Goal: Task Accomplishment & Management: Complete application form

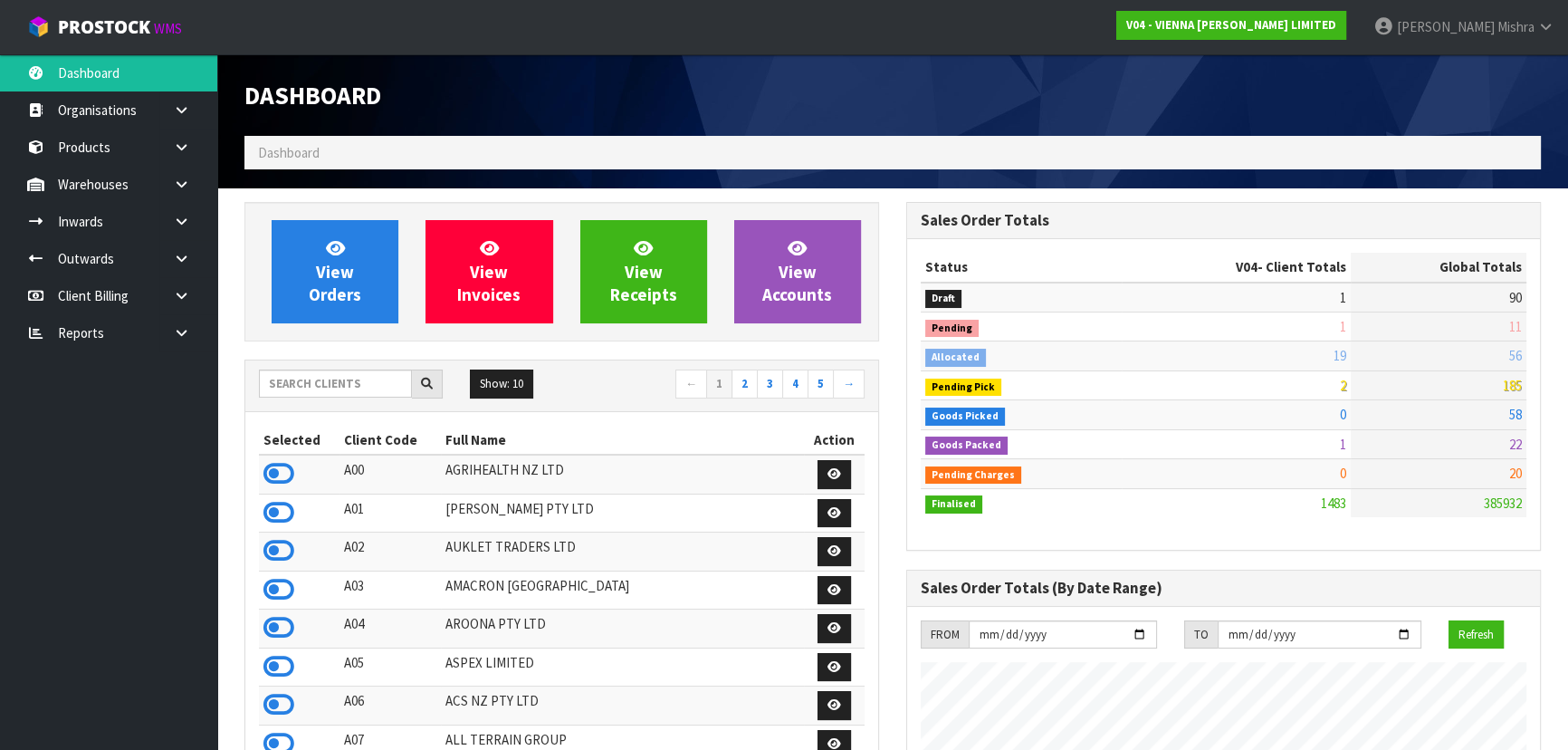
scroll to position [1428, 661]
click at [335, 385] on input "text" at bounding box center [336, 383] width 153 height 28
type input "13"
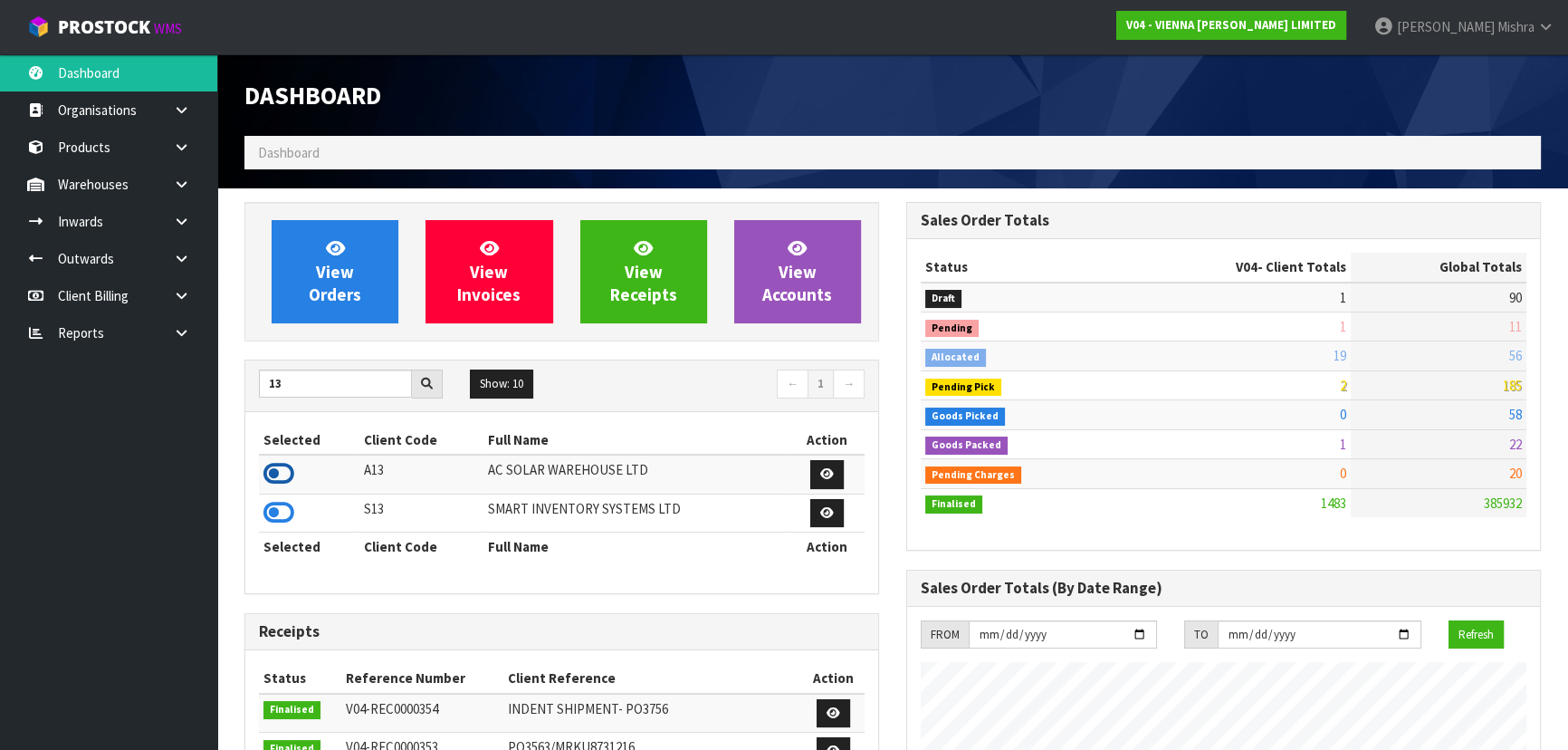
click at [284, 474] on icon at bounding box center [278, 474] width 30 height 27
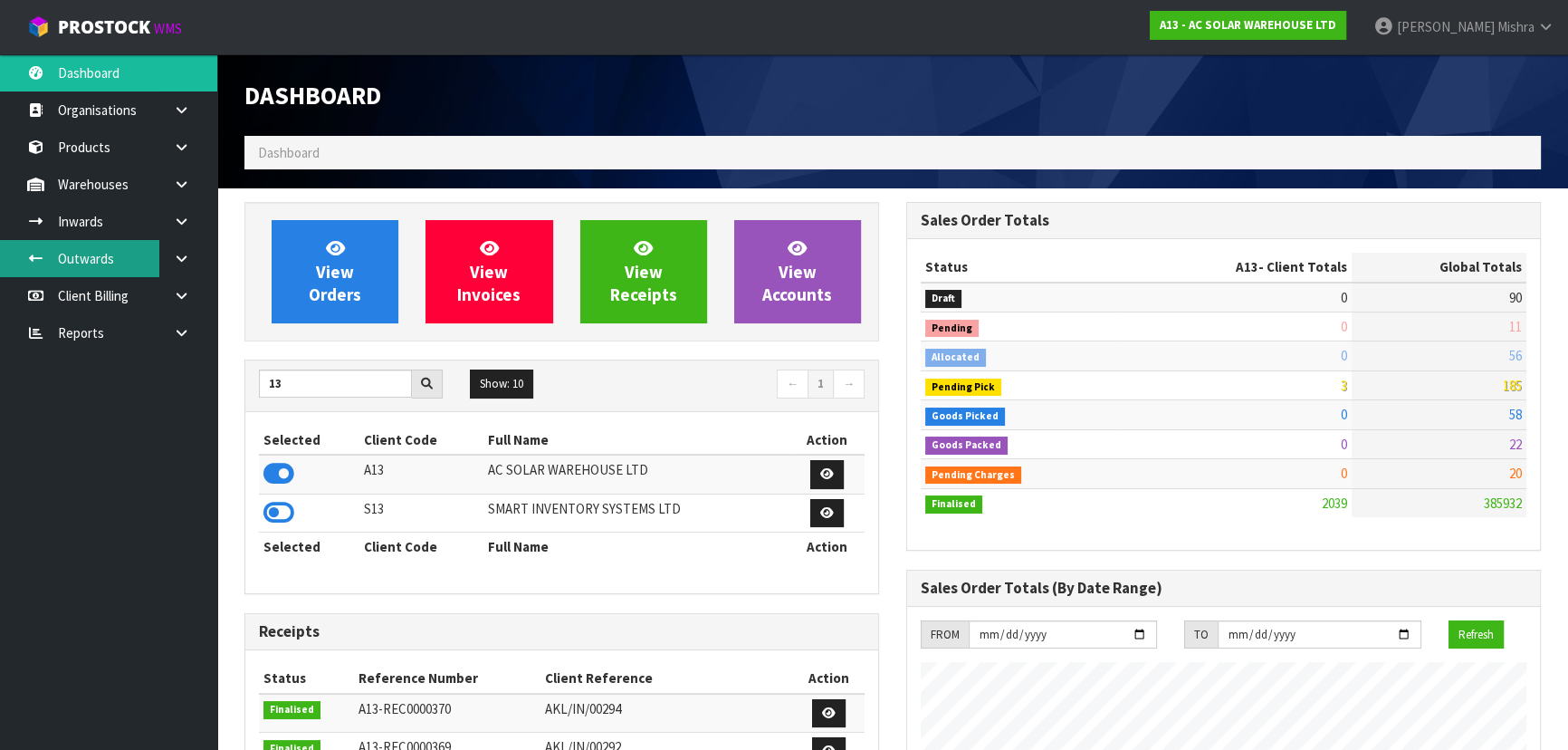
scroll to position [1467, 661]
click at [181, 226] on icon at bounding box center [182, 221] width 18 height 14
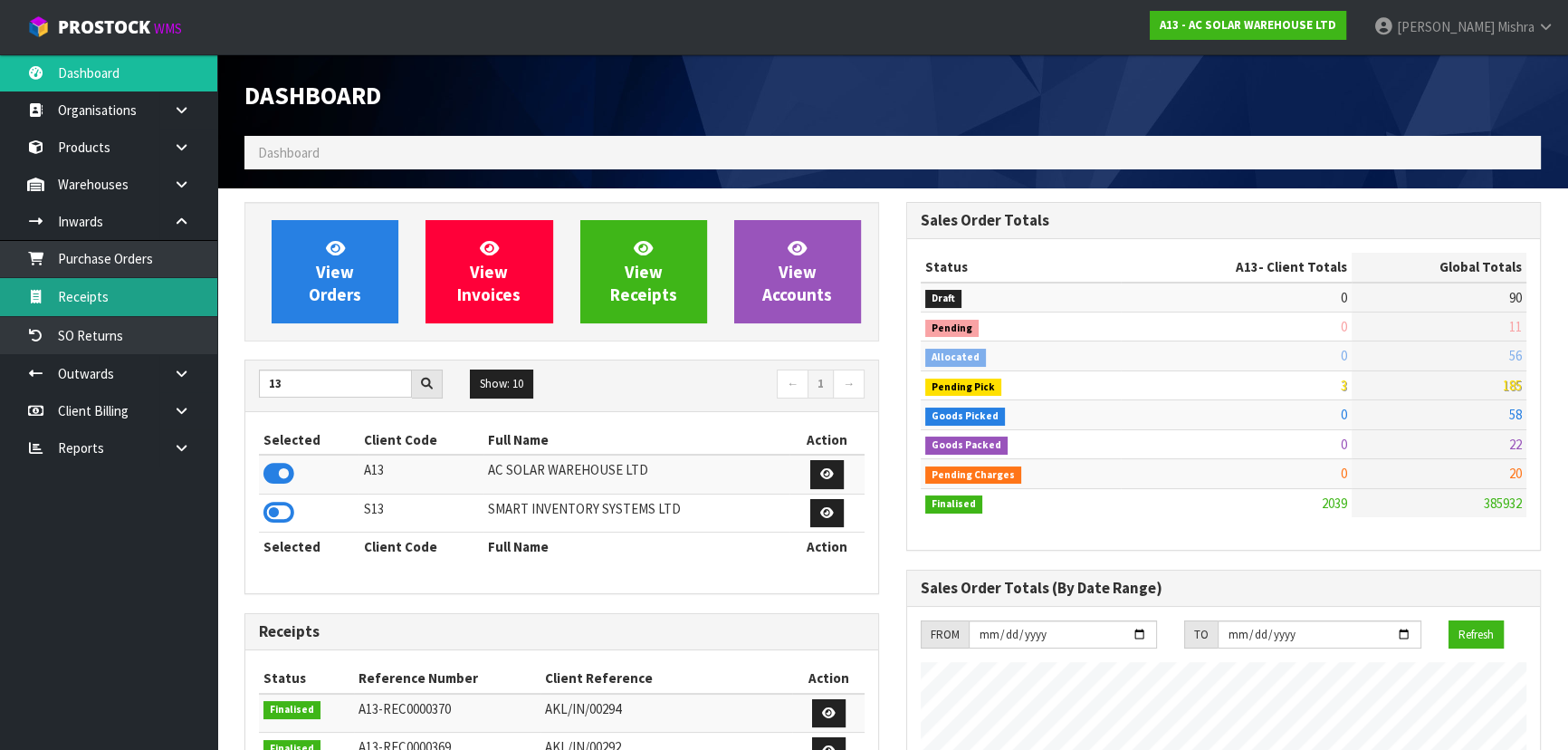
click at [149, 292] on link "Receipts" at bounding box center [109, 297] width 217 height 37
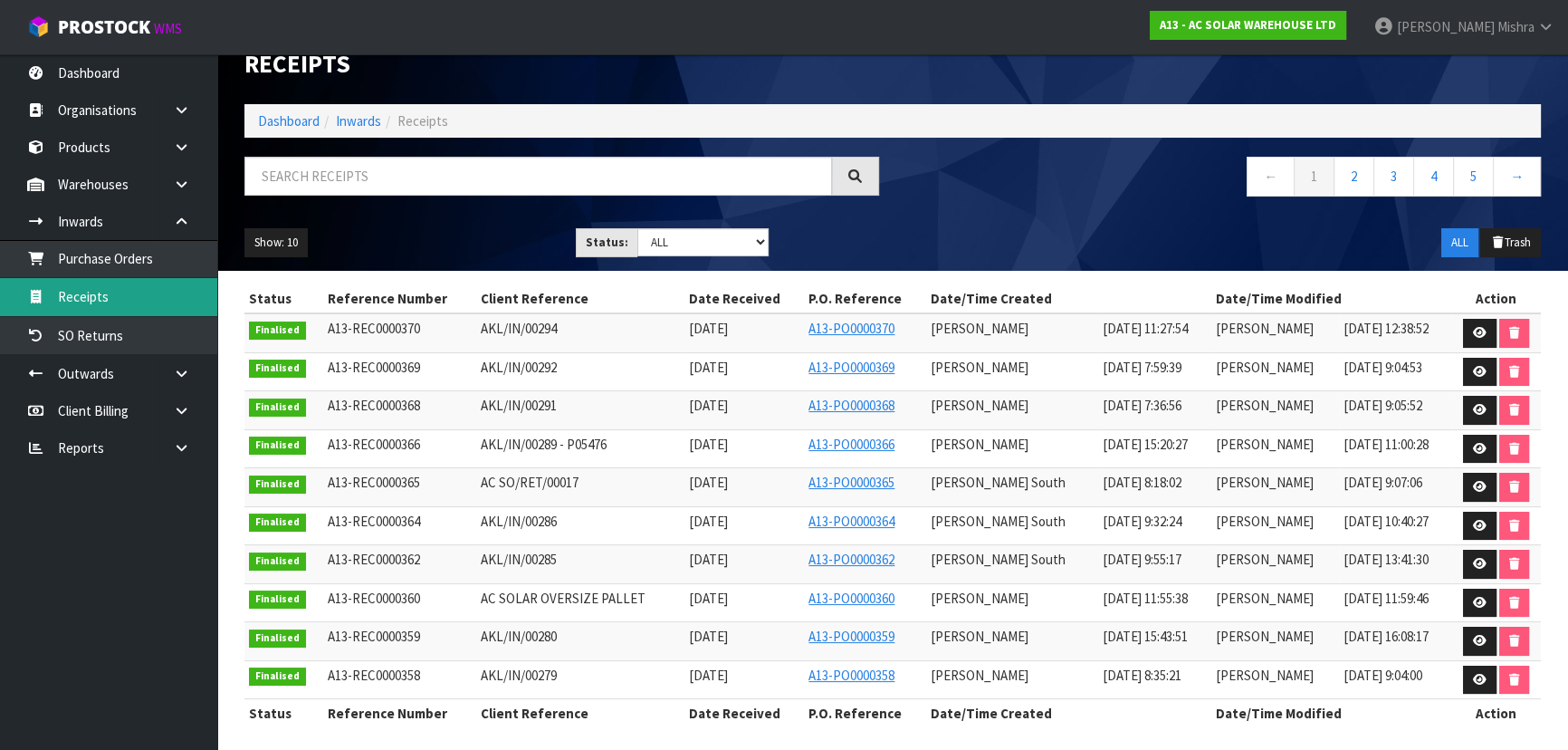
scroll to position [39, 0]
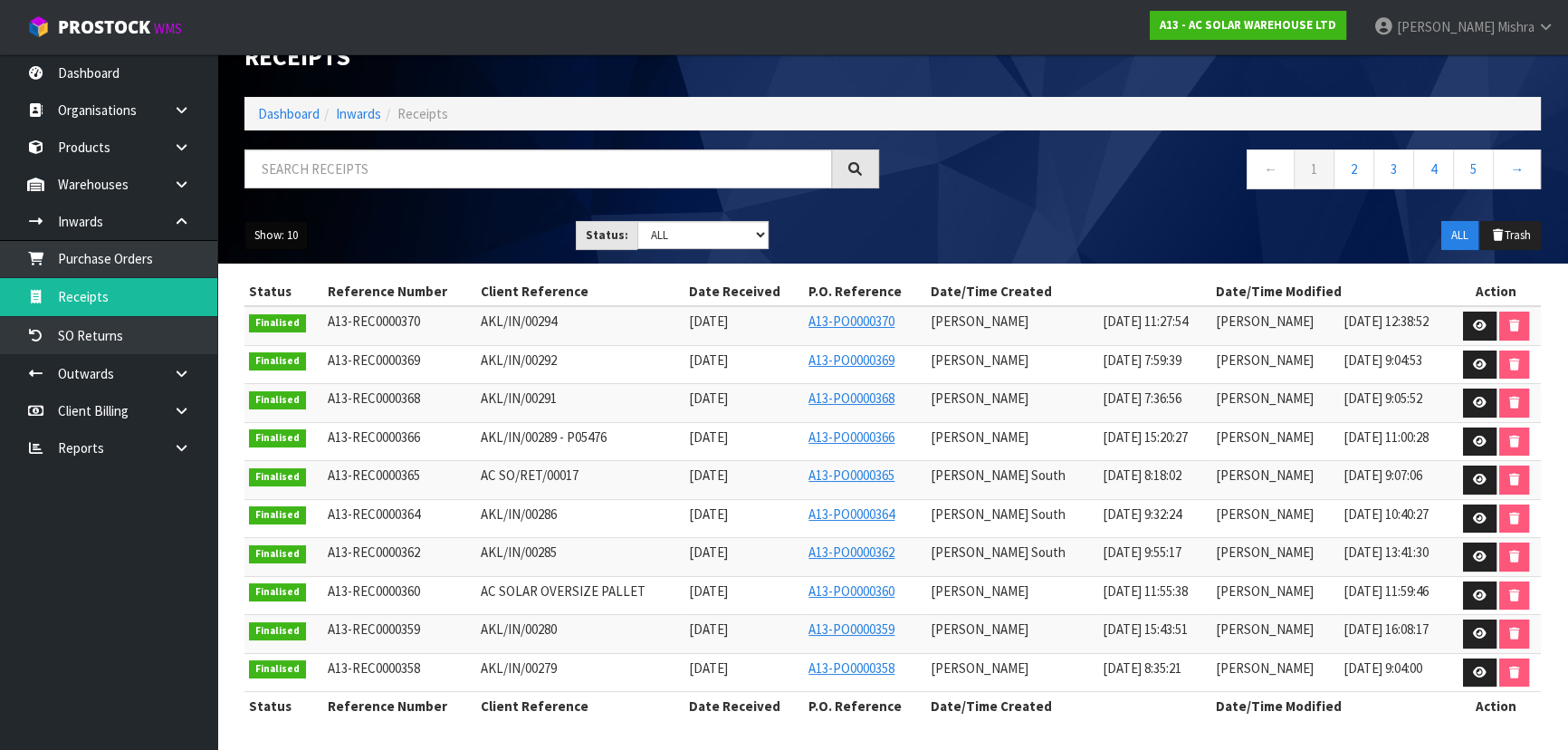
click at [253, 237] on button "Show: 10" at bounding box center [276, 236] width 64 height 29
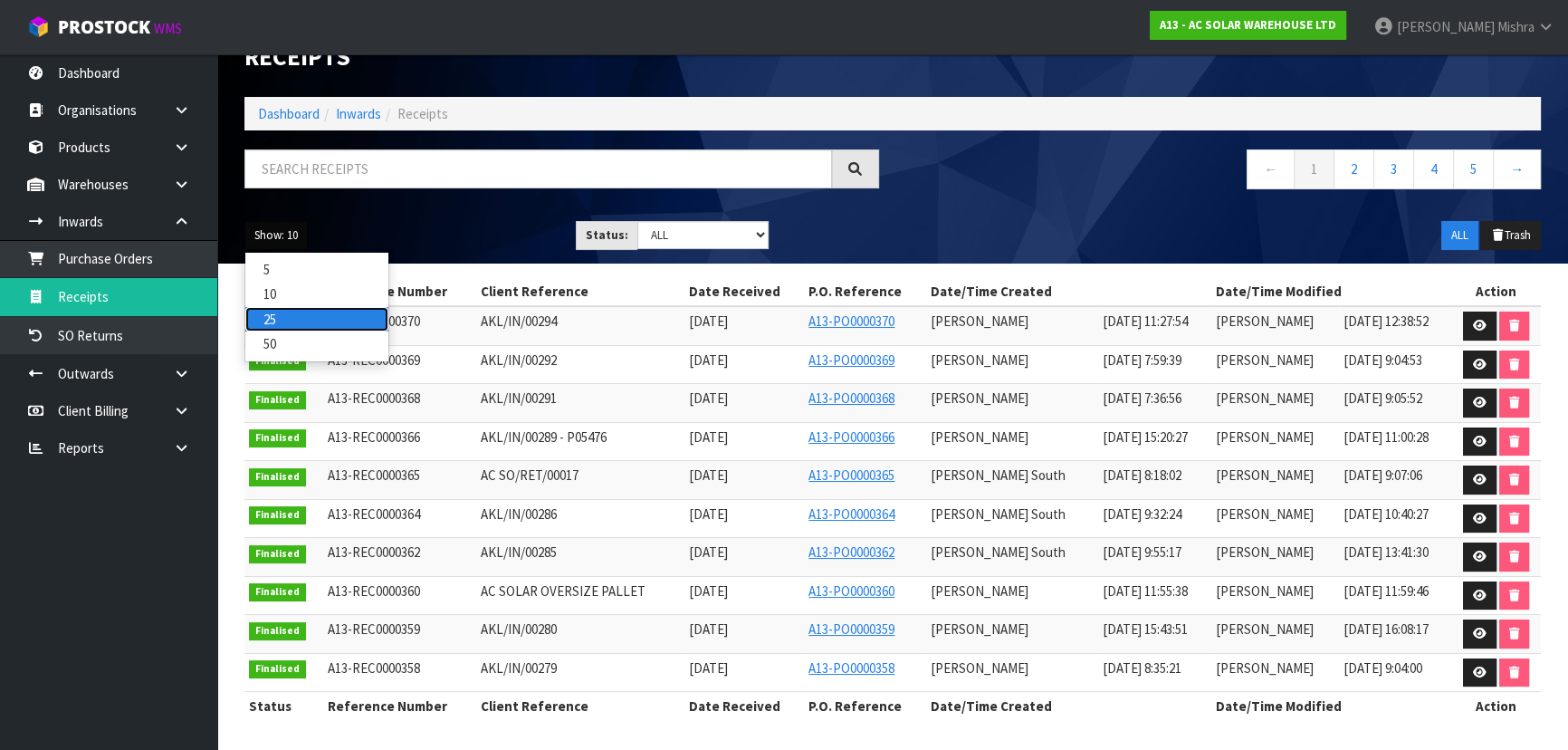
click at [271, 311] on link "25" at bounding box center [317, 319] width 143 height 24
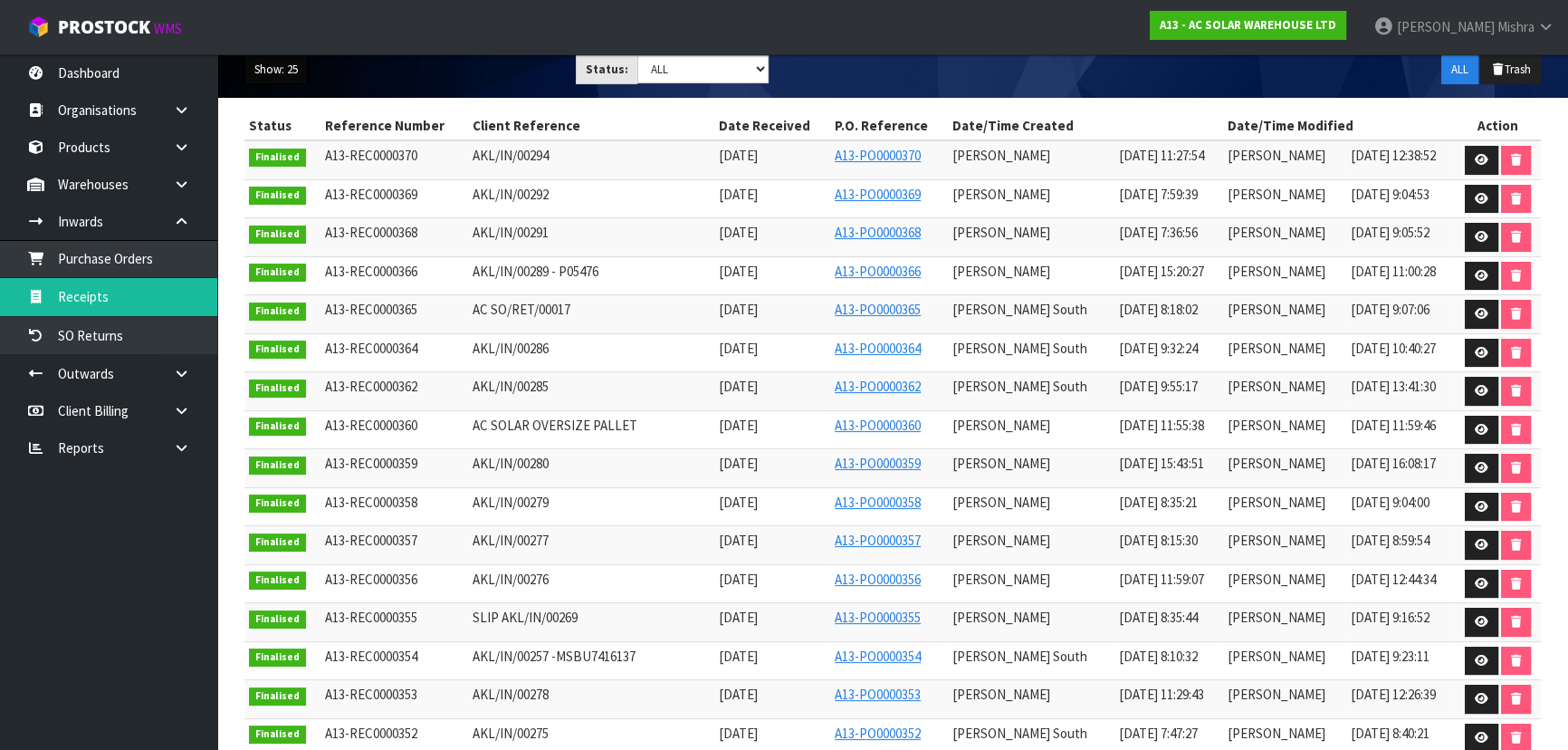
scroll to position [204, 0]
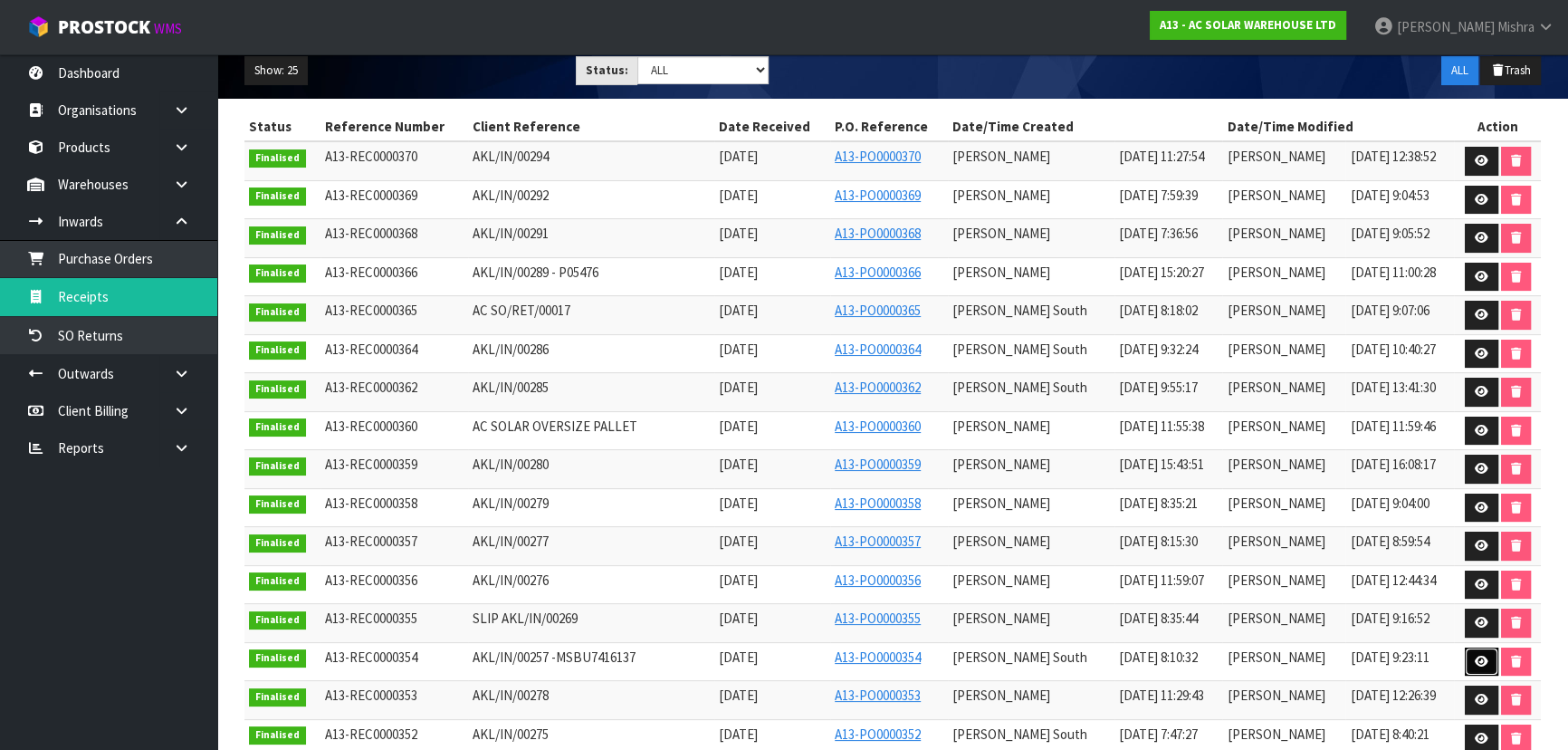
click at [1476, 659] on icon at bounding box center [1482, 662] width 14 height 12
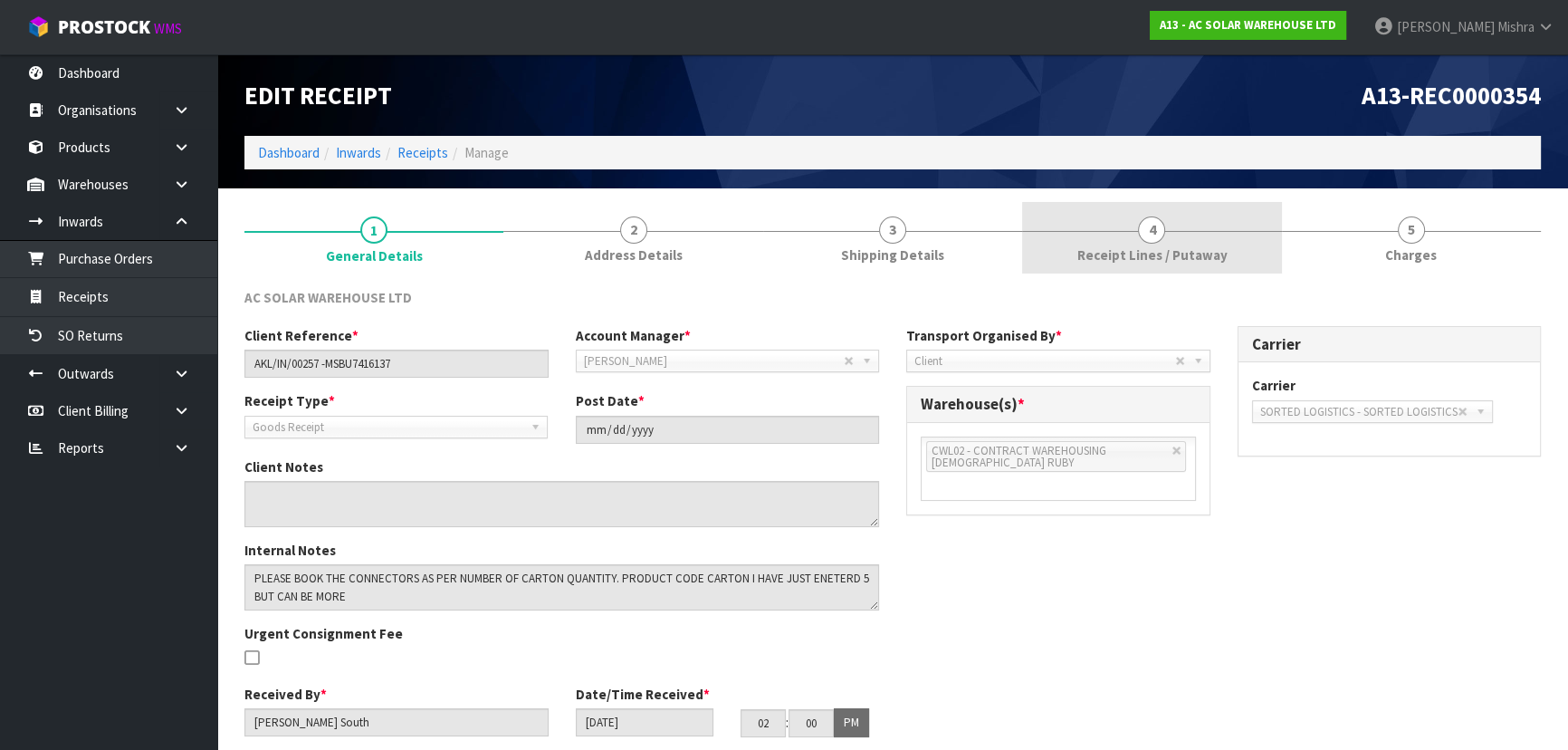
click at [1223, 245] on link "4 Receipt Lines / Putaway" at bounding box center [1152, 237] width 259 height 71
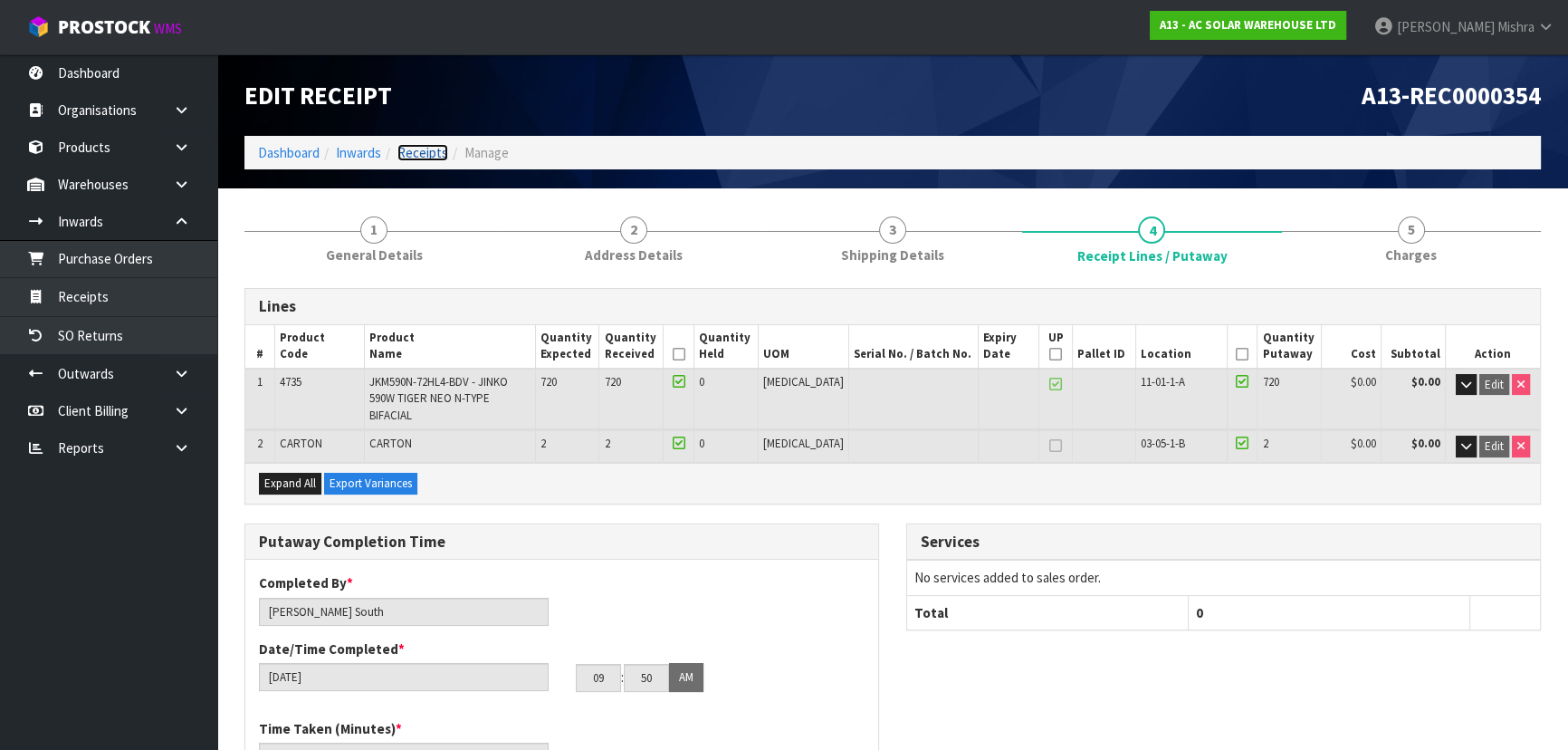
click at [424, 154] on link "Receipts" at bounding box center [423, 153] width 51 height 18
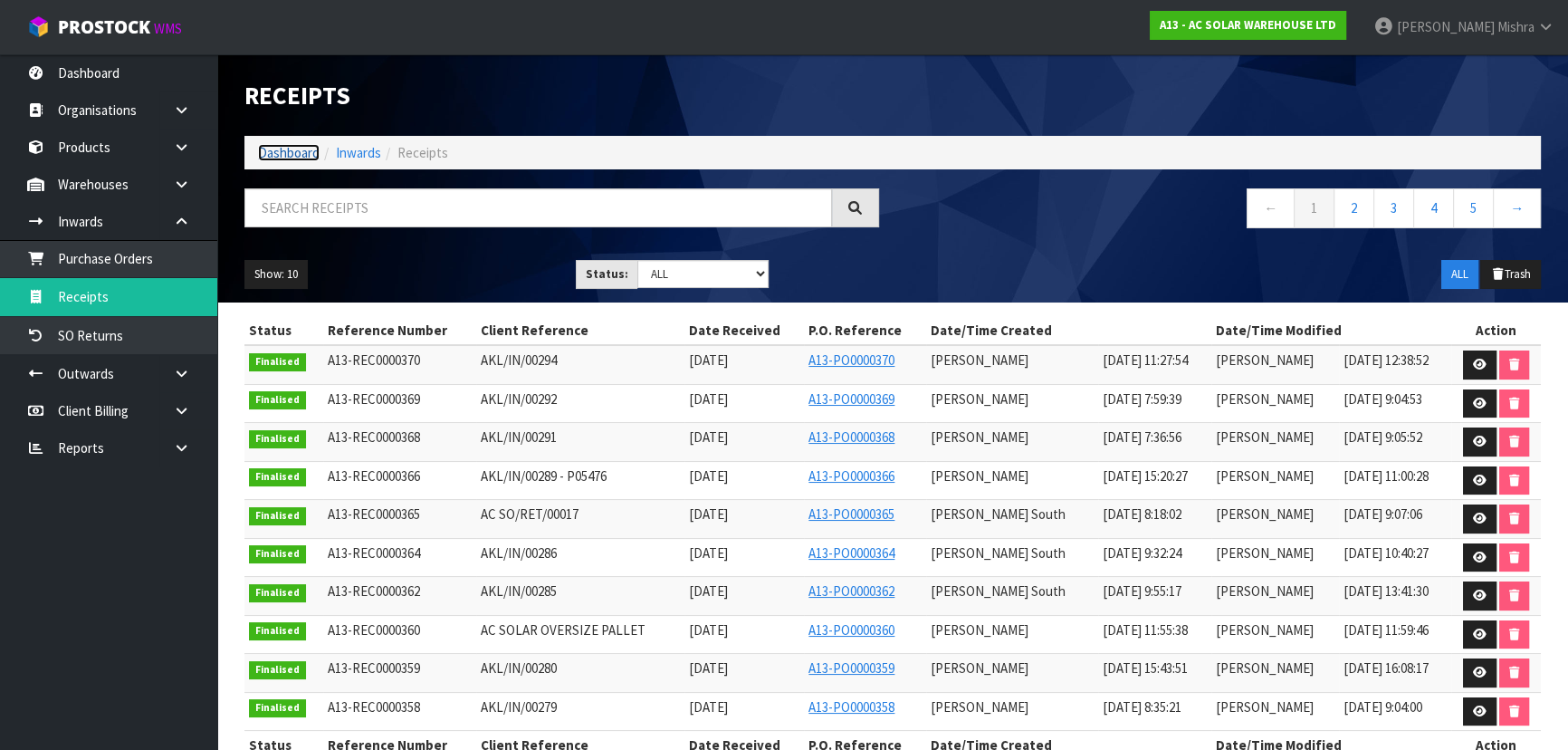
click at [278, 156] on link "Dashboard" at bounding box center [289, 153] width 62 height 18
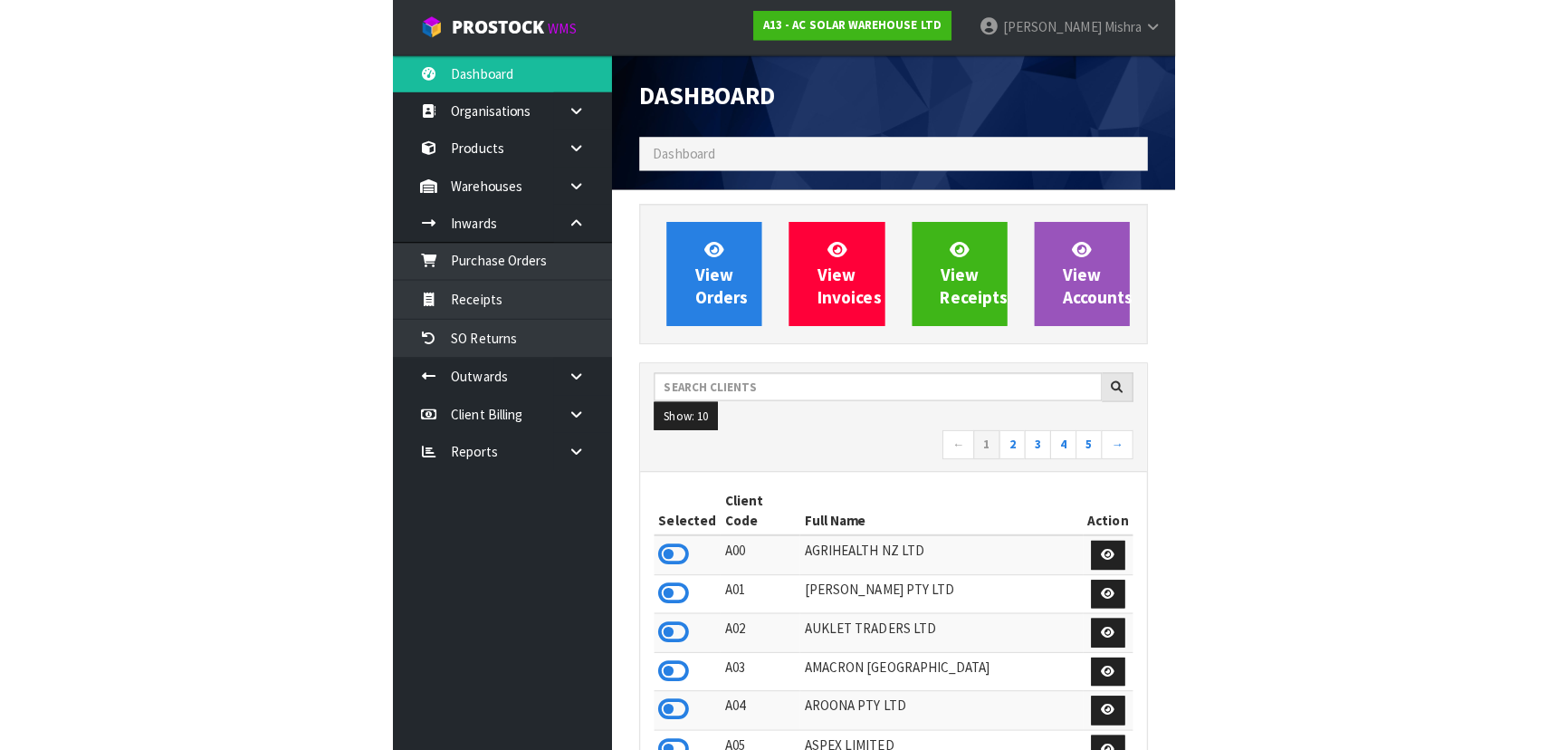
scroll to position [1485, 661]
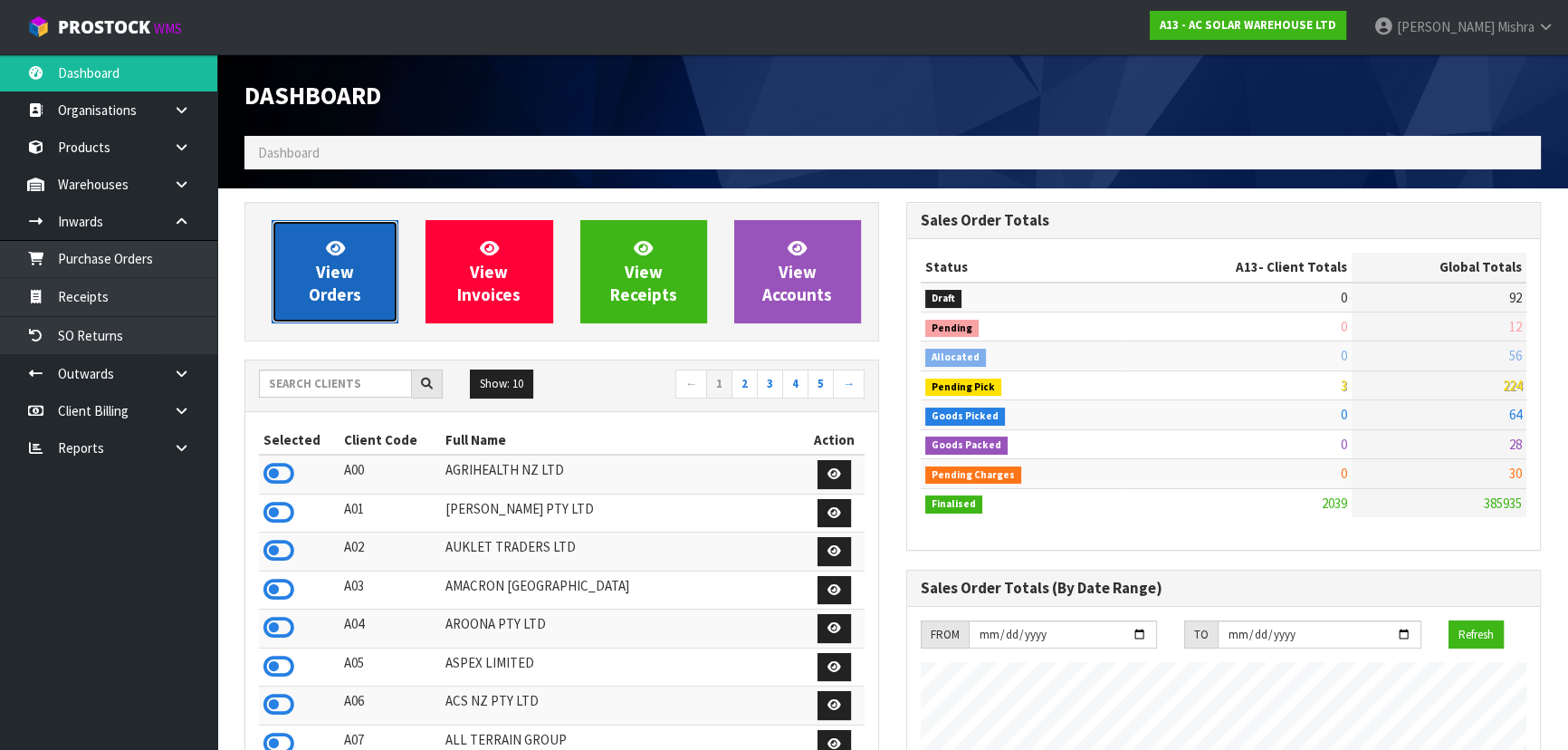
click at [371, 279] on link "View Orders" at bounding box center [336, 271] width 127 height 103
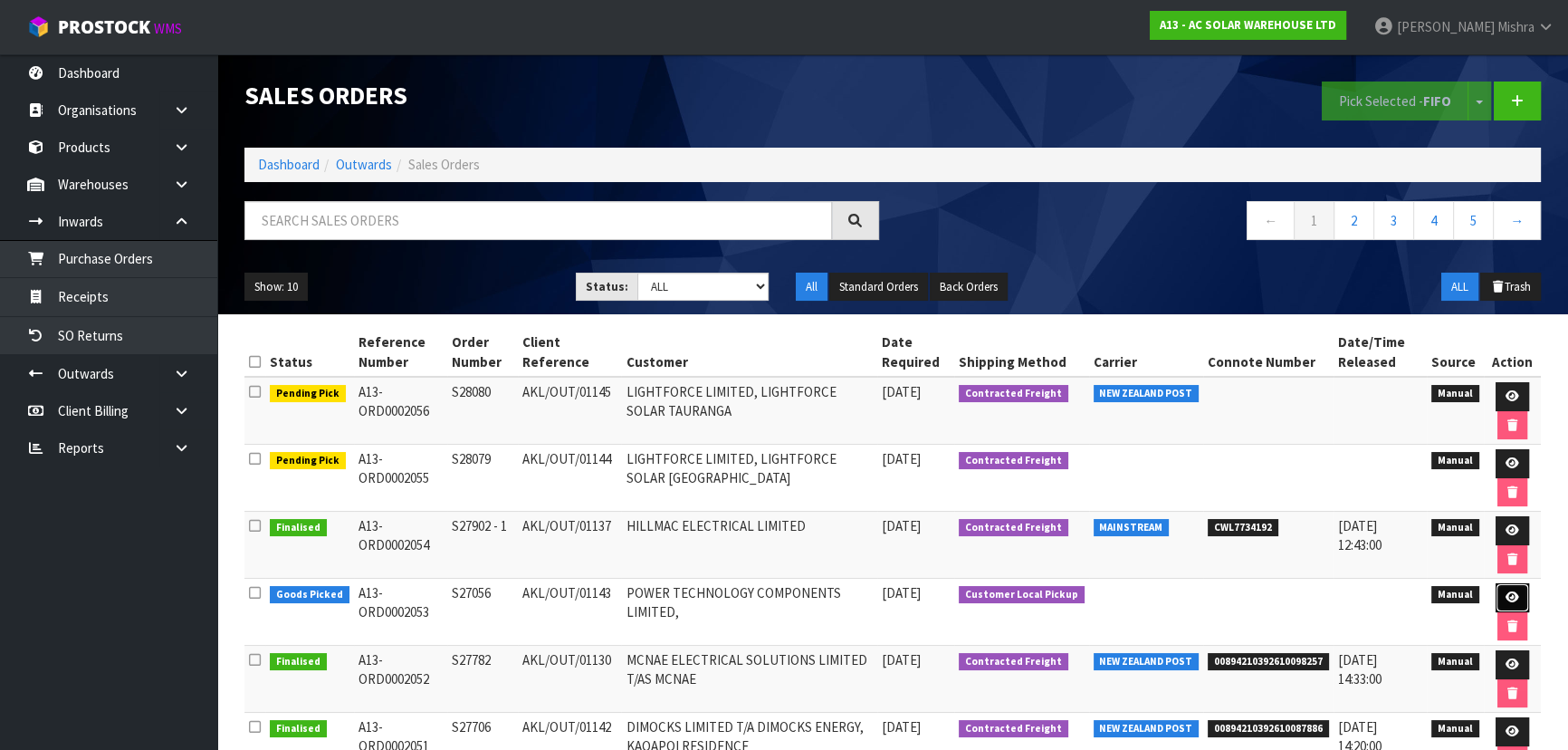
click at [1503, 588] on link at bounding box center [1512, 598] width 33 height 29
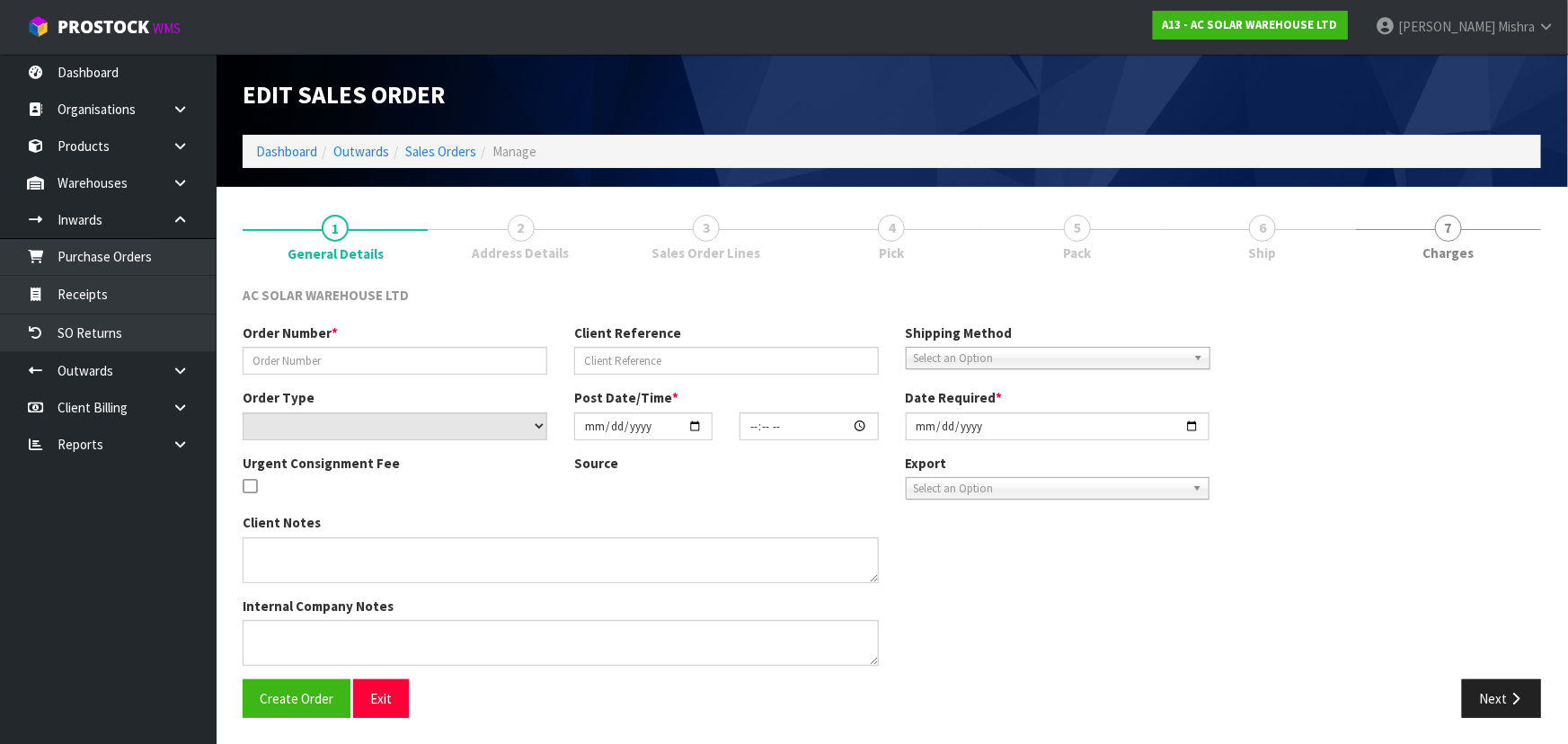
type input "S27056"
type input "AKL/OUT/01143"
select select "number:0"
type input "[DATE]"
type input "11:30:00.000"
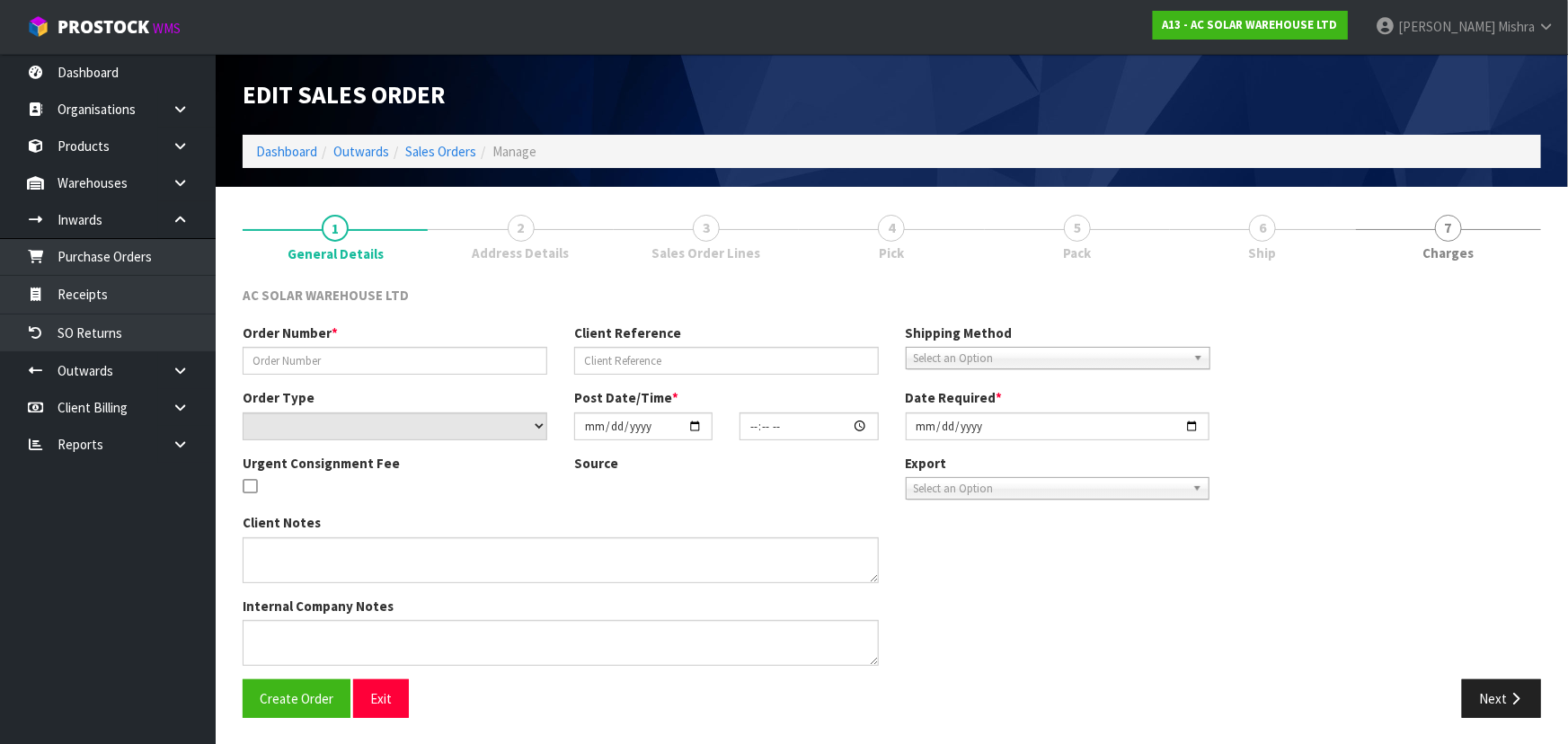
type input "[DATE]"
type textarea "CUSTOMER TO COLLECT [DATE] CUSTOMER HAS REQUESTED "PACK 3 PANELS ON TOP OF ONE …"
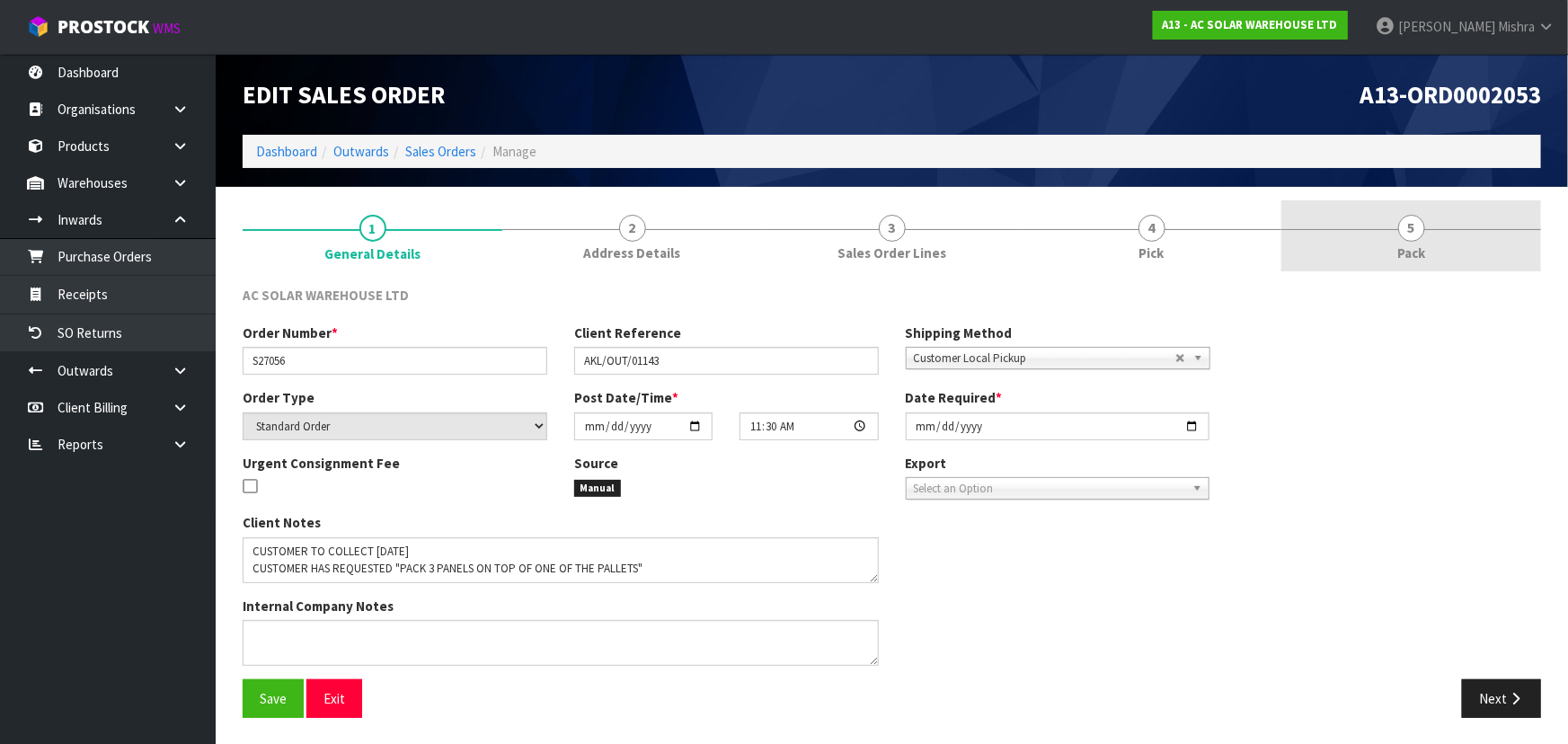
click at [1405, 245] on span "Pack" at bounding box center [1412, 253] width 28 height 18
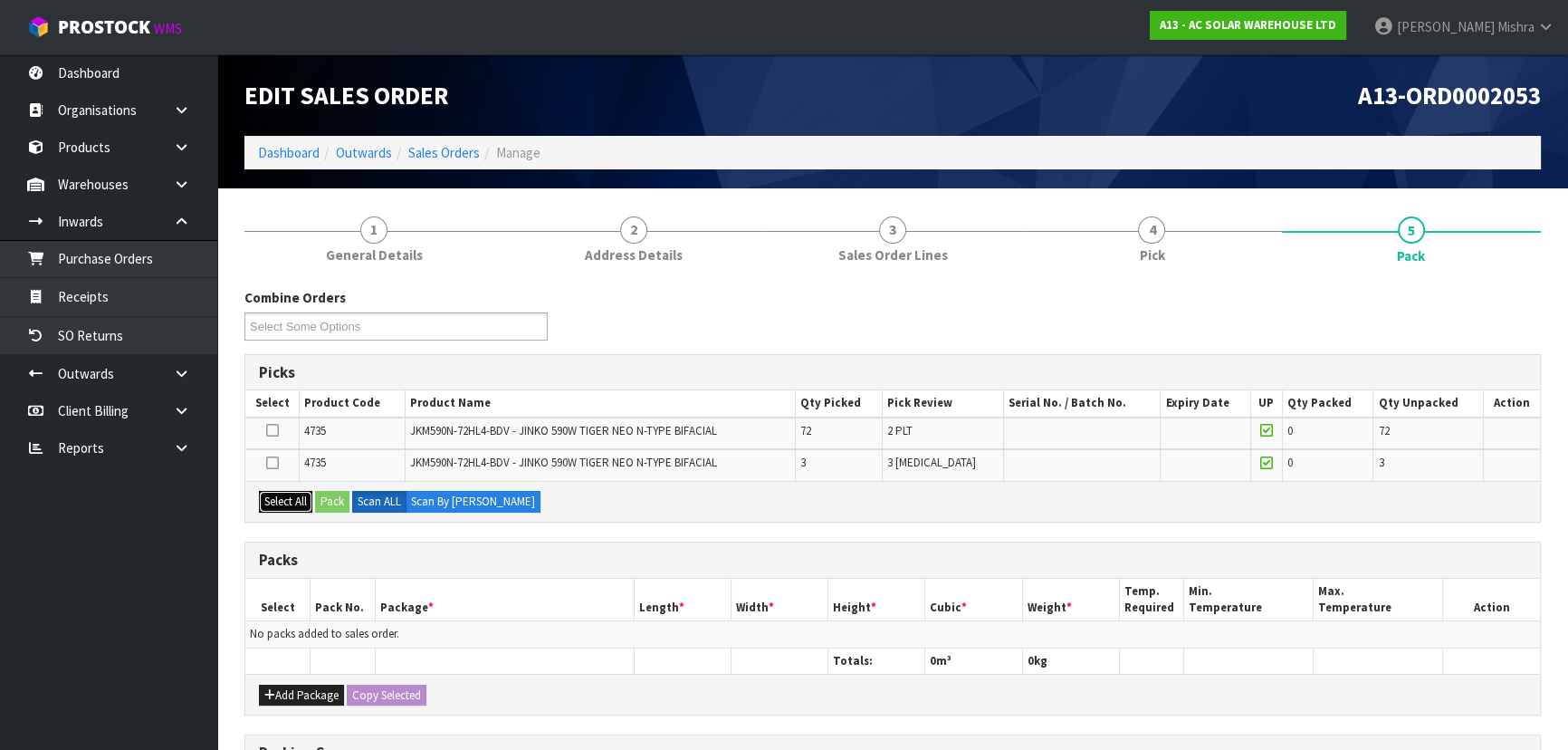
click at [292, 501] on button "Select All" at bounding box center [286, 501] width 54 height 22
click at [315, 687] on button "Add Package" at bounding box center [301, 695] width 85 height 22
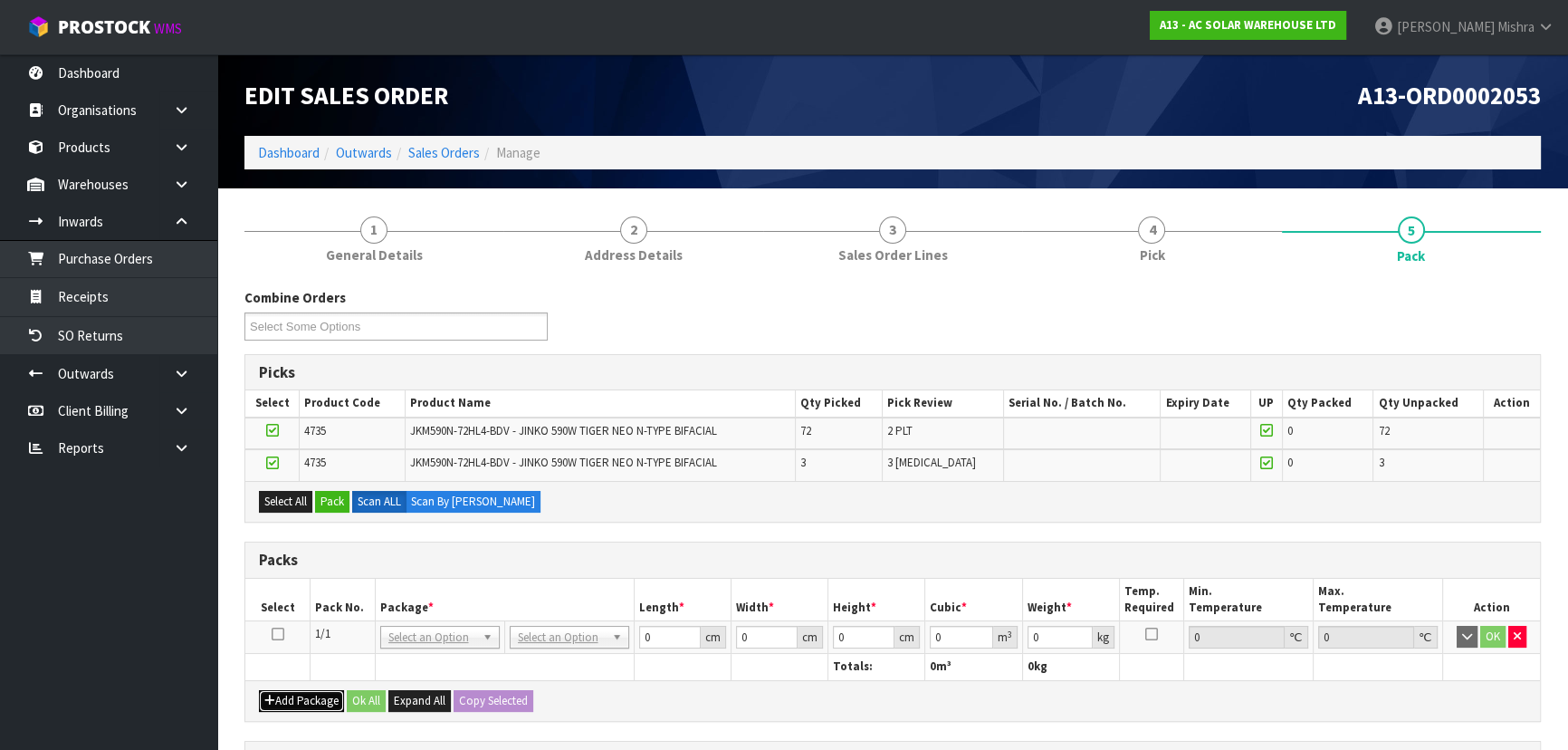
click at [315, 698] on button "Add Package" at bounding box center [301, 701] width 85 height 22
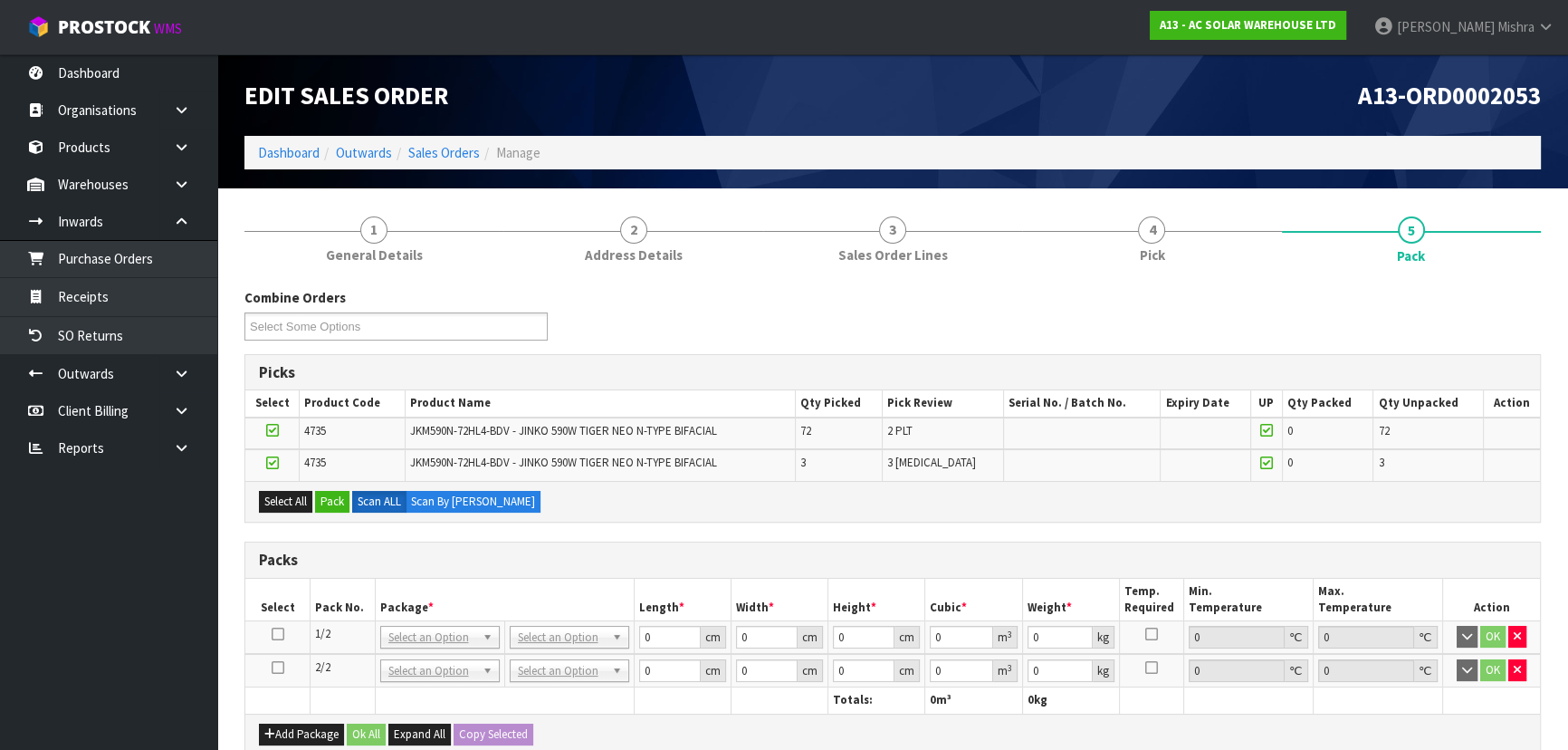
click at [275, 430] on icon at bounding box center [272, 430] width 13 height 1
click at [0, 0] on input "checkbox" at bounding box center [0, 0] width 0 height 0
click at [274, 463] on icon at bounding box center [272, 463] width 13 height 1
click at [0, 0] on input "checkbox" at bounding box center [0, 0] width 0 height 0
click at [272, 431] on icon at bounding box center [272, 430] width 13 height 1
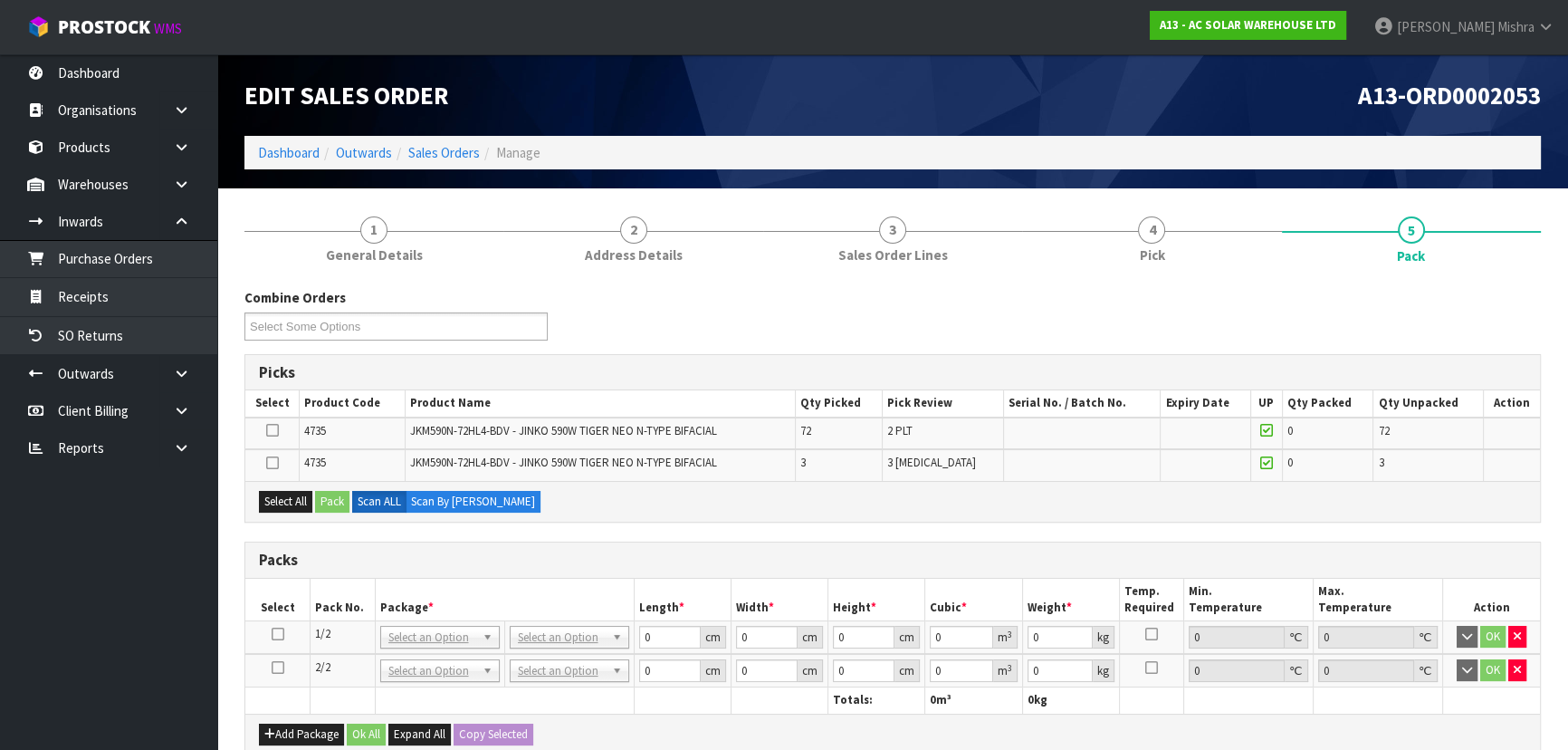
click at [0, 0] on input "checkbox" at bounding box center [0, 0] width 0 height 0
click at [328, 506] on button "Pack" at bounding box center [332, 501] width 34 height 22
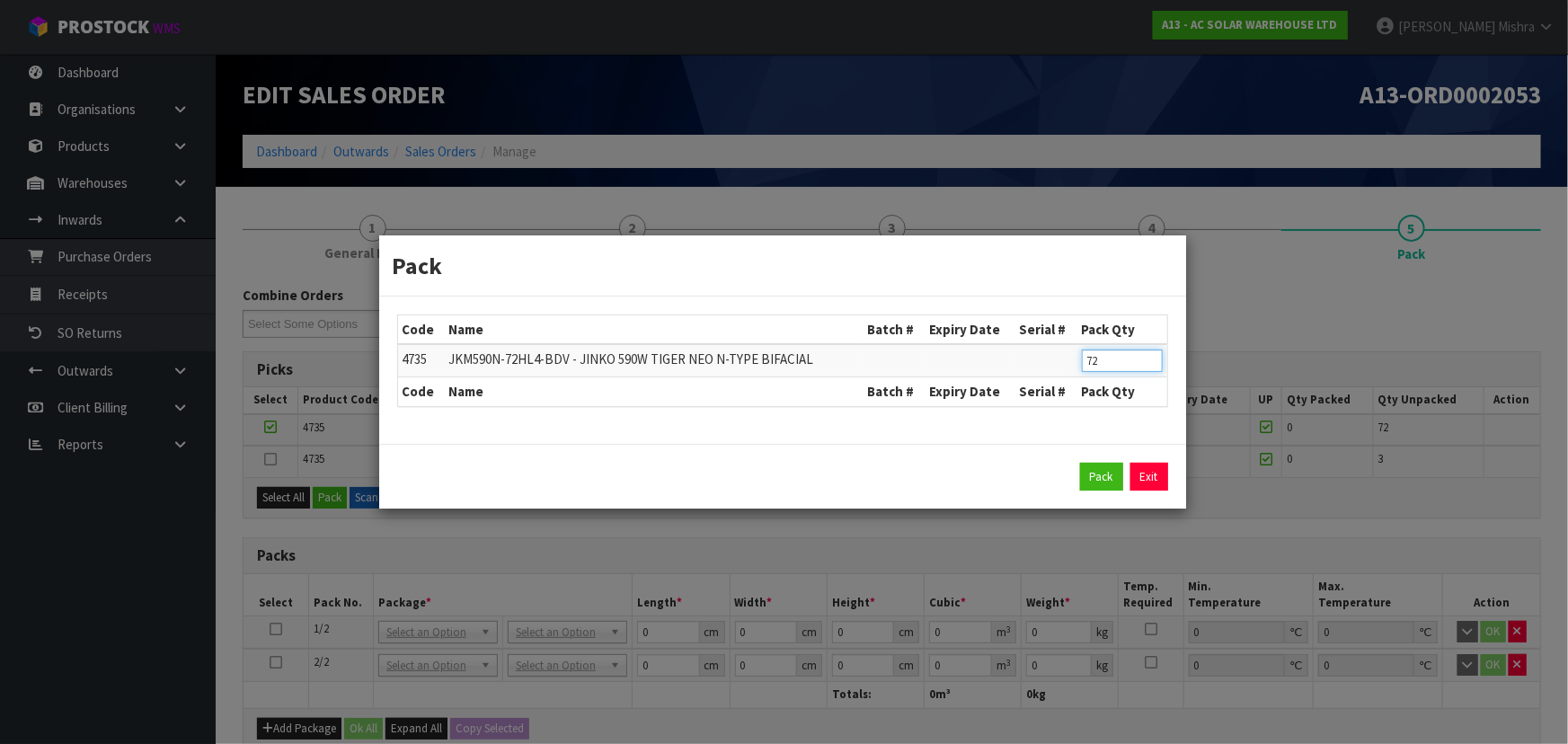
drag, startPoint x: 1104, startPoint y: 357, endPoint x: 1016, endPoint y: 357, distance: 88.0
click at [1016, 357] on tr "4735 JKM590N-72HL4-BDV - JINKO 590W TIGER NEO N-TYPE BIFACIAL 72" at bounding box center [783, 360] width 769 height 33
type input "36"
click at [1094, 485] on button "Pack" at bounding box center [1102, 477] width 43 height 29
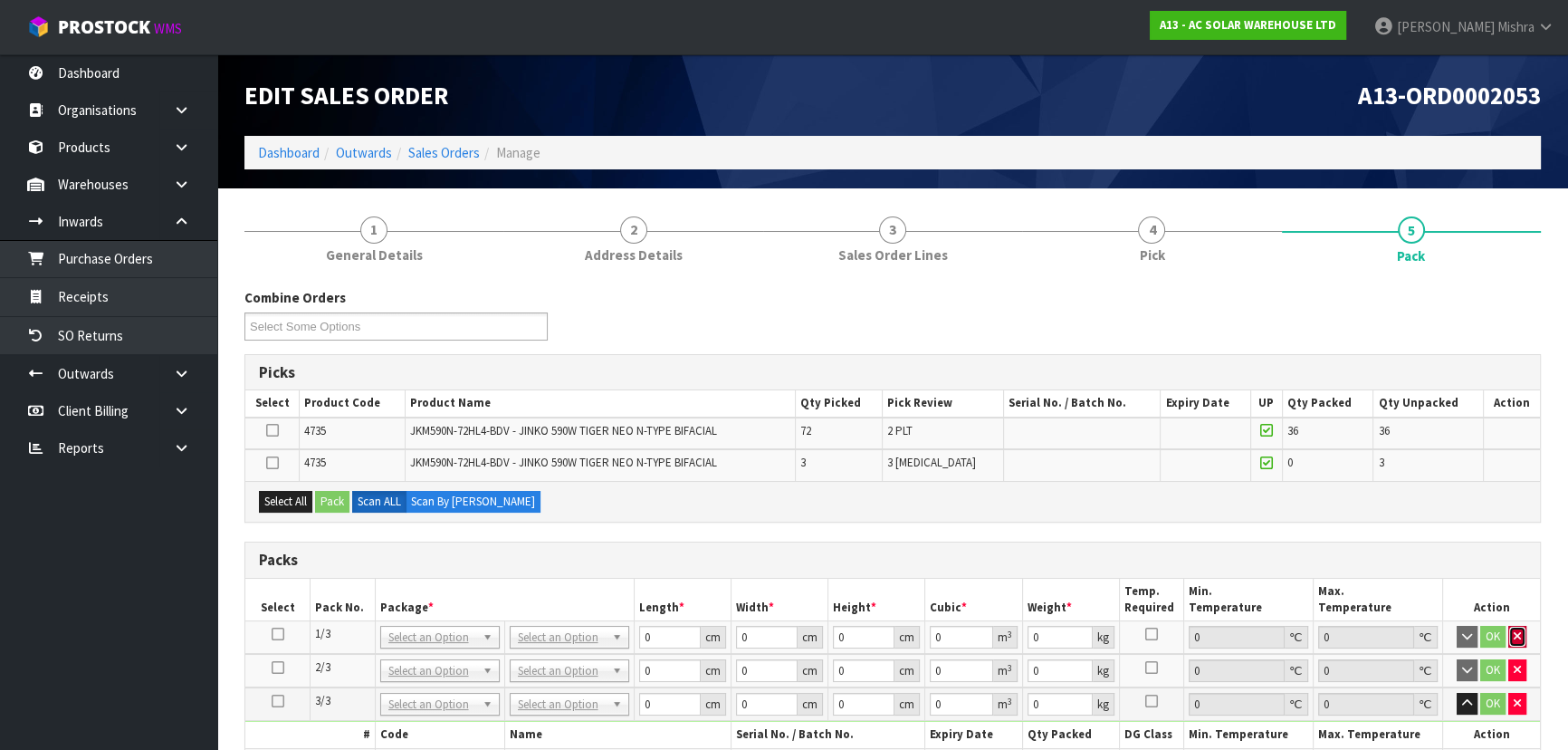
click at [1516, 626] on button "button" at bounding box center [1517, 636] width 19 height 22
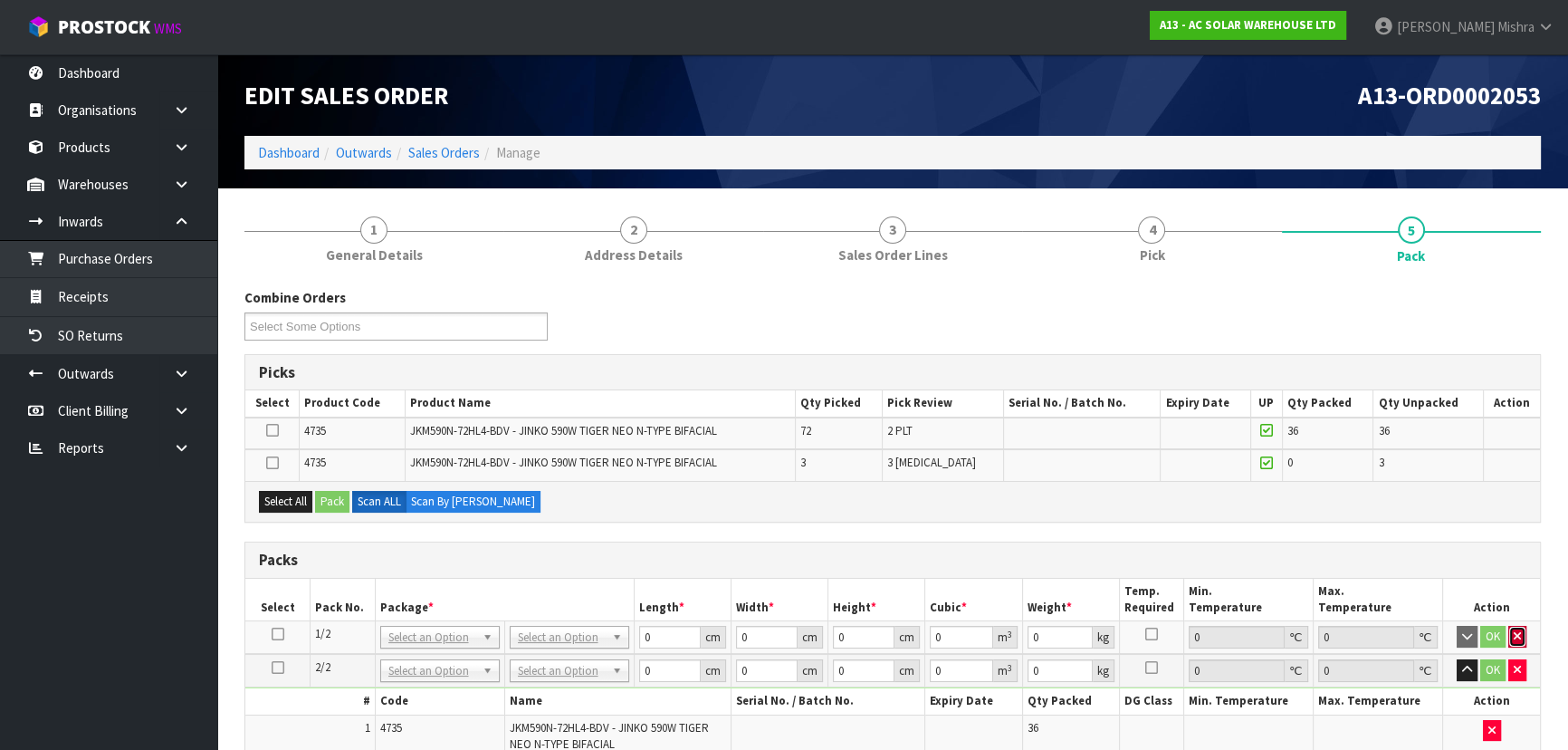
click at [1515, 626] on button "button" at bounding box center [1517, 636] width 19 height 22
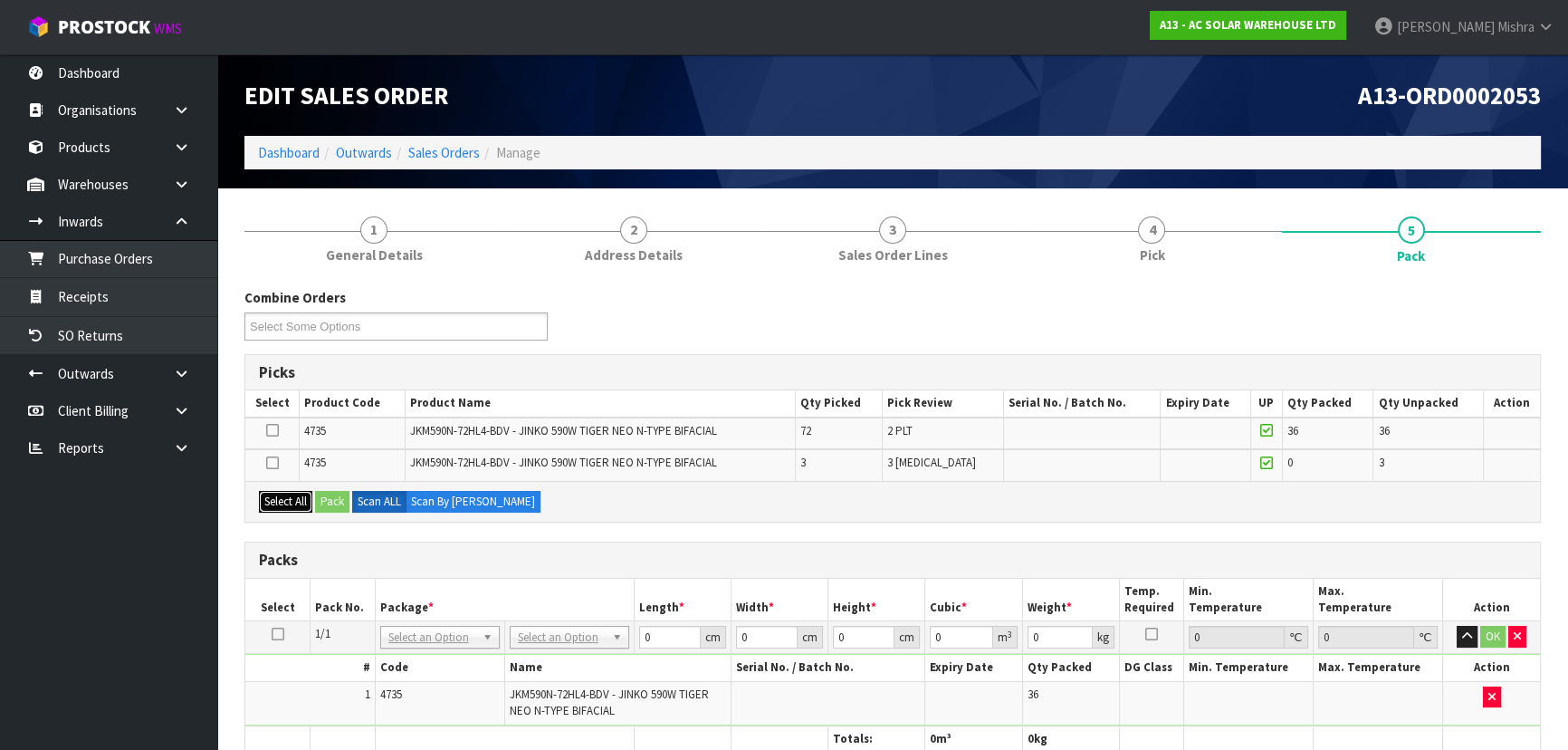
click at [285, 503] on button "Select All" at bounding box center [286, 501] width 54 height 22
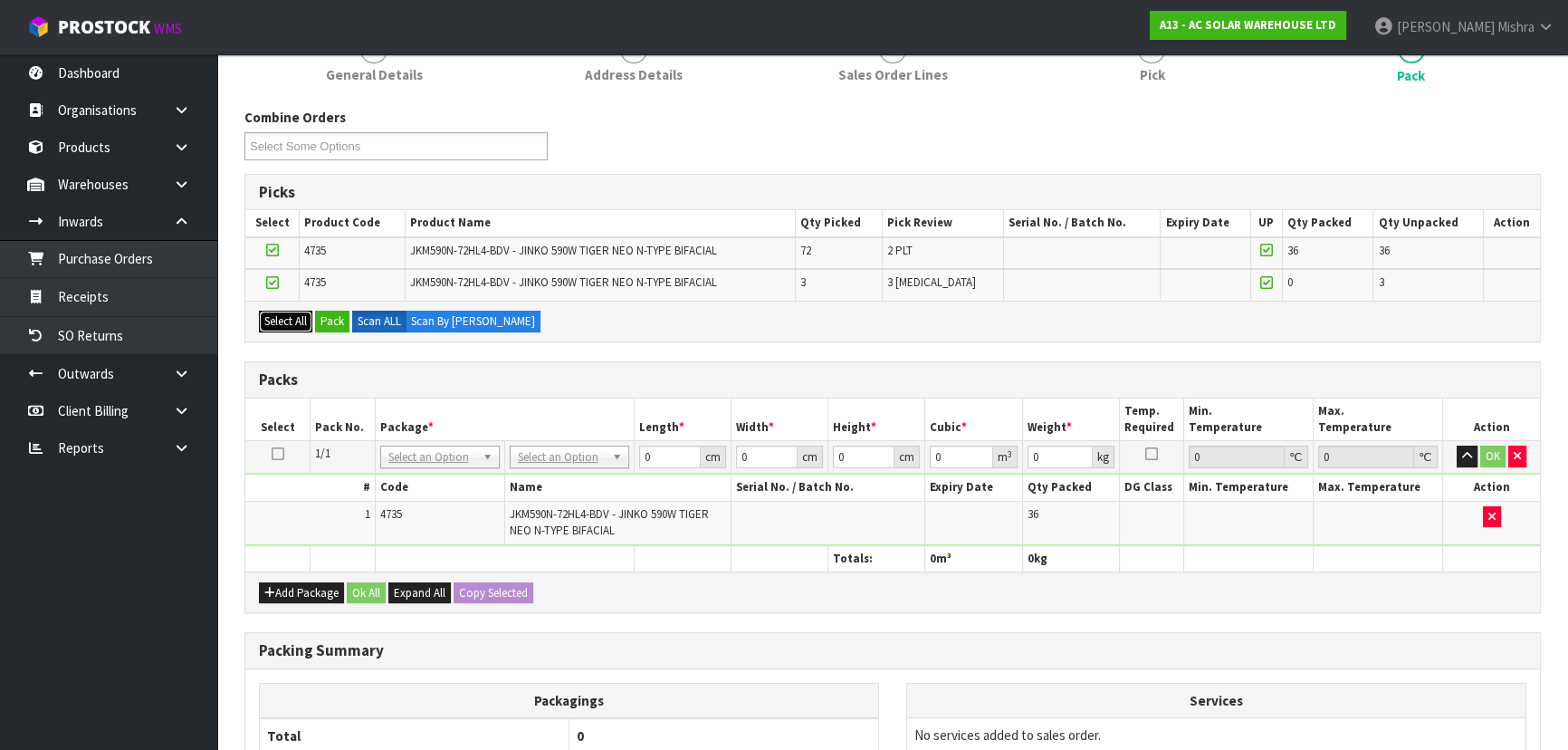
scroll to position [329, 0]
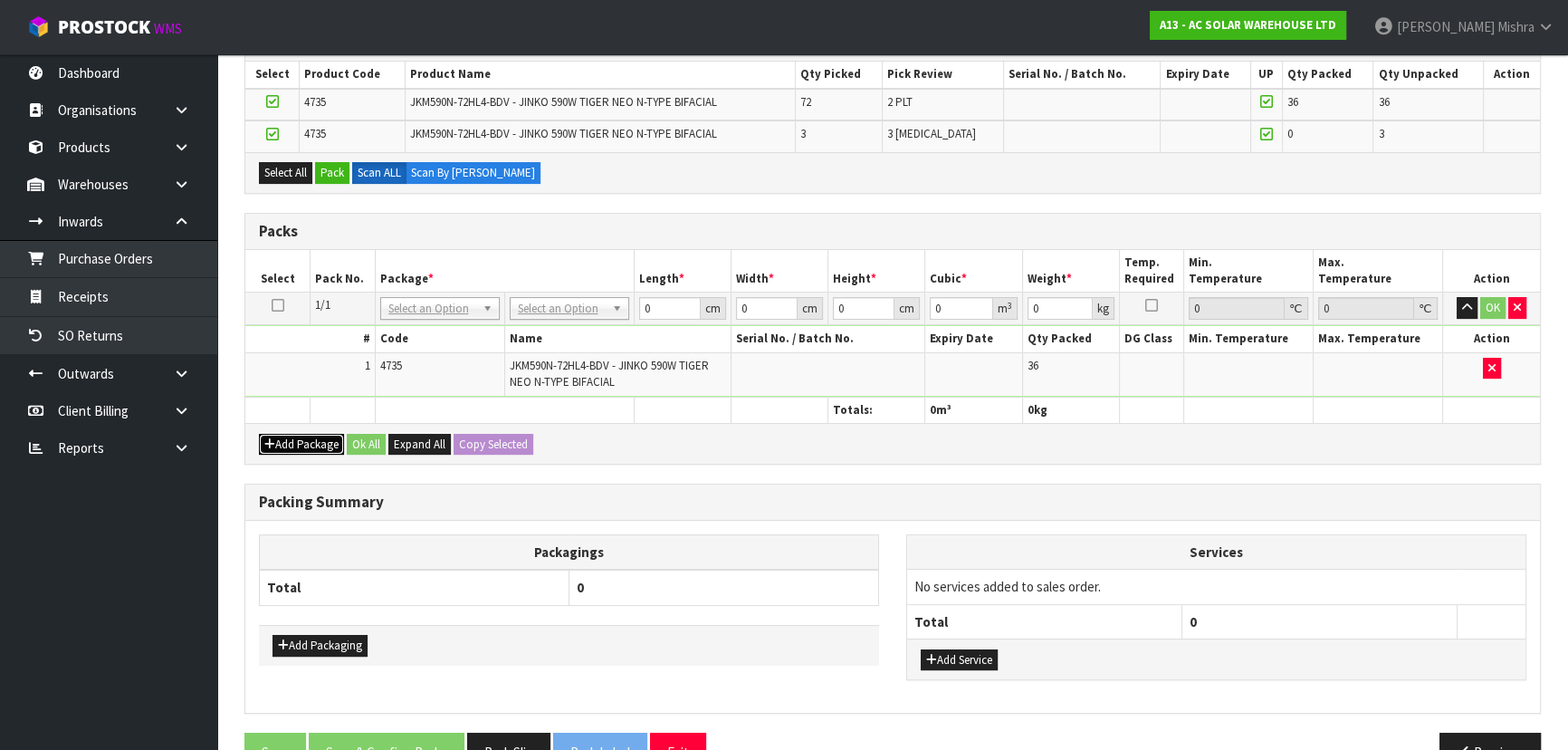
click at [302, 443] on button "Add Package" at bounding box center [301, 445] width 85 height 22
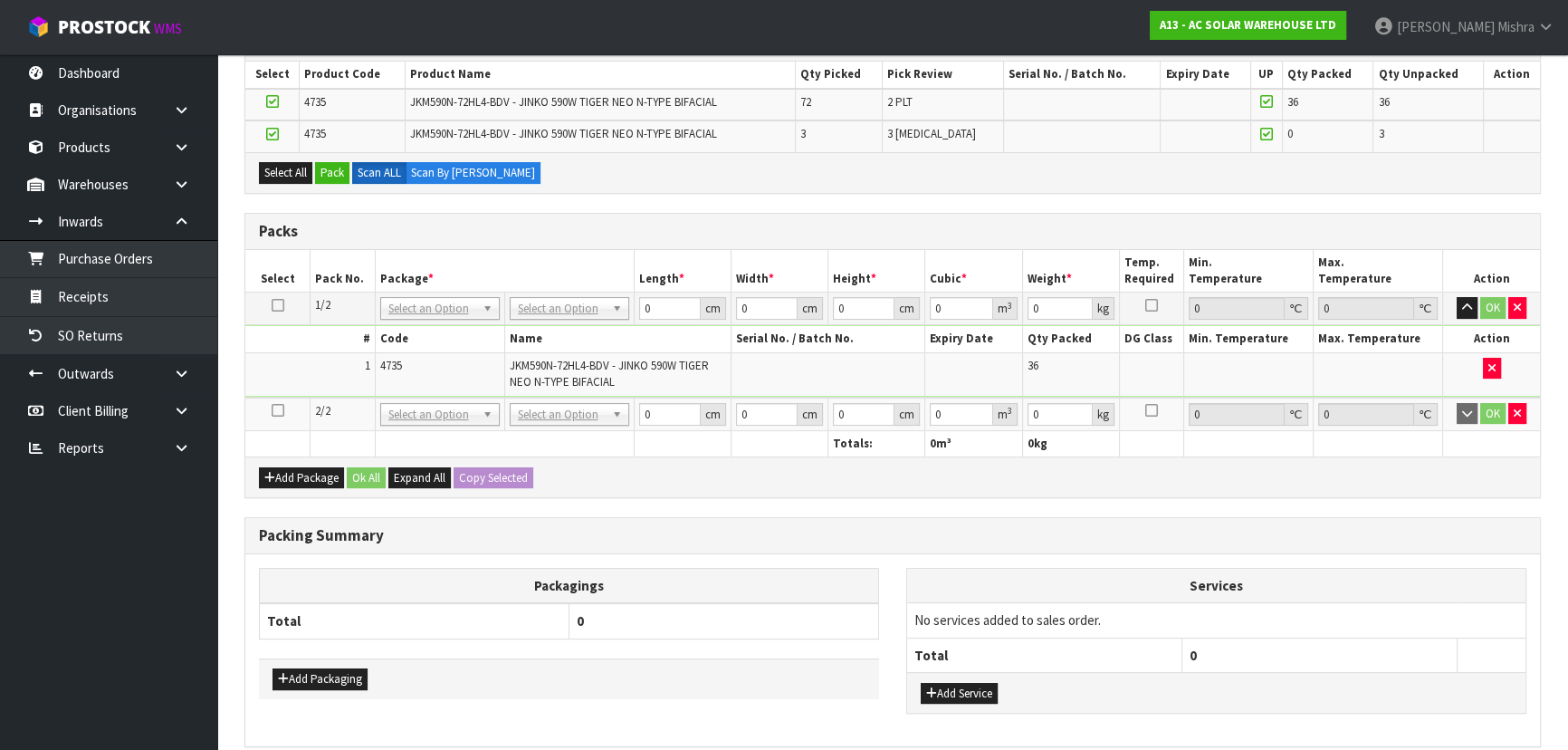
click at [279, 410] on icon at bounding box center [278, 410] width 13 height 1
click at [328, 178] on button "Pack" at bounding box center [332, 173] width 34 height 22
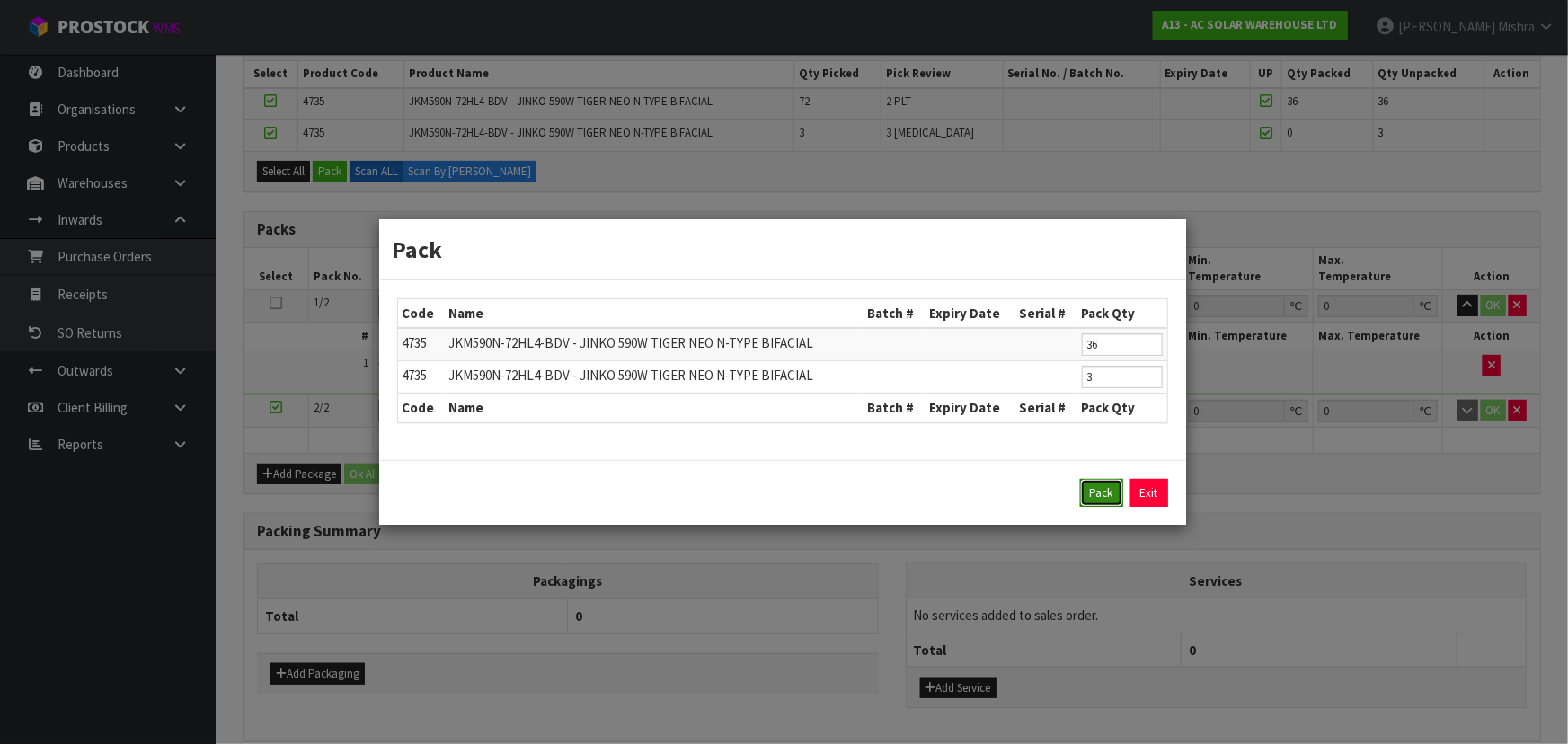
click at [1100, 490] on button "Pack" at bounding box center [1102, 493] width 43 height 29
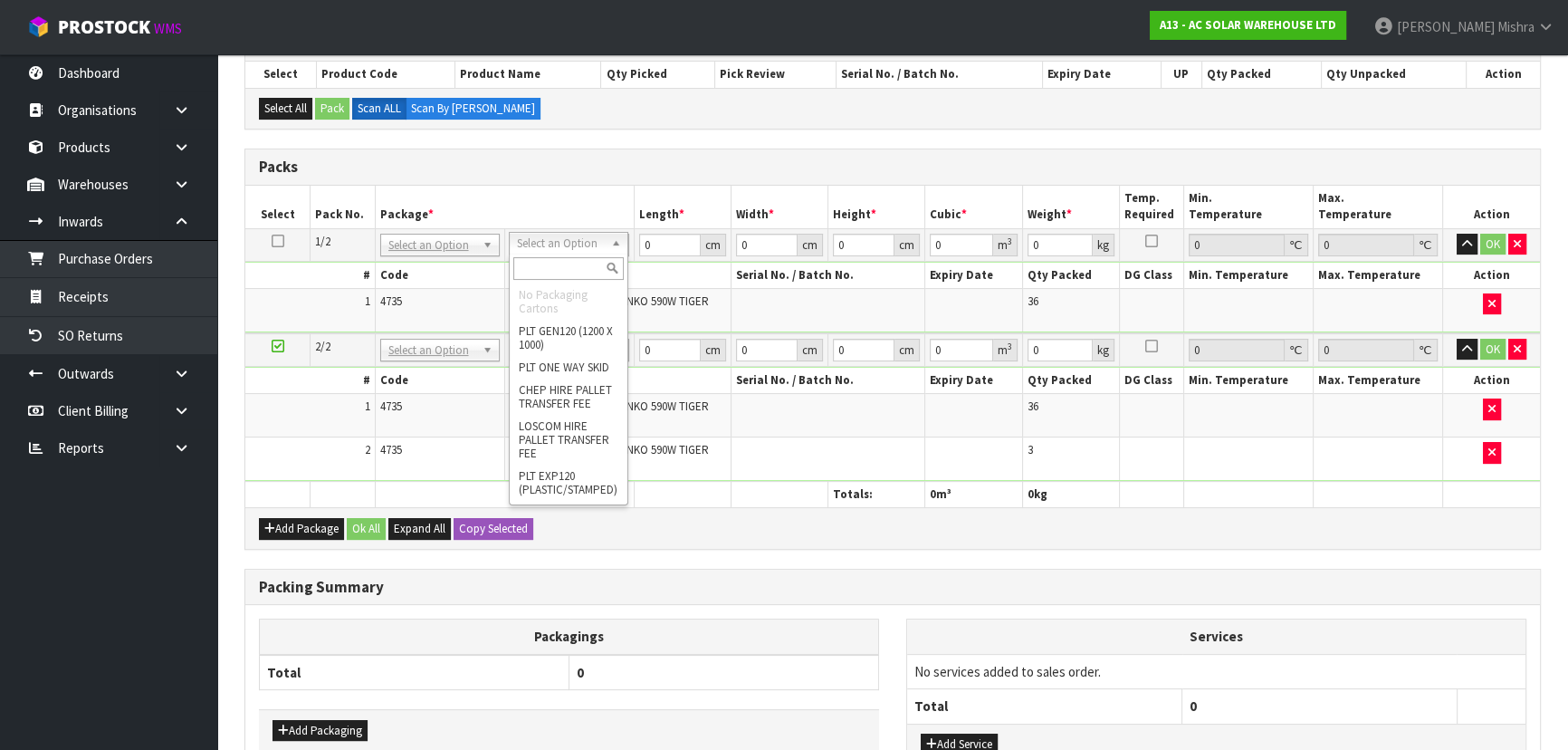
click at [546, 265] on input "text" at bounding box center [569, 268] width 111 height 23
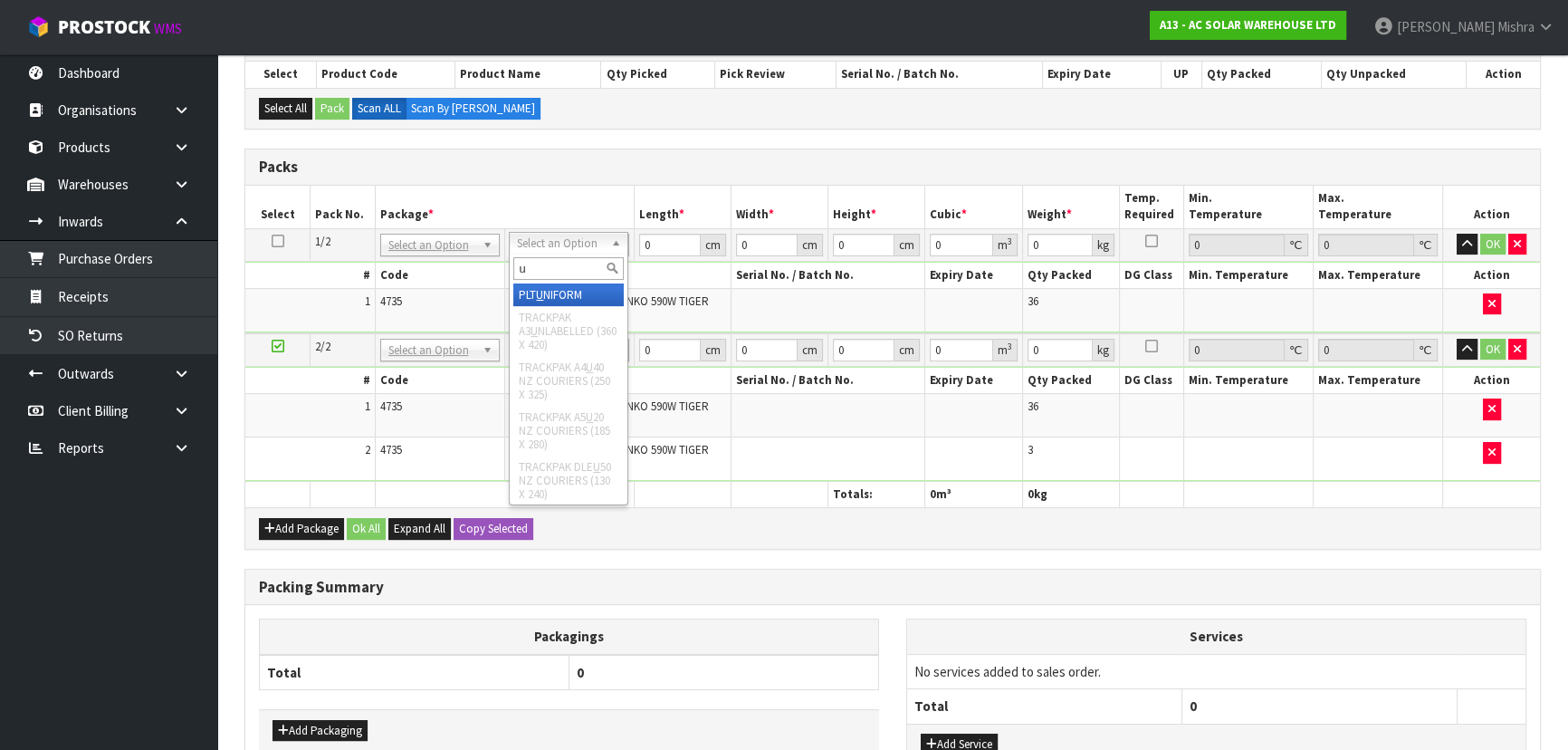
type input "u"
type input "1172"
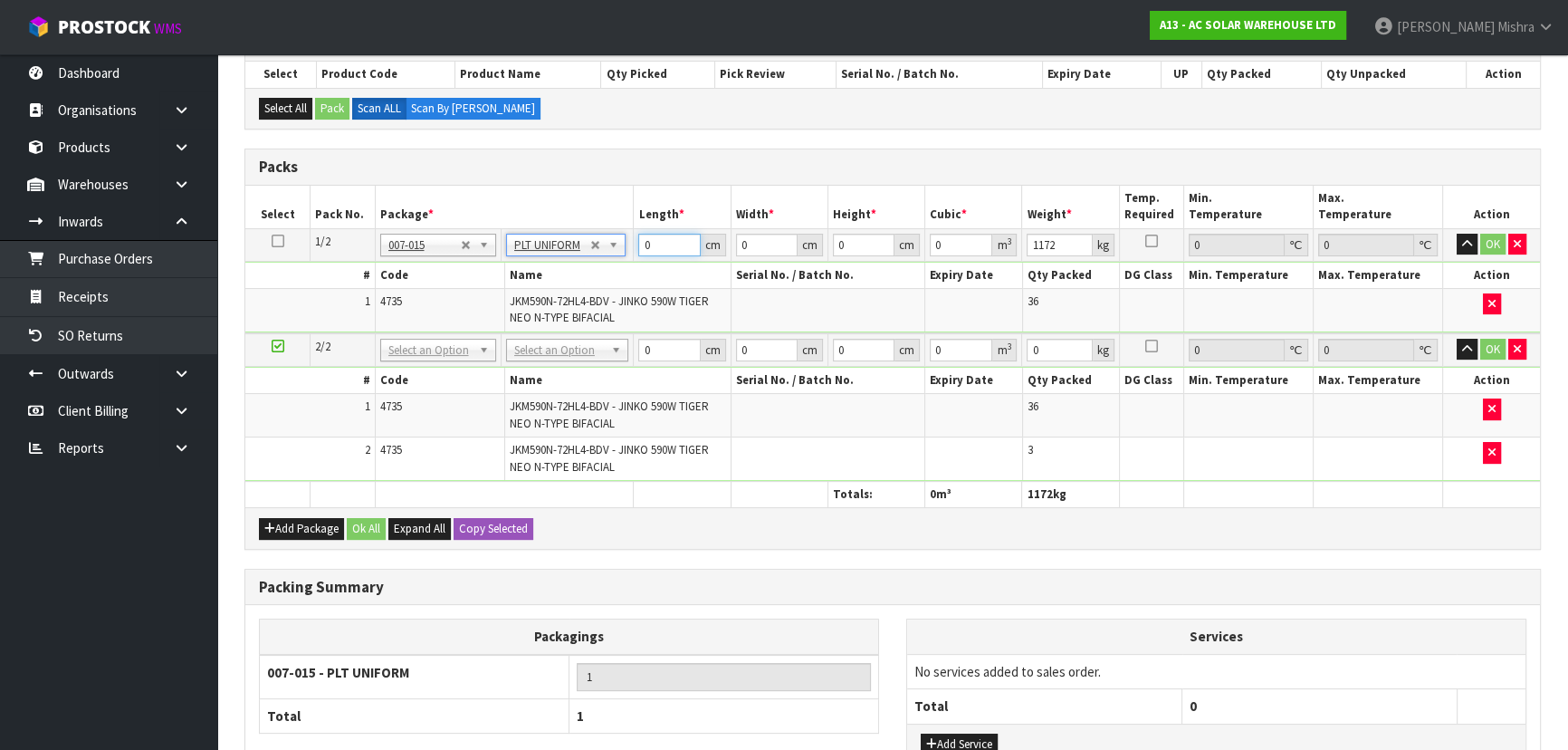
drag, startPoint x: 653, startPoint y: 244, endPoint x: 496, endPoint y: 239, distance: 157.1
click at [499, 240] on tr "1/2 NONE 007-001 007-002 007-004 007-009 007-013 007-014 007-015 007-017 007-01…" at bounding box center [893, 244] width 1295 height 32
type input "230"
type input "111"
type input "1"
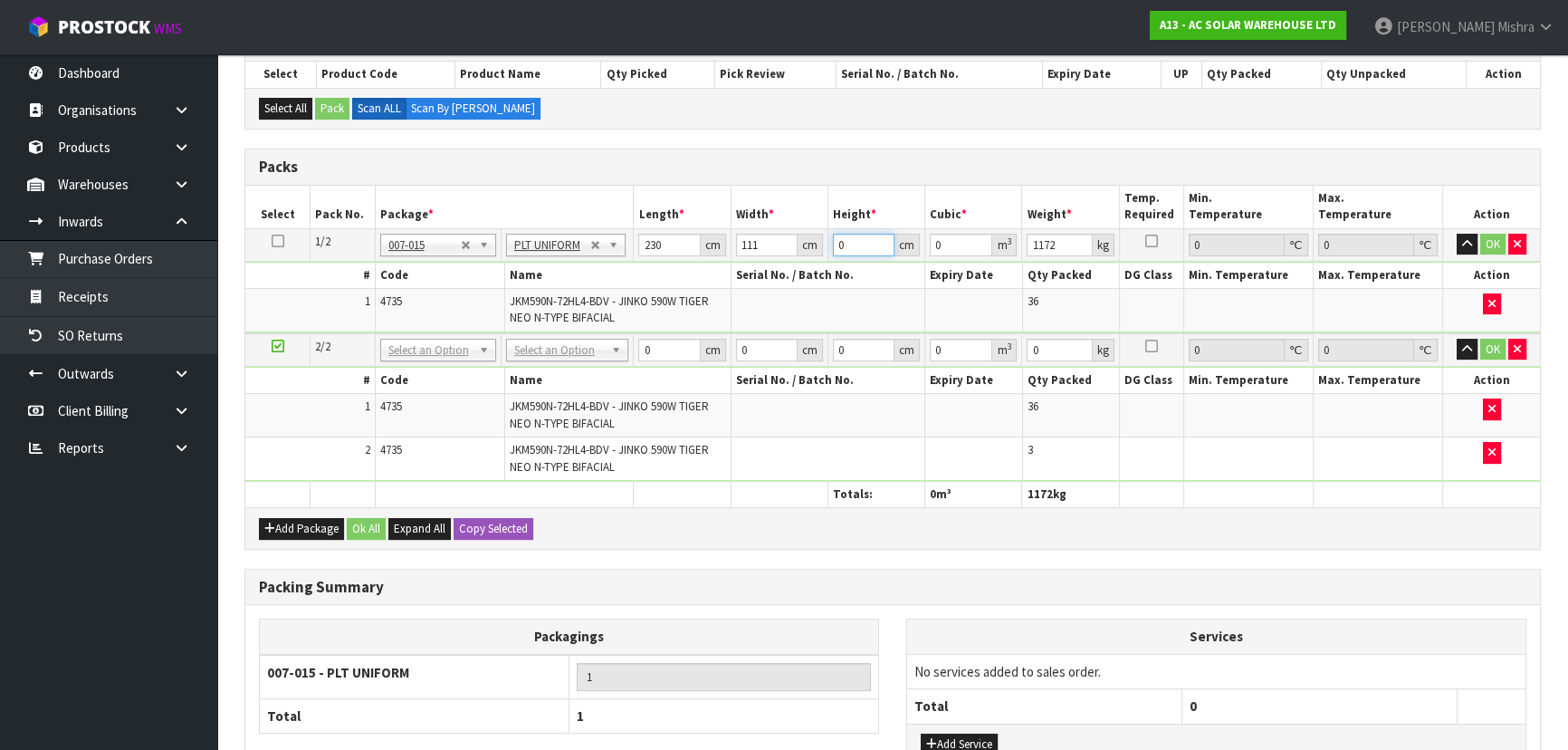
type input "0.02553"
type input "12"
type input "0.30636"
type input "126"
type input "3.21678"
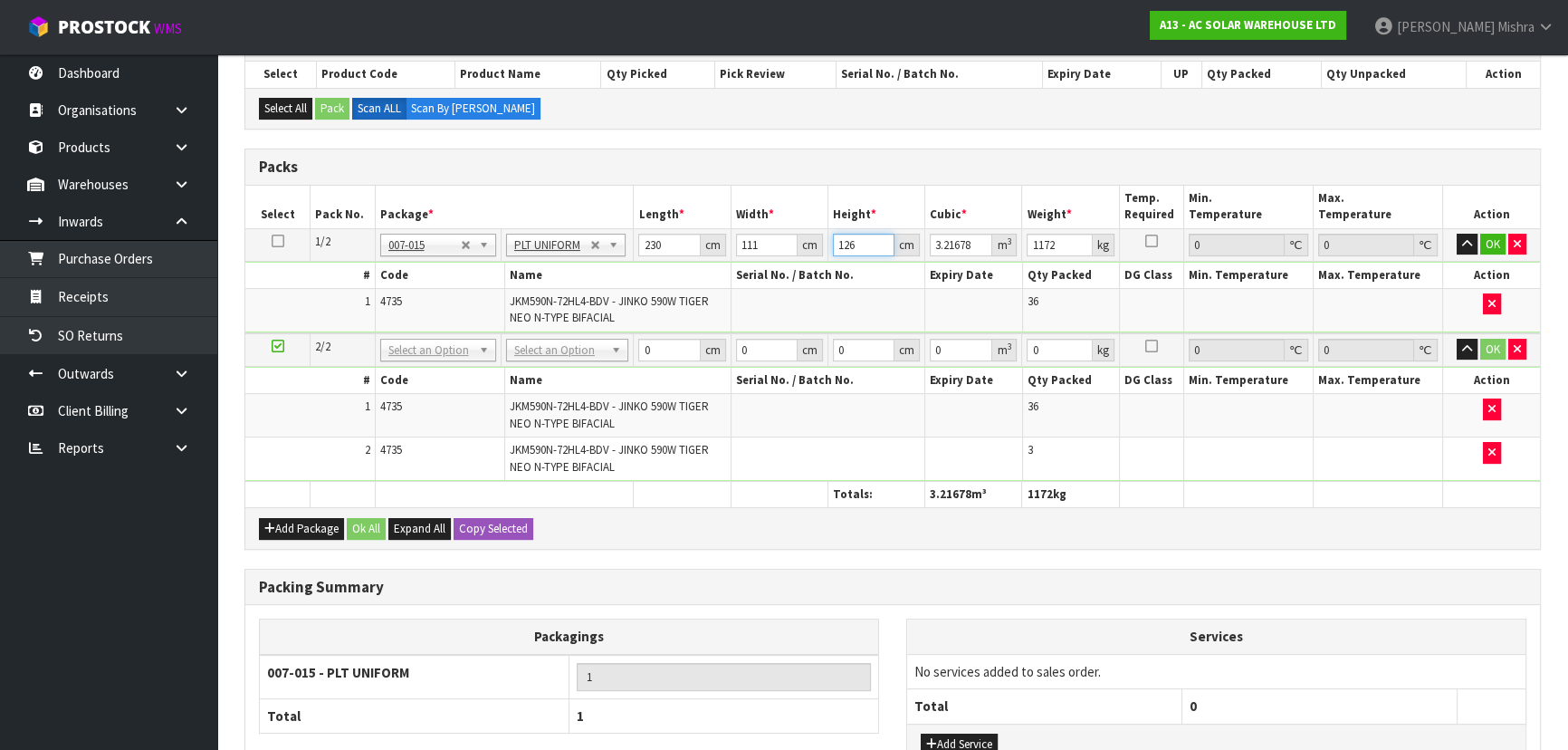
type input "126"
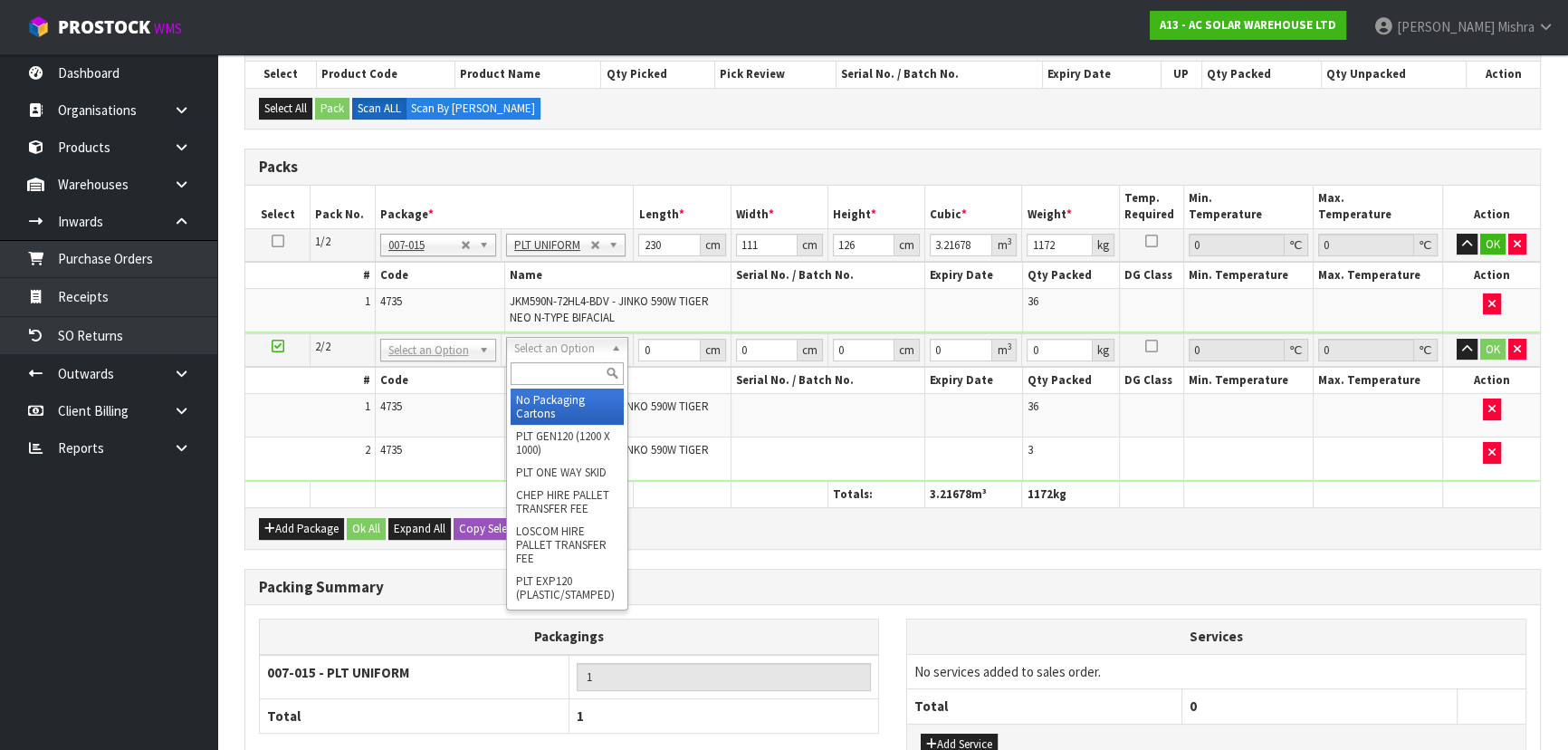
click at [571, 368] on input "text" at bounding box center [568, 373] width 114 height 23
type input "u"
type input "2"
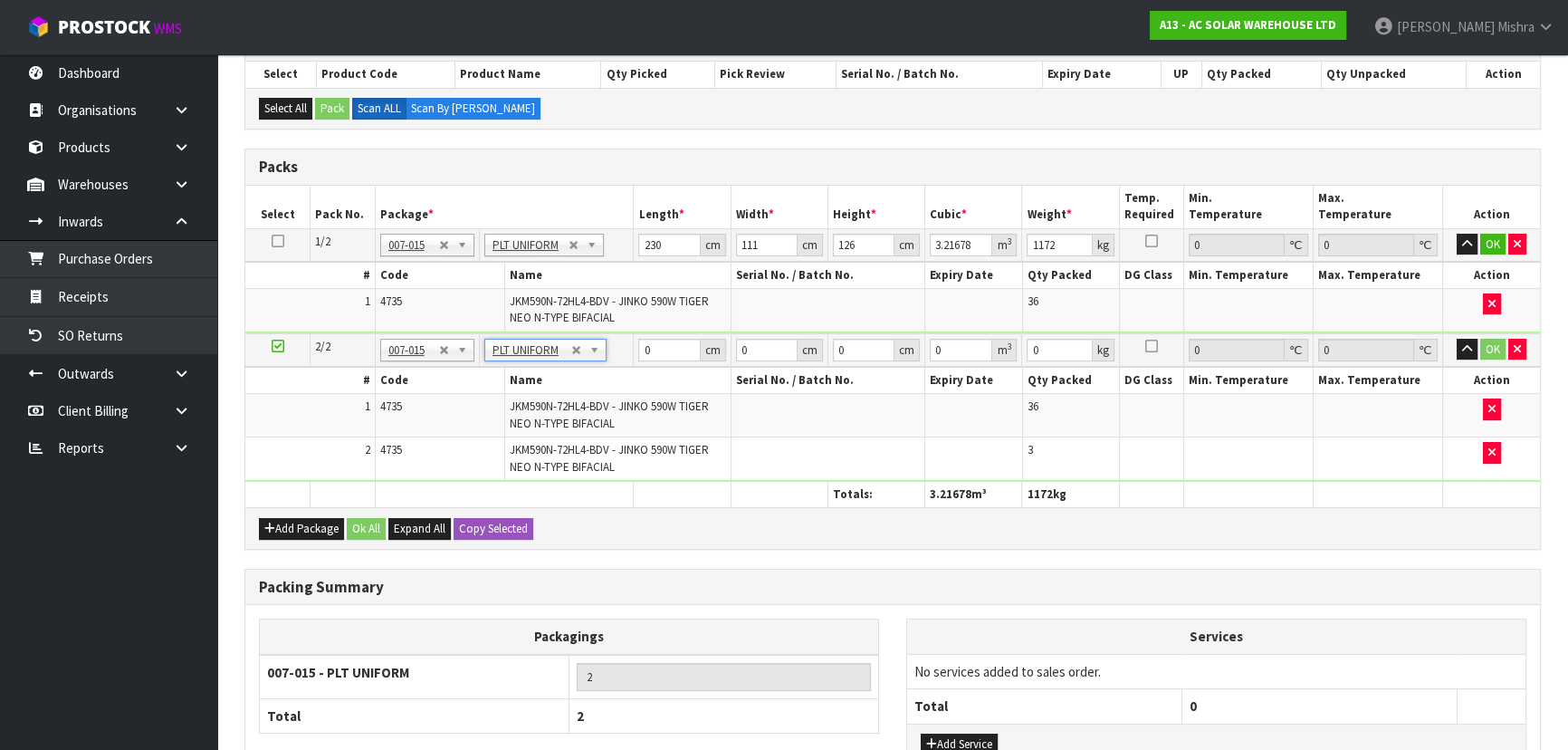
type input "1265"
drag, startPoint x: 661, startPoint y: 344, endPoint x: 618, endPoint y: 338, distance: 43.4
click at [618, 338] on tr "2/2 NONE 007-001 007-002 007-004 007-009 007-013 007-014 007-015 007-017 007-01…" at bounding box center [893, 350] width 1295 height 33
type input "230"
type input "116"
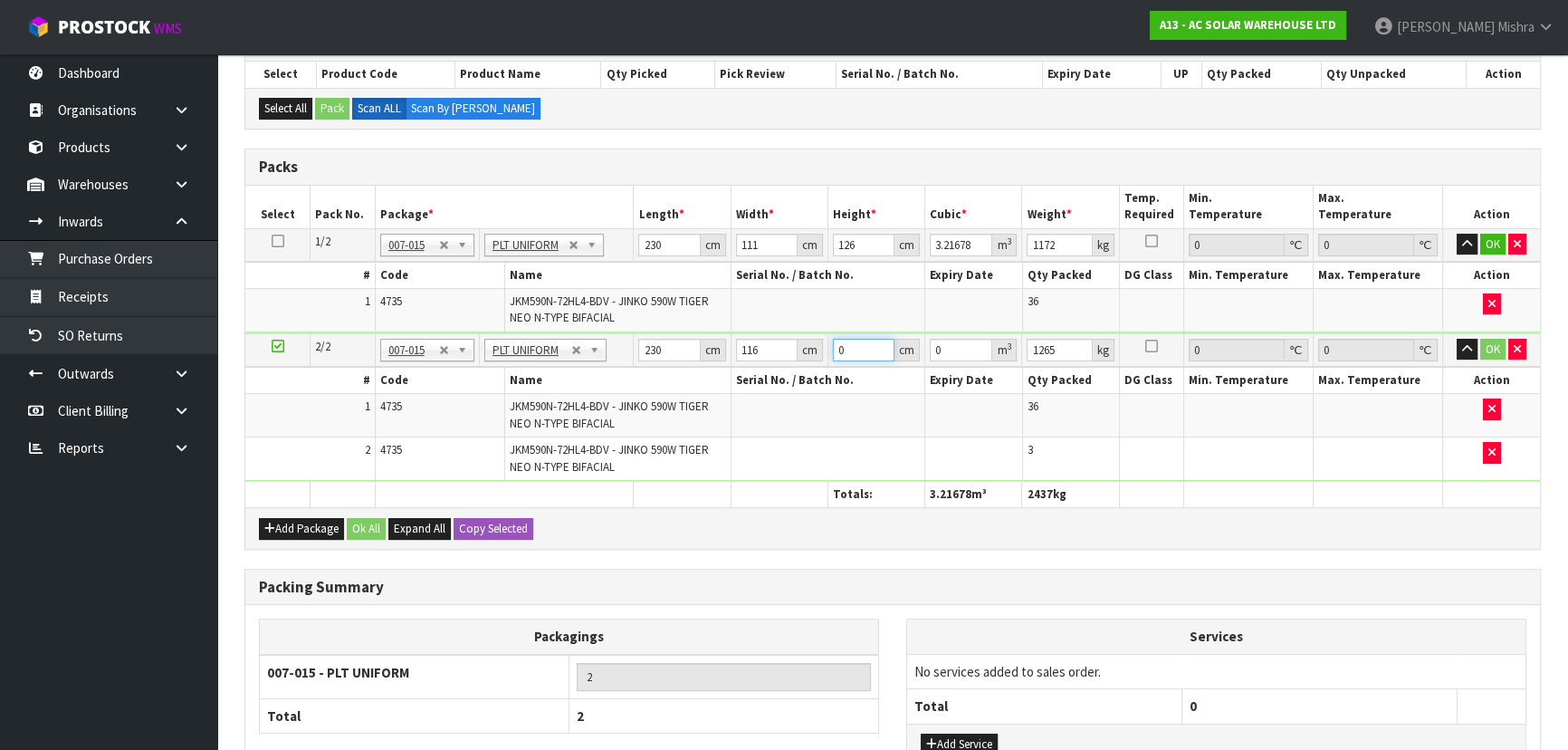
type input "1"
type input "0.02668"
type input "13"
type input "0.34684"
type input "137"
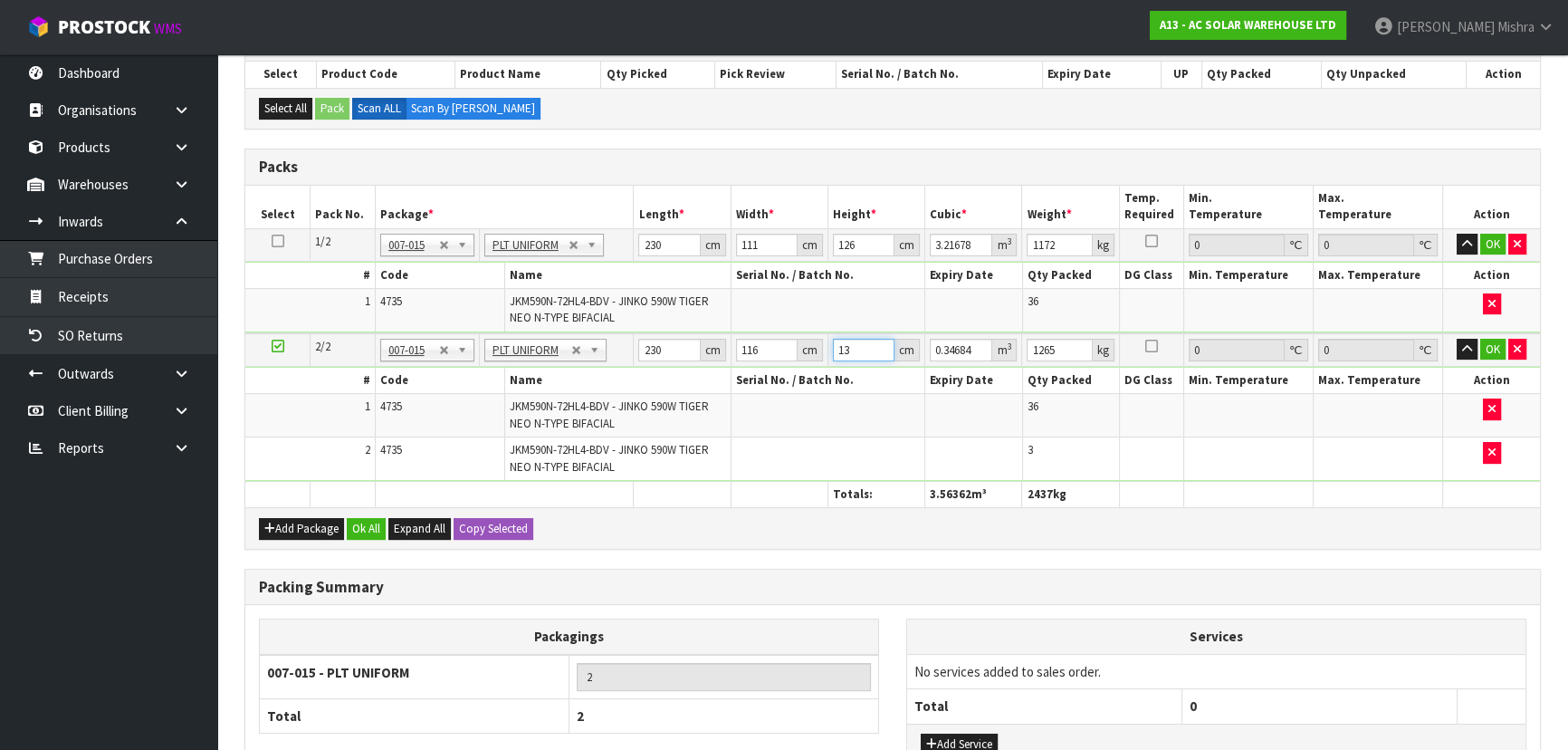
type input "3.65516"
type input "137"
click at [359, 526] on button "Ok All" at bounding box center [366, 529] width 39 height 22
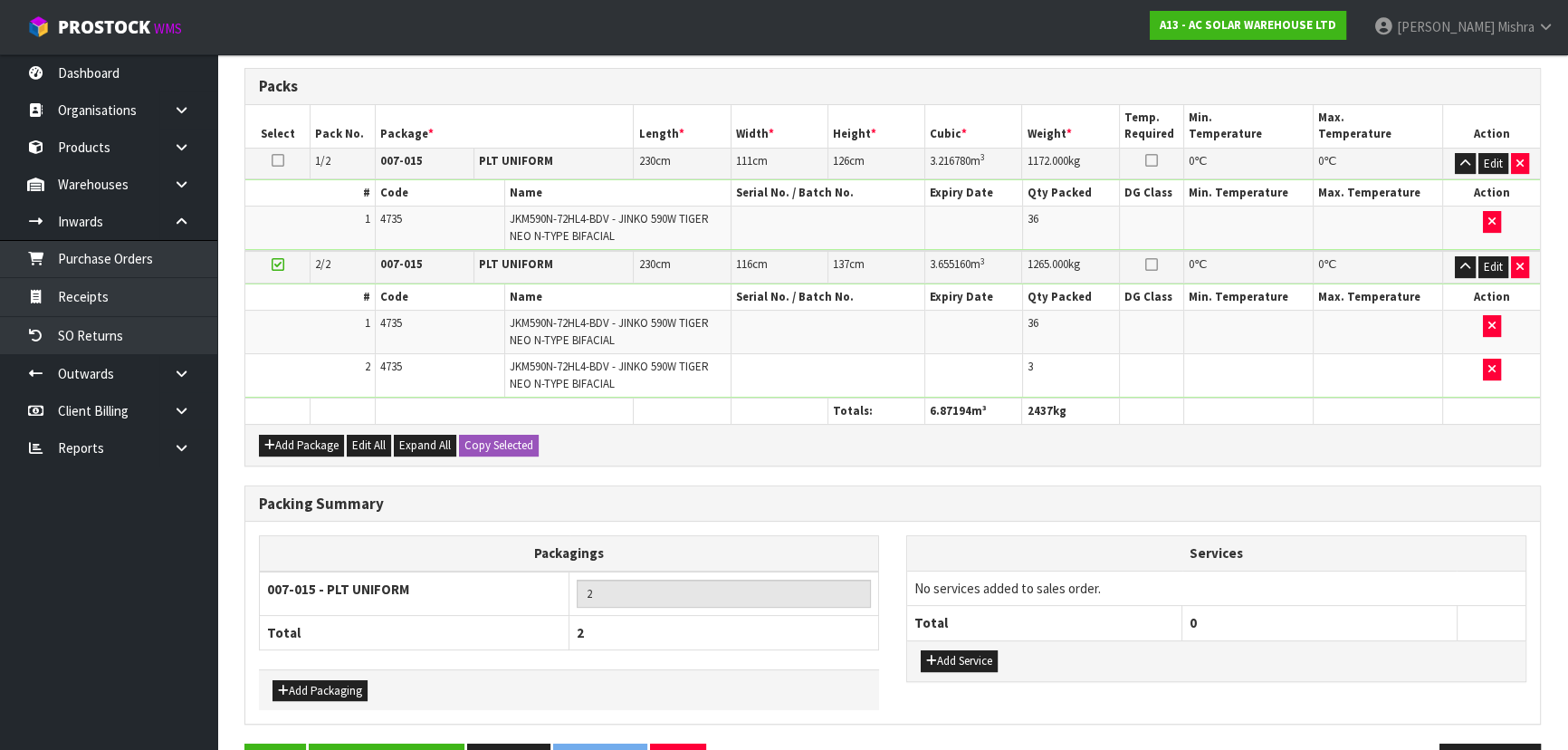
scroll to position [464, 0]
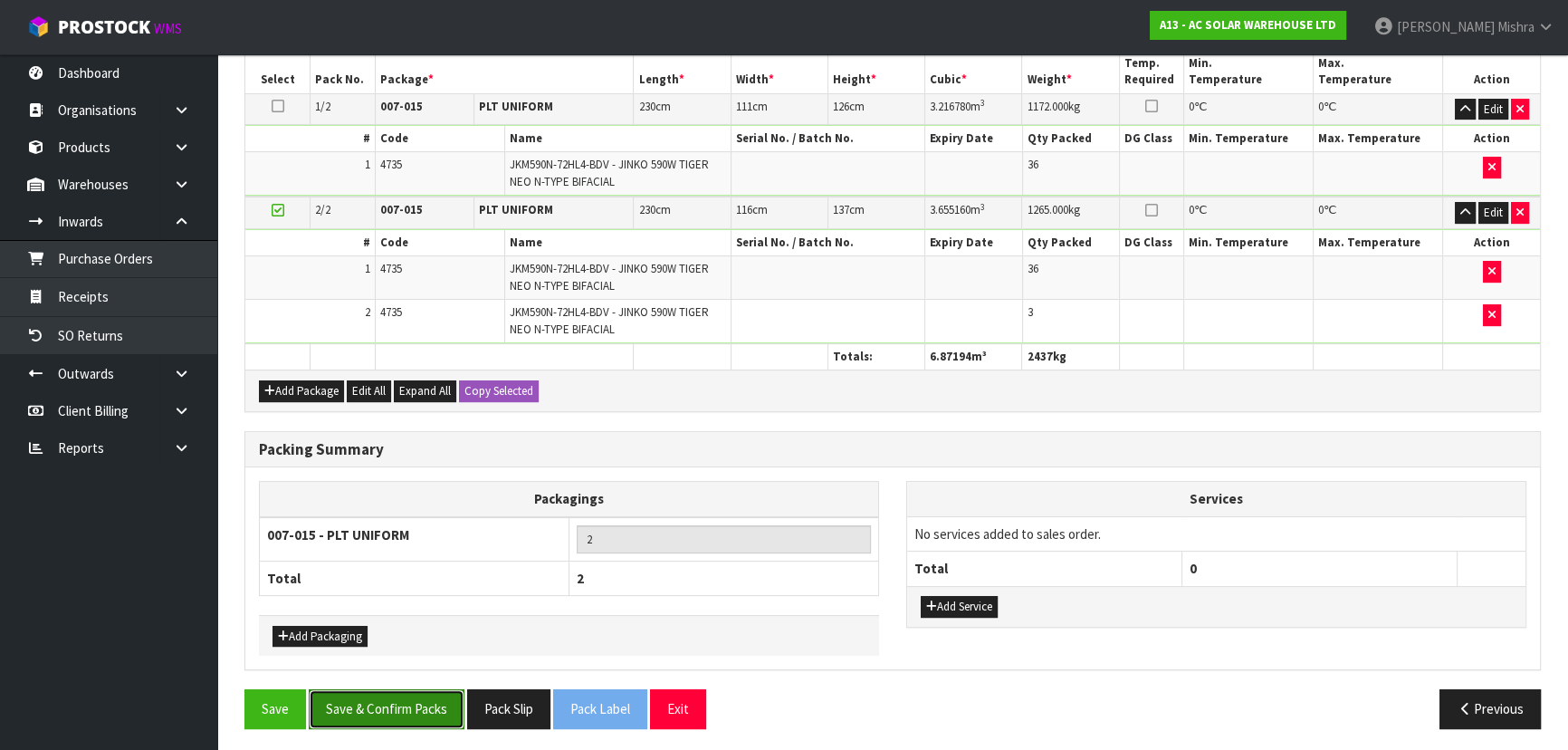
click at [382, 689] on button "Save & Confirm Packs" at bounding box center [386, 709] width 156 height 39
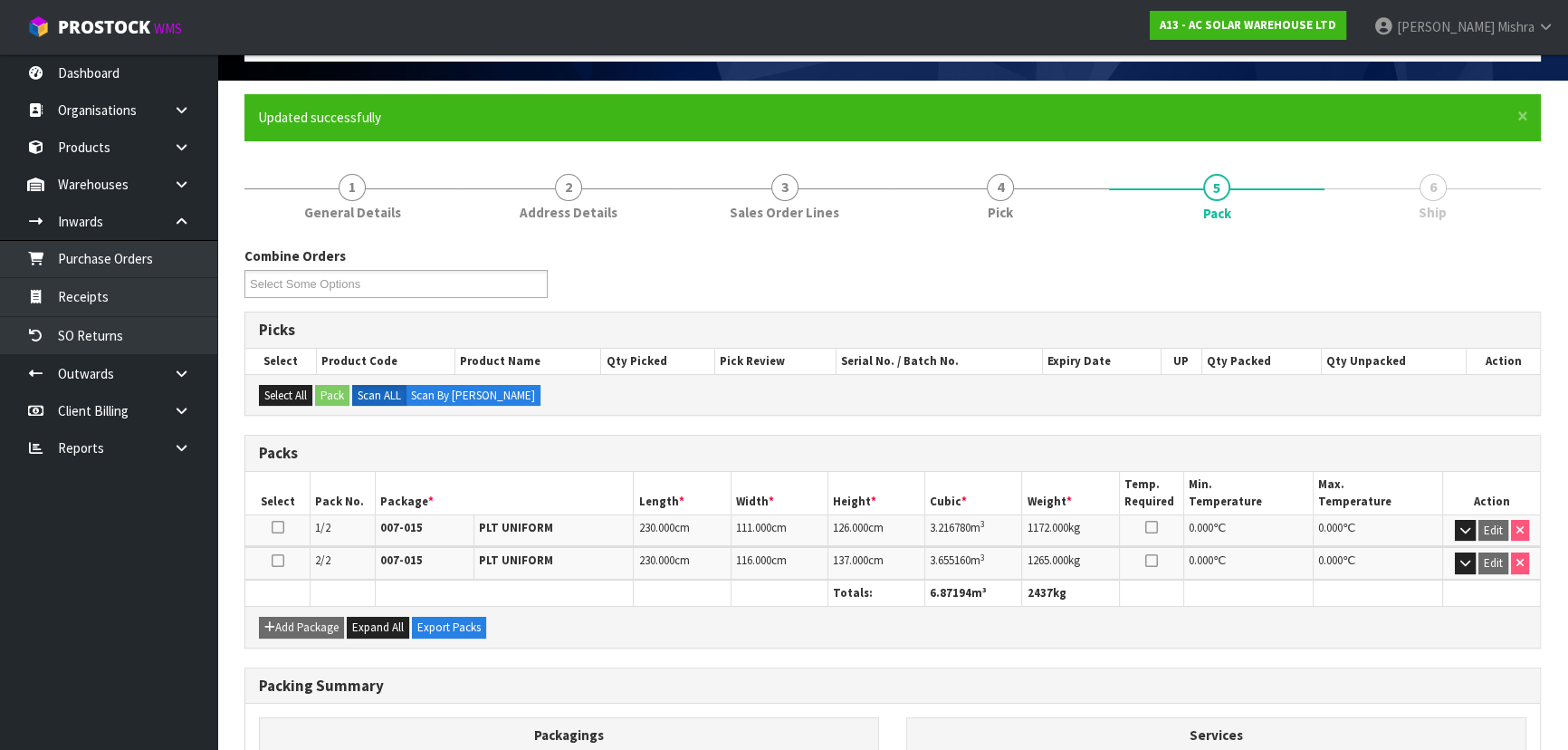
scroll to position [305, 0]
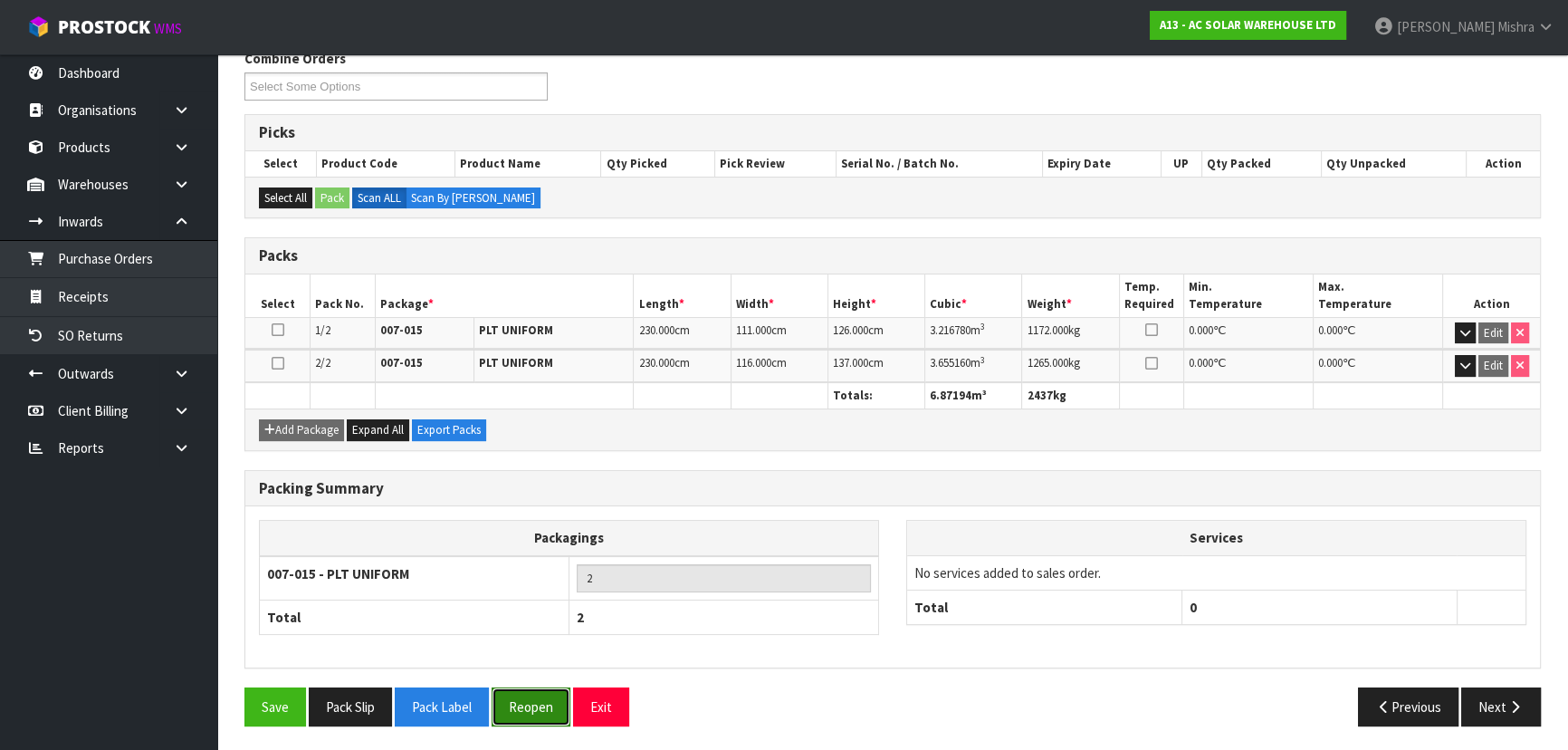
click at [535, 701] on button "Reopen" at bounding box center [530, 707] width 78 height 39
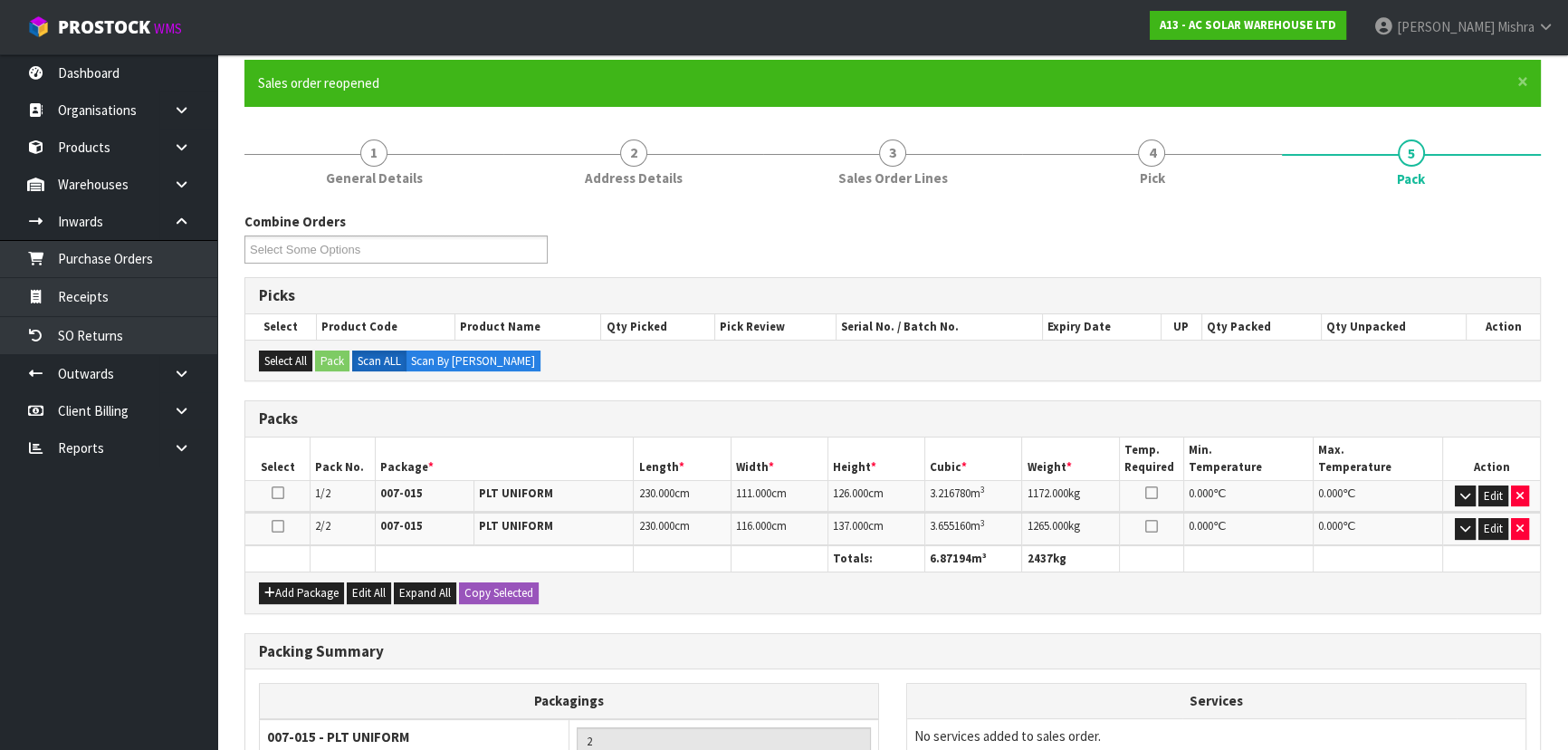
scroll to position [345, 0]
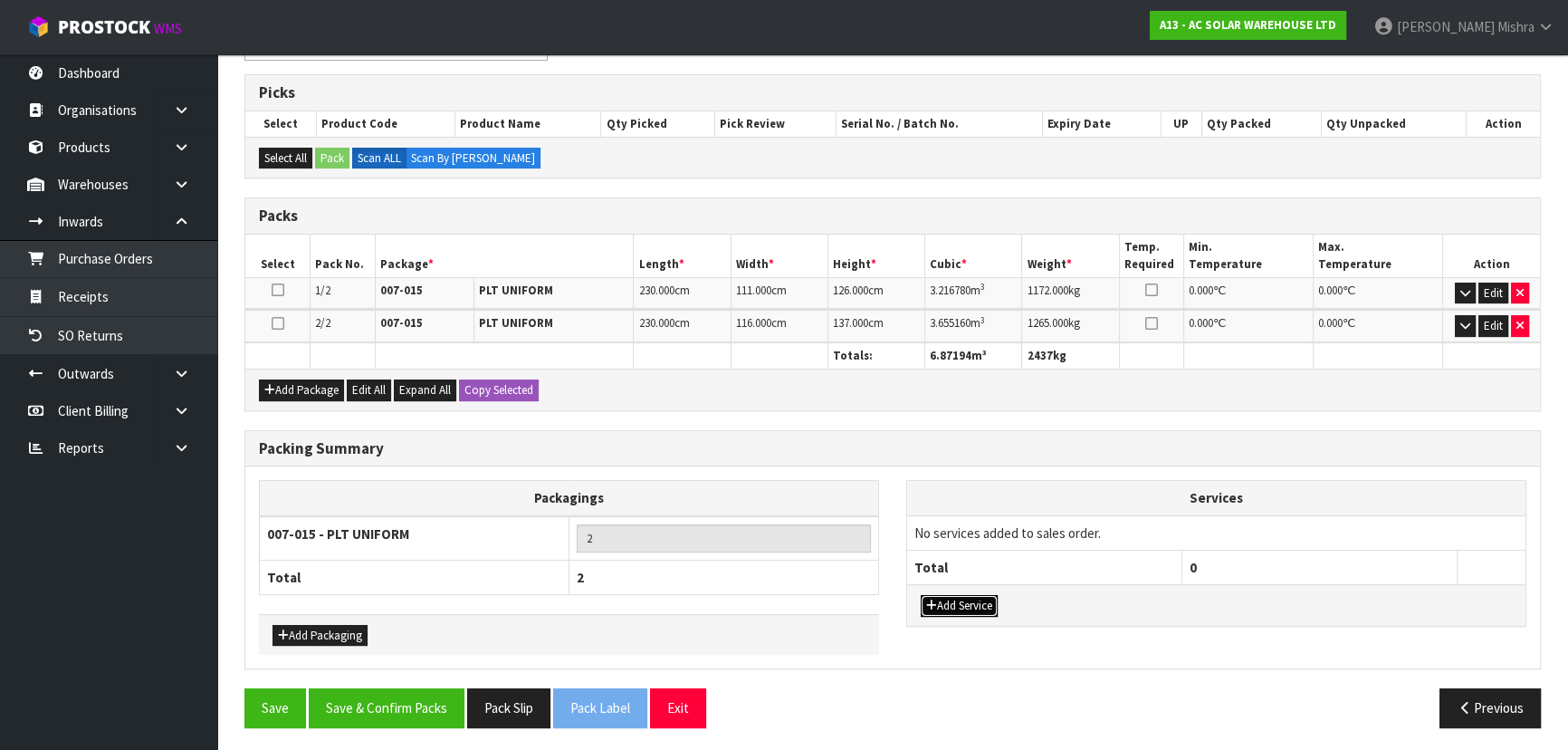
click at [964, 595] on button "Add Service" at bounding box center [959, 606] width 77 height 22
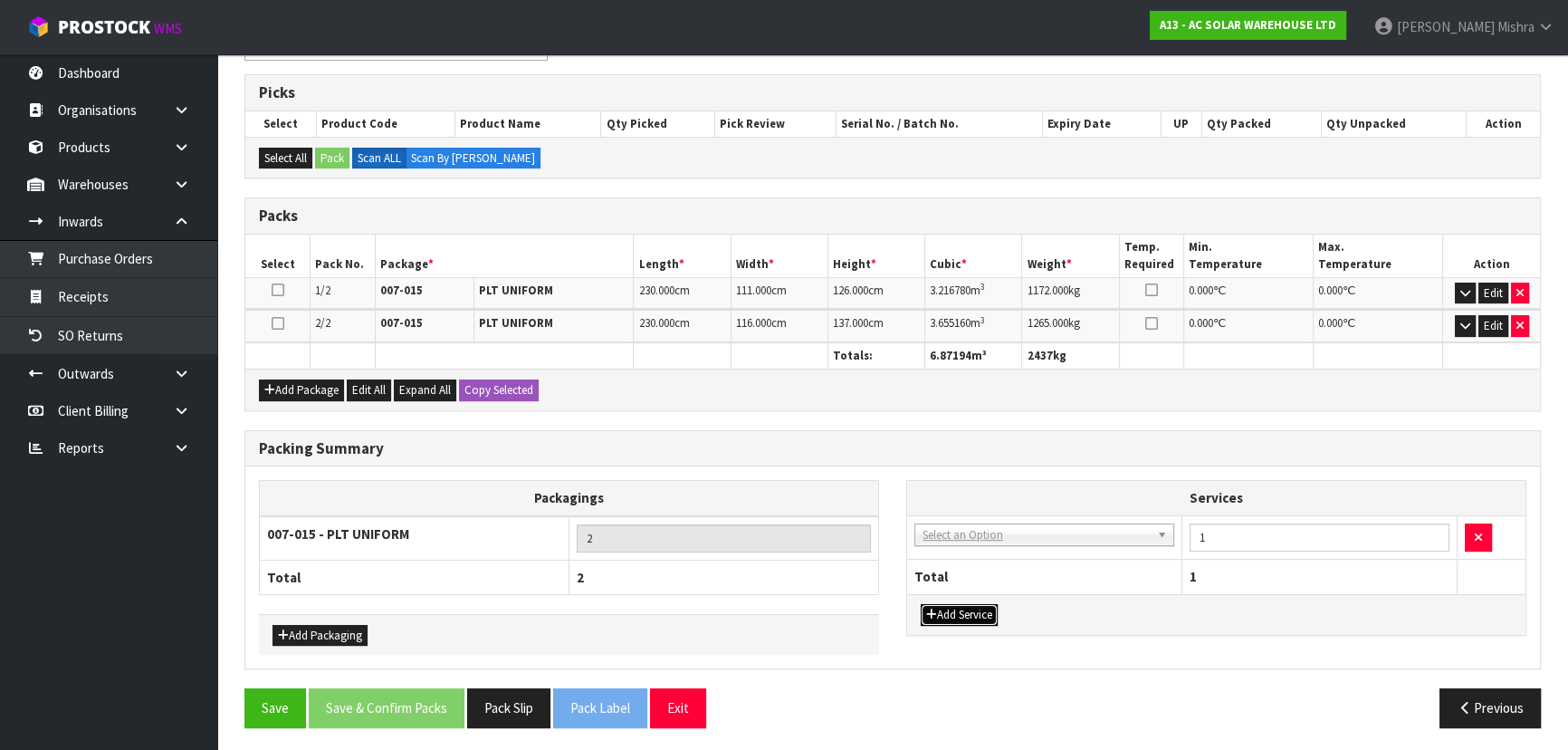
drag, startPoint x: 965, startPoint y: 608, endPoint x: 1077, endPoint y: 525, distance: 139.4
click at [965, 607] on button "Add Service" at bounding box center [959, 615] width 77 height 22
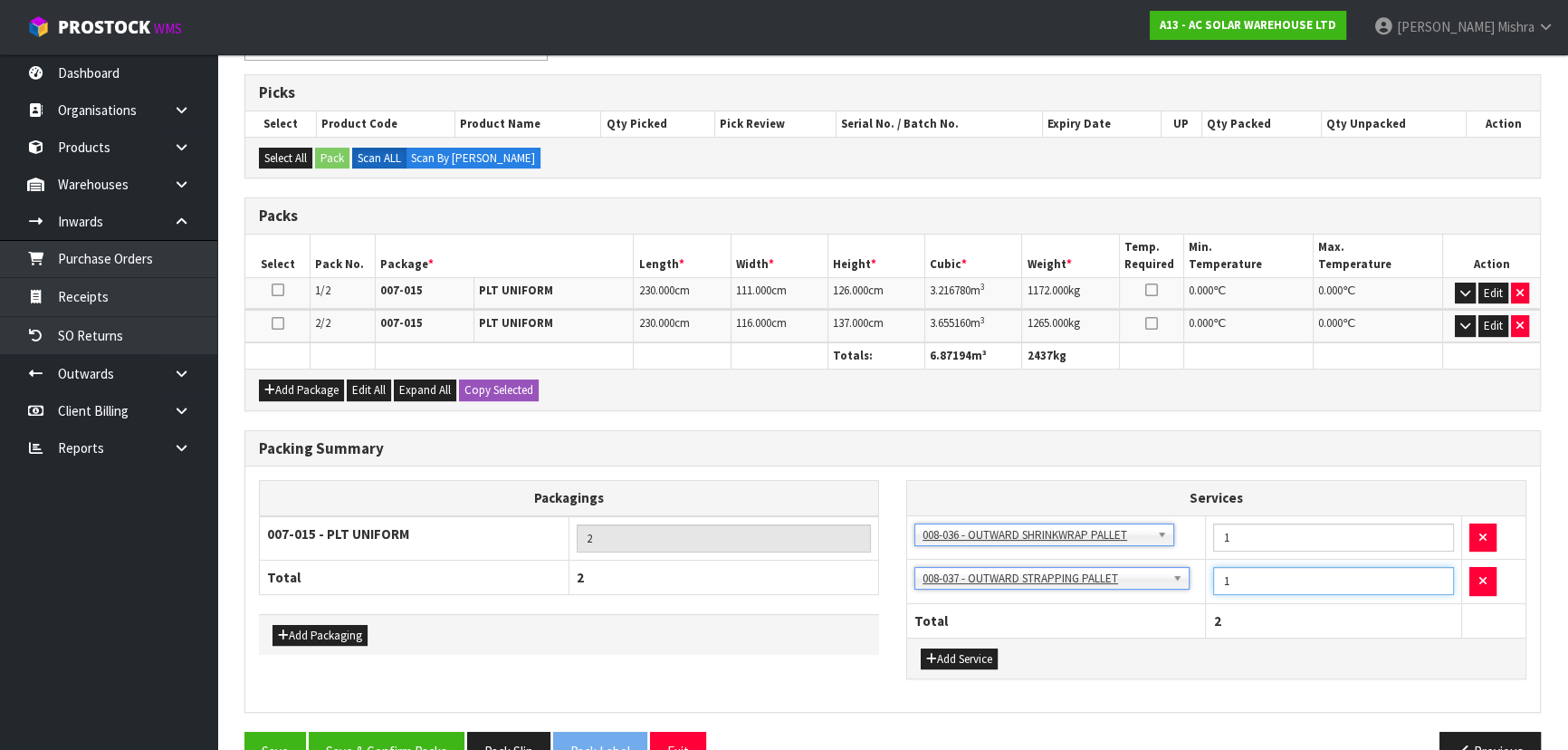
drag, startPoint x: 1260, startPoint y: 578, endPoint x: 1122, endPoint y: 577, distance: 138.0
click at [1135, 577] on tr "003-036 - EXTERNAL PLANT HIRE 008-035 - OUTWARD HDLG+/HOIST LIFT ON/OFF 008-036…" at bounding box center [1217, 582] width 619 height 44
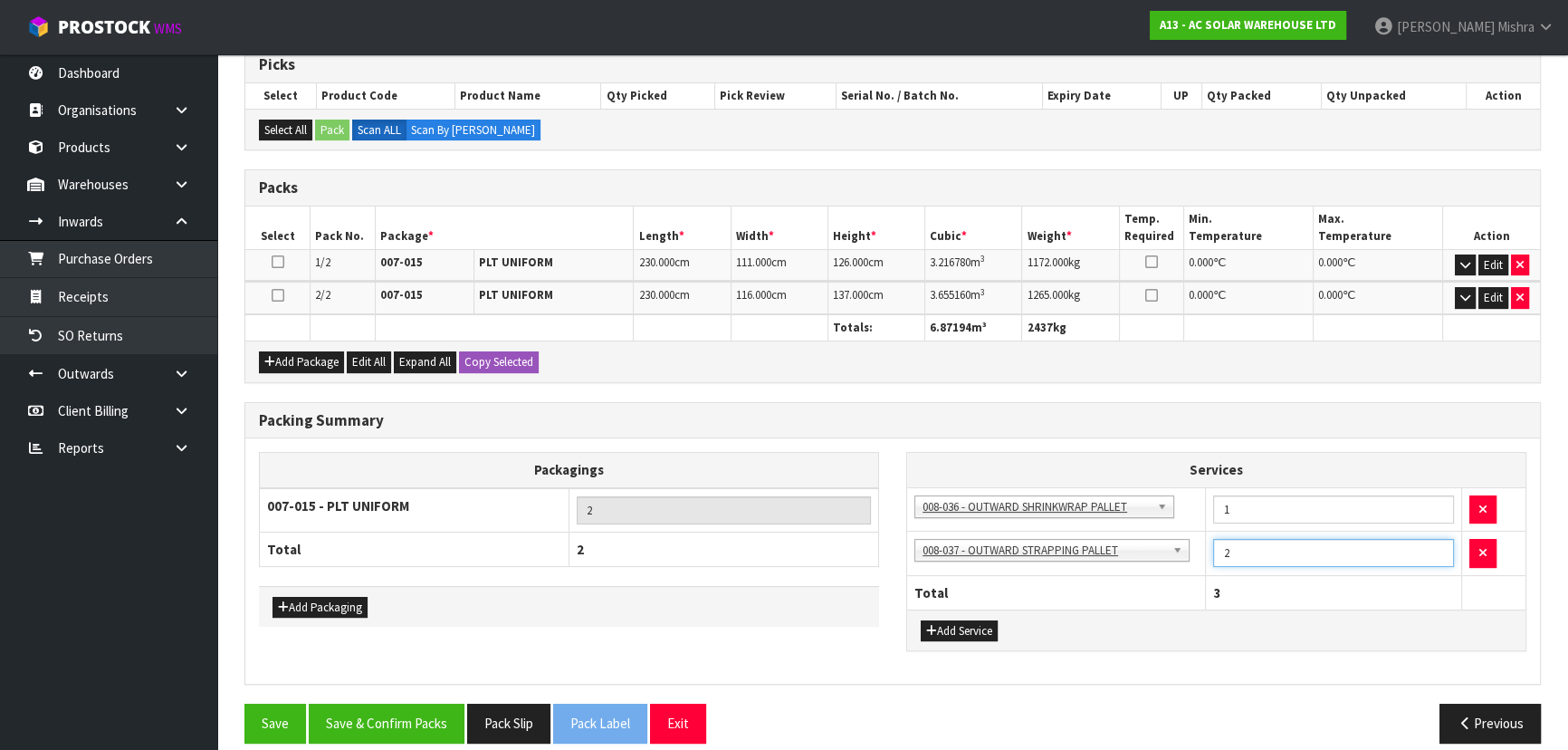
scroll to position [389, 0]
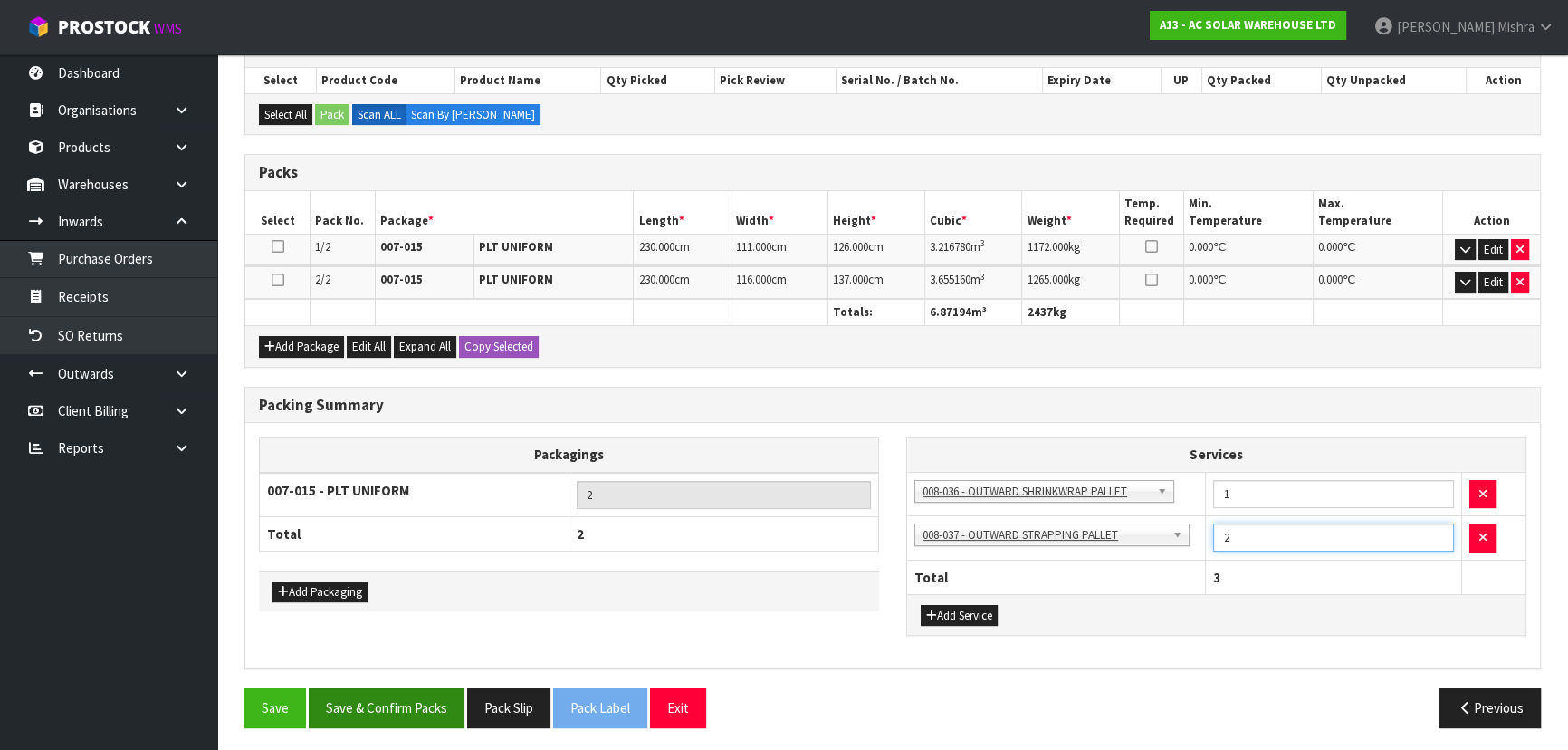
type input "2"
click at [333, 708] on button "Save & Confirm Packs" at bounding box center [386, 708] width 156 height 39
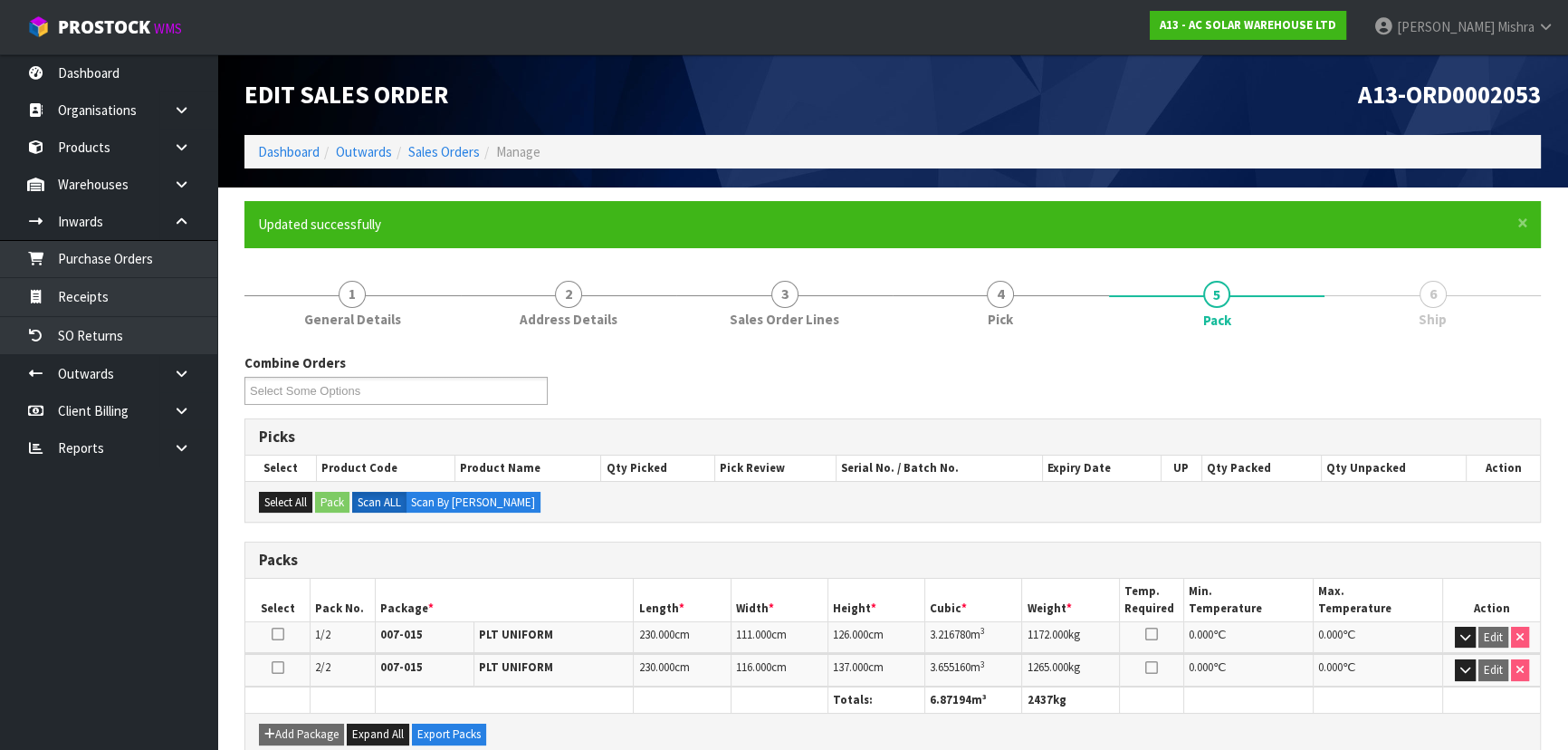
scroll to position [0, 0]
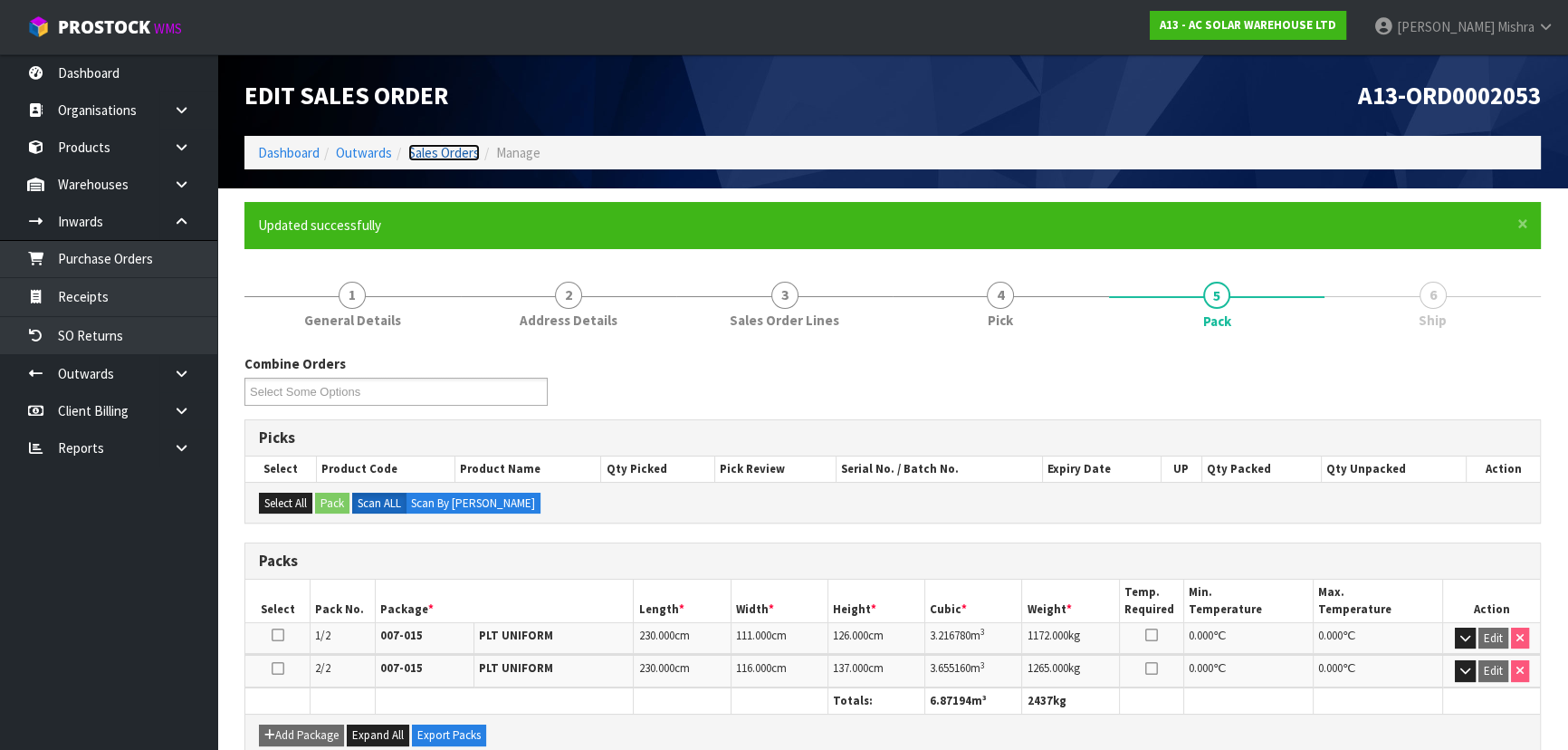
click at [452, 147] on link "Sales Orders" at bounding box center [443, 153] width 71 height 18
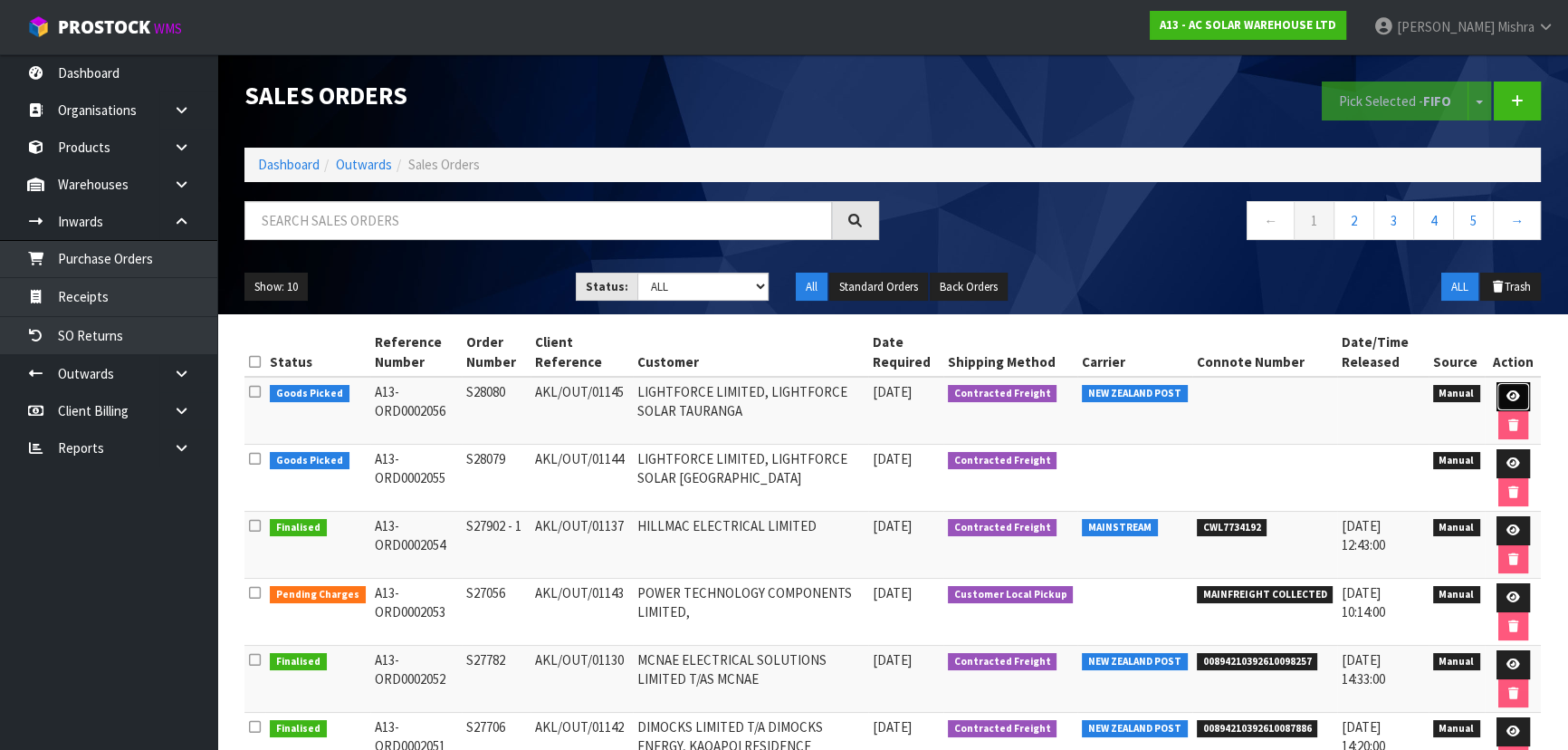
click at [1520, 398] on link at bounding box center [1513, 397] width 33 height 29
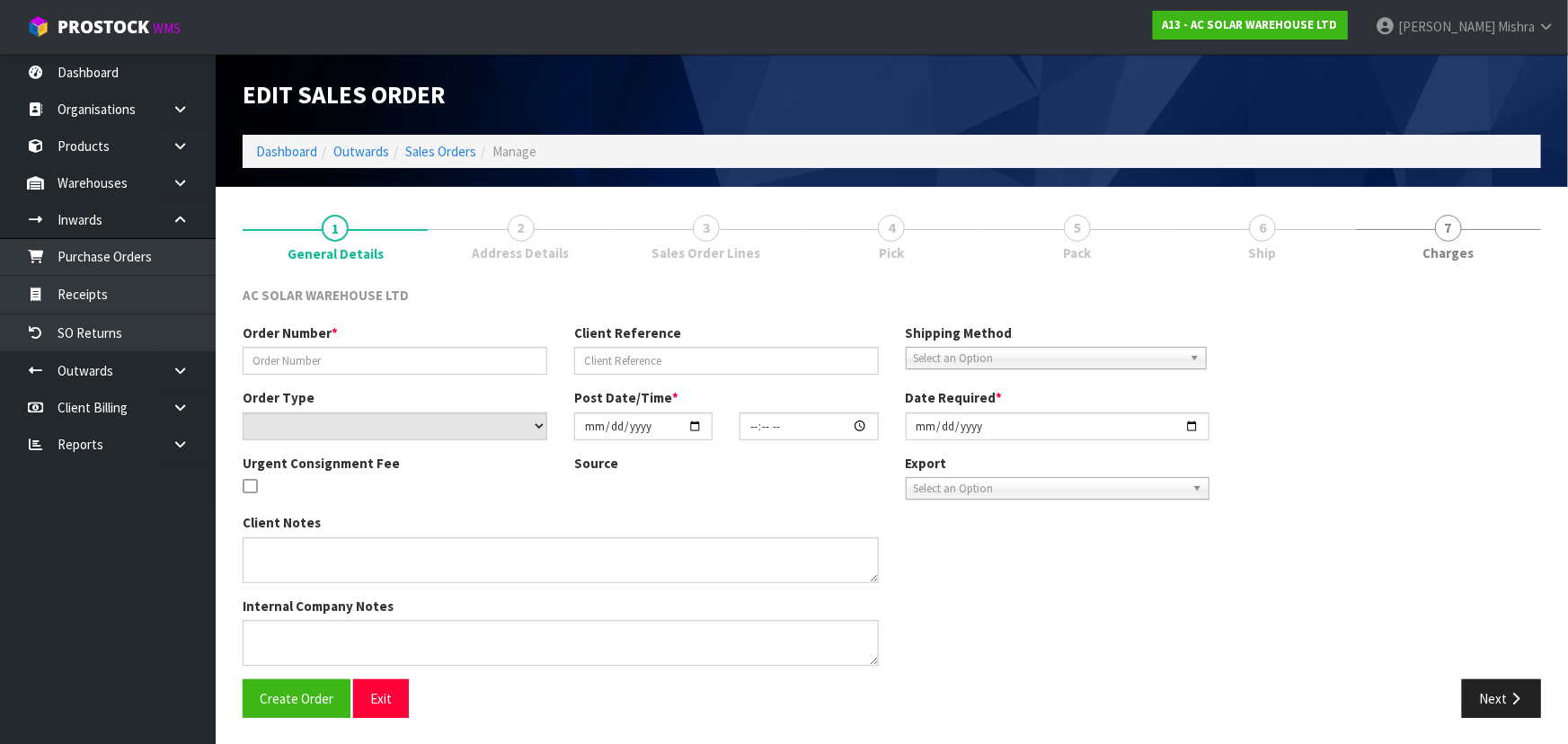
type input "S28080"
type input "AKL/OUT/01145"
select select "number:0"
type input "[DATE]"
type input "08:20:00.000"
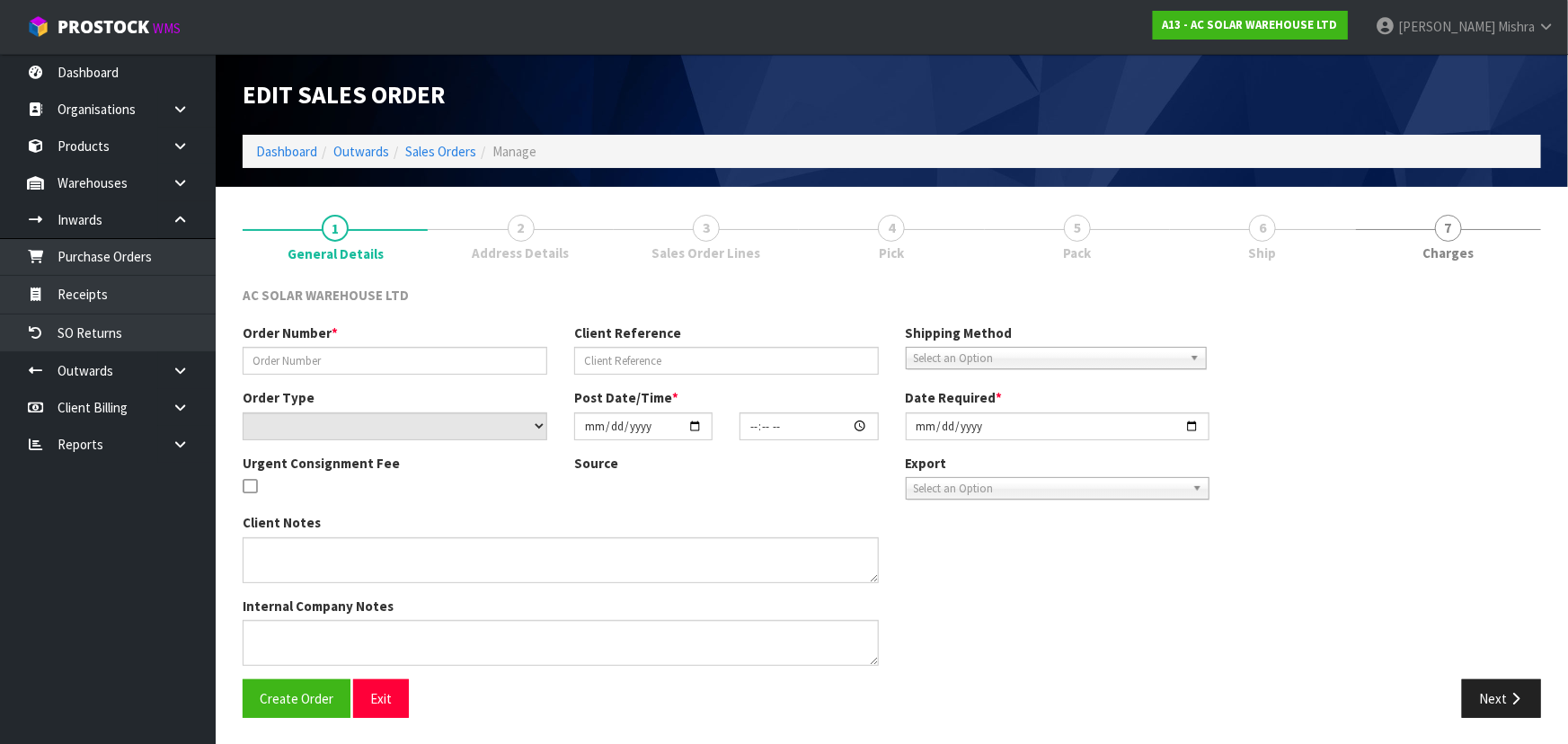
type input "[DATE]"
type textarea "SEND WITH NZ POST"
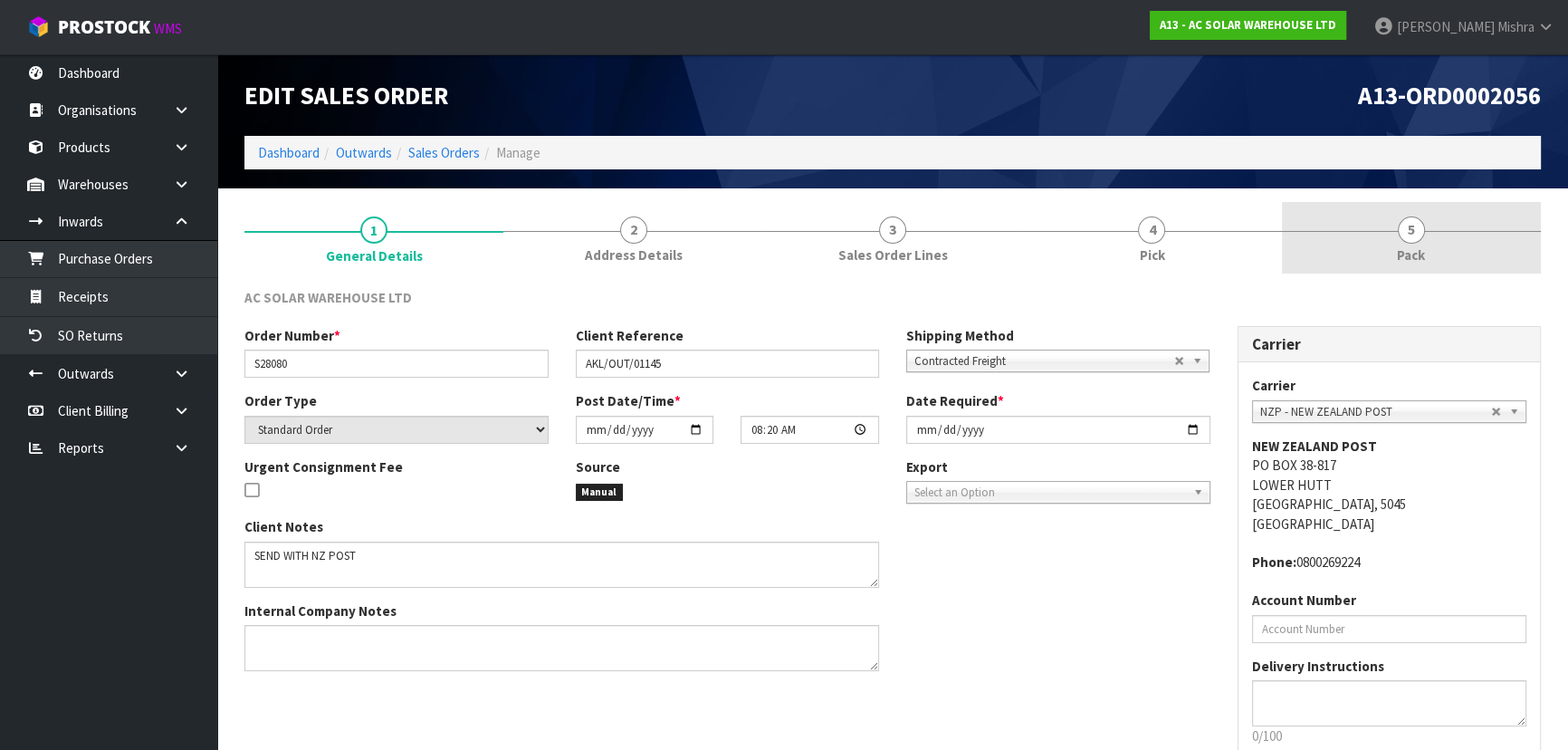
click at [1418, 267] on link "5 Pack" at bounding box center [1411, 237] width 259 height 71
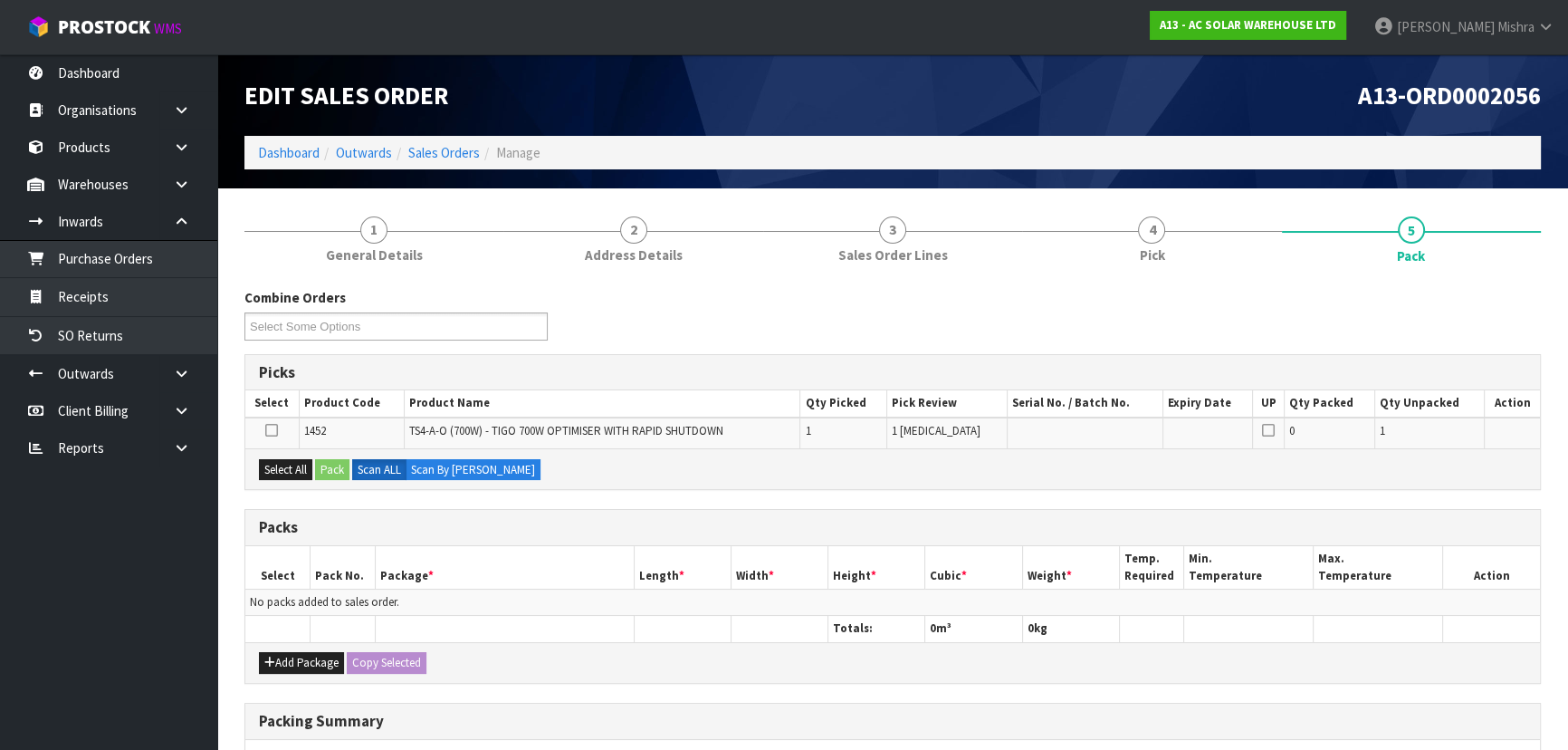
click at [300, 481] on div "Select All Pack Scan ALL Scan By [PERSON_NAME]" at bounding box center [893, 469] width 1295 height 41
click at [299, 472] on button "Select All" at bounding box center [286, 470] width 54 height 22
click at [322, 476] on button "Pack" at bounding box center [332, 470] width 34 height 22
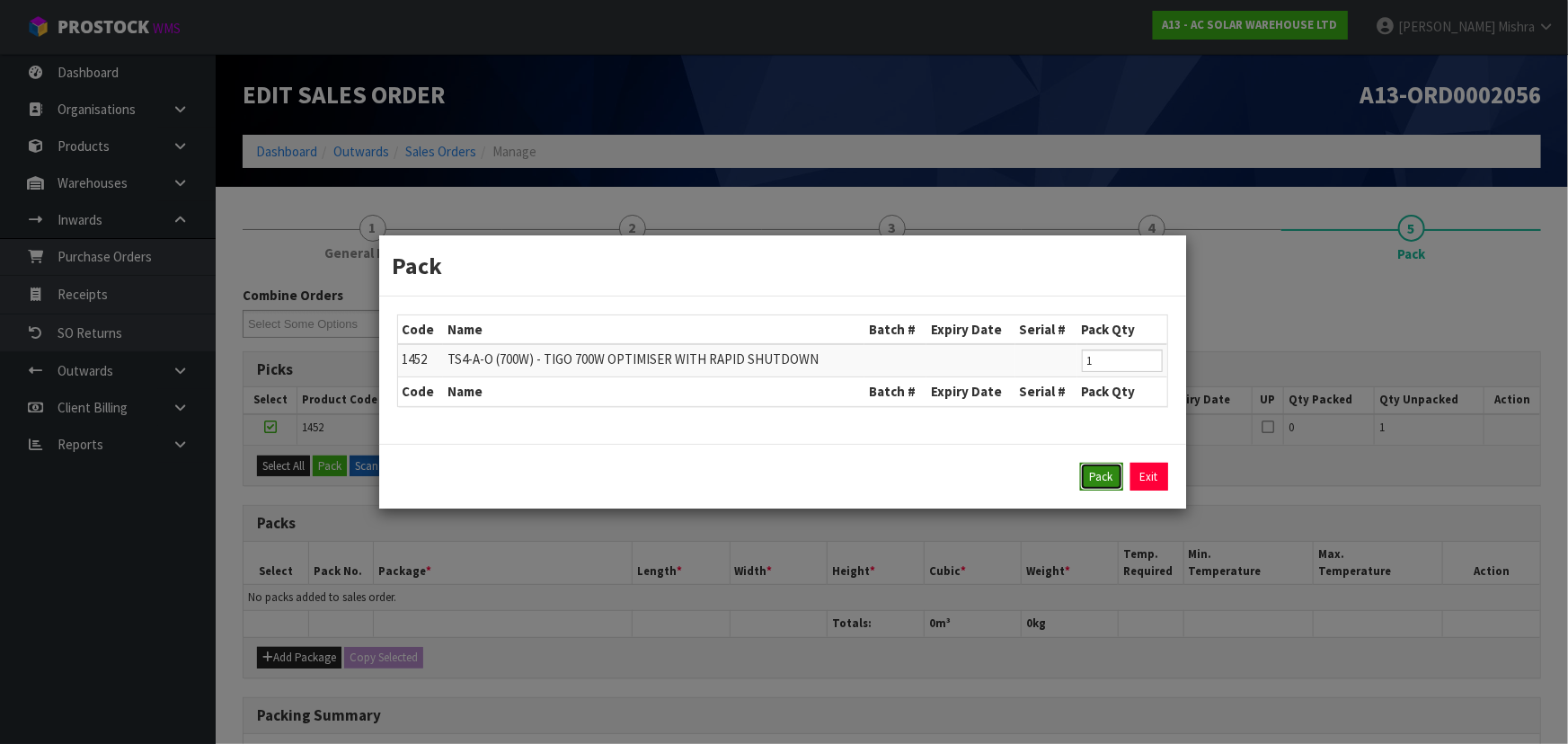
click at [1117, 485] on button "Pack" at bounding box center [1102, 477] width 43 height 29
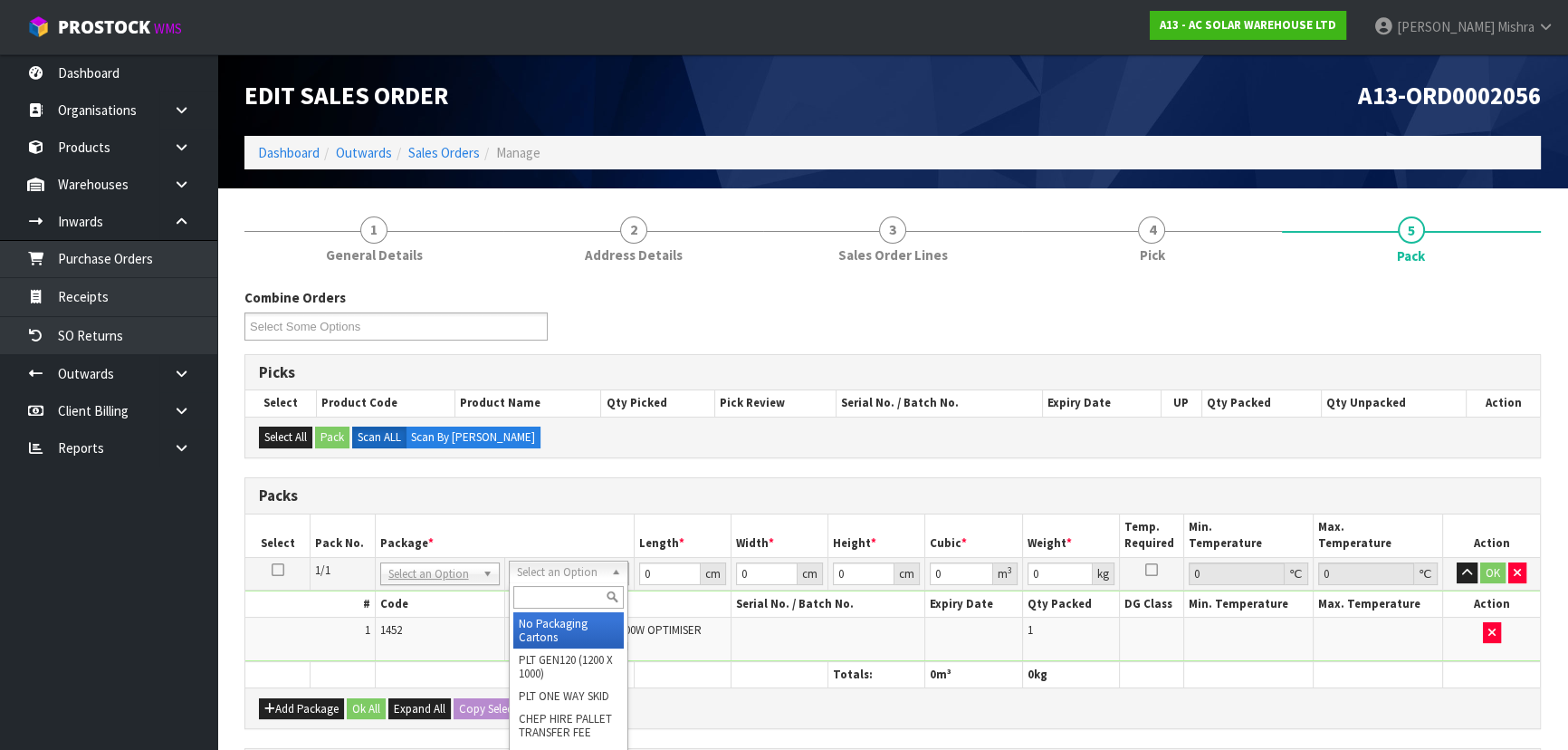
click at [545, 601] on input "text" at bounding box center [569, 597] width 111 height 23
type input "a4"
type input "25"
type input "32.5"
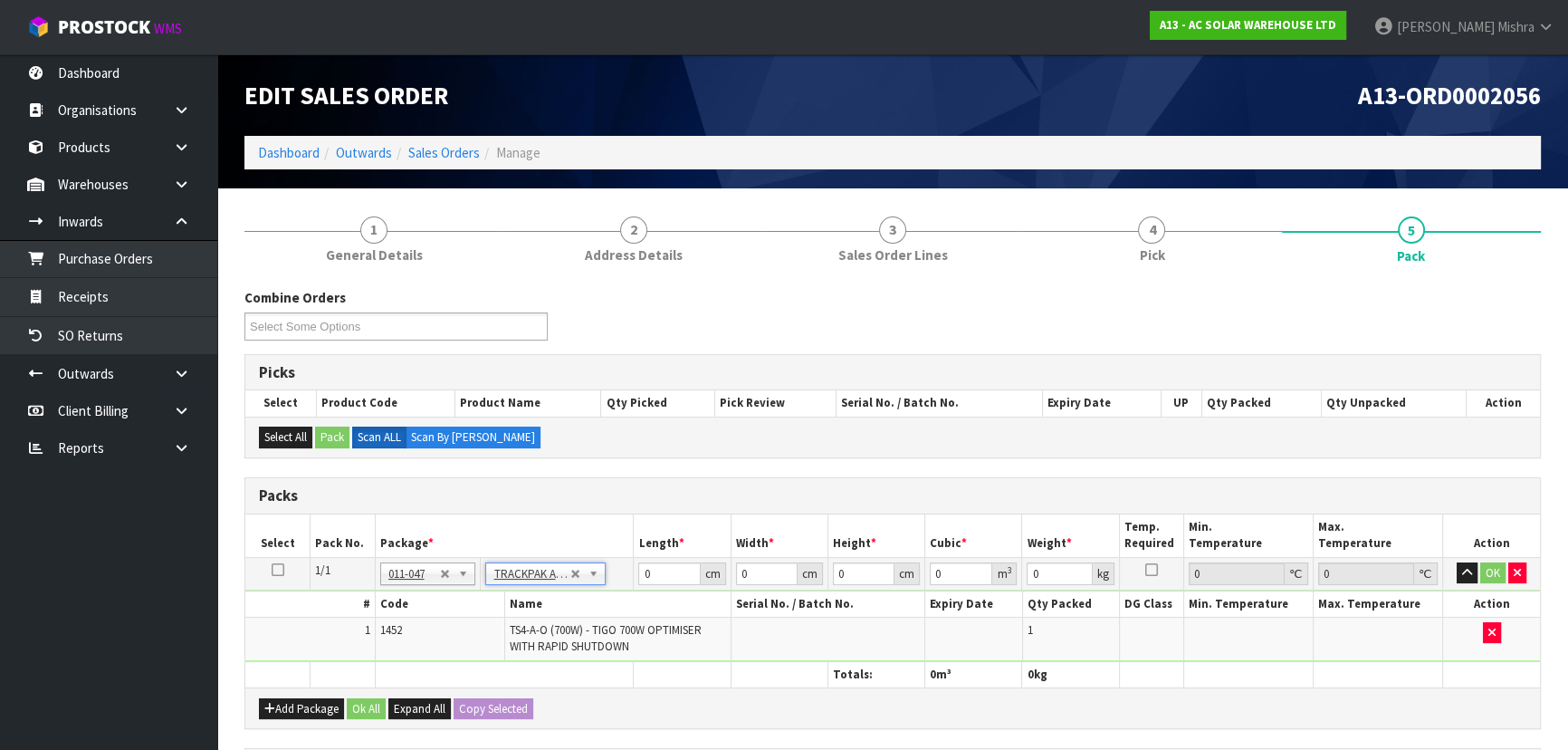
type input "0.01"
type input "0.000008"
type input "0.51"
drag, startPoint x: 670, startPoint y: 570, endPoint x: 535, endPoint y: 570, distance: 135.0
click at [535, 570] on tr "1/1 NONE 007-001 007-002 007-004 007-009 007-013 007-014 007-015 007-017 007-01…" at bounding box center [893, 573] width 1295 height 32
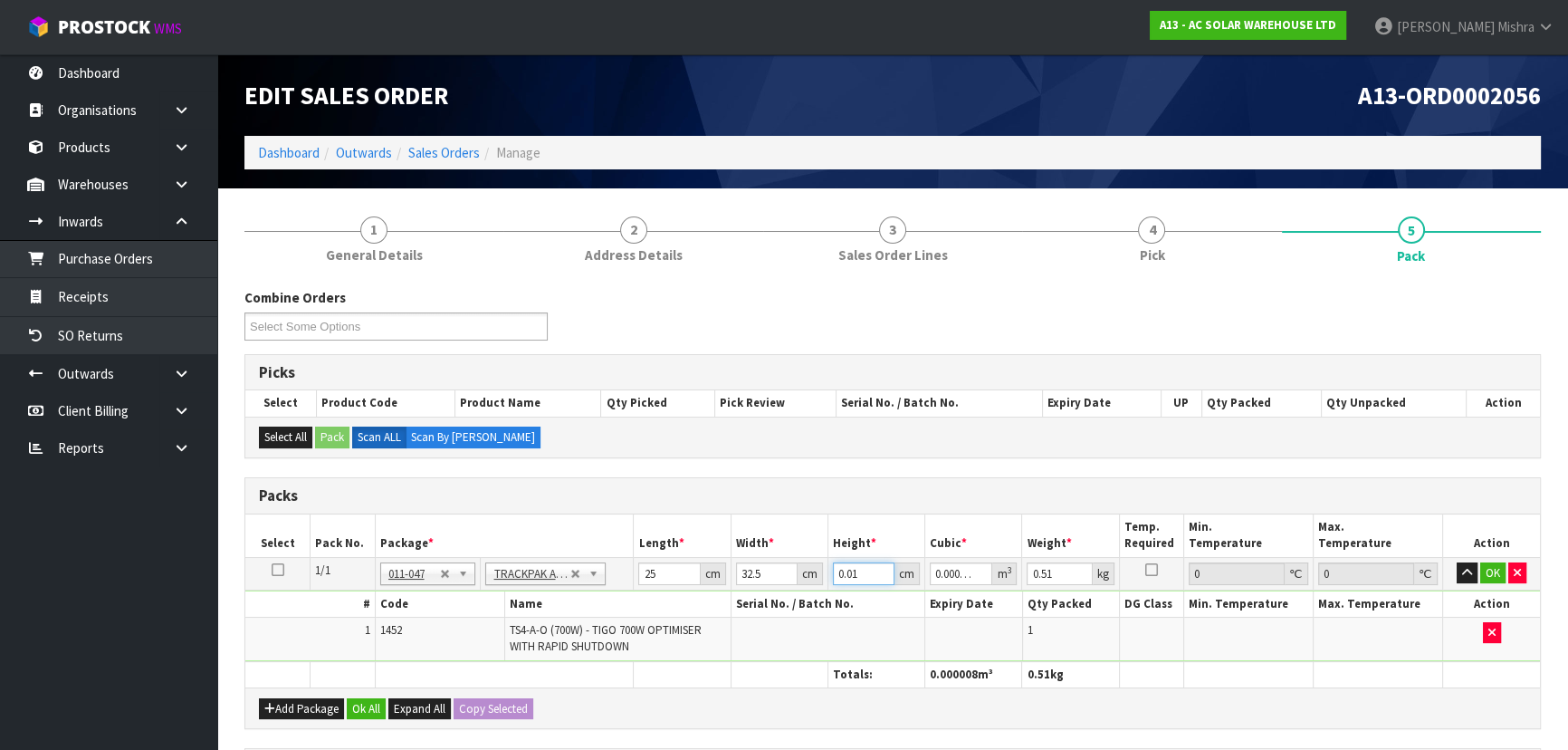
drag, startPoint x: 866, startPoint y: 567, endPoint x: 689, endPoint y: 566, distance: 177.0
click at [689, 566] on tr "1/1 NONE 007-001 007-002 007-004 007-009 007-013 007-014 007-015 007-017 007-01…" at bounding box center [893, 573] width 1295 height 32
type input "7"
type input "0.005688"
type input "7"
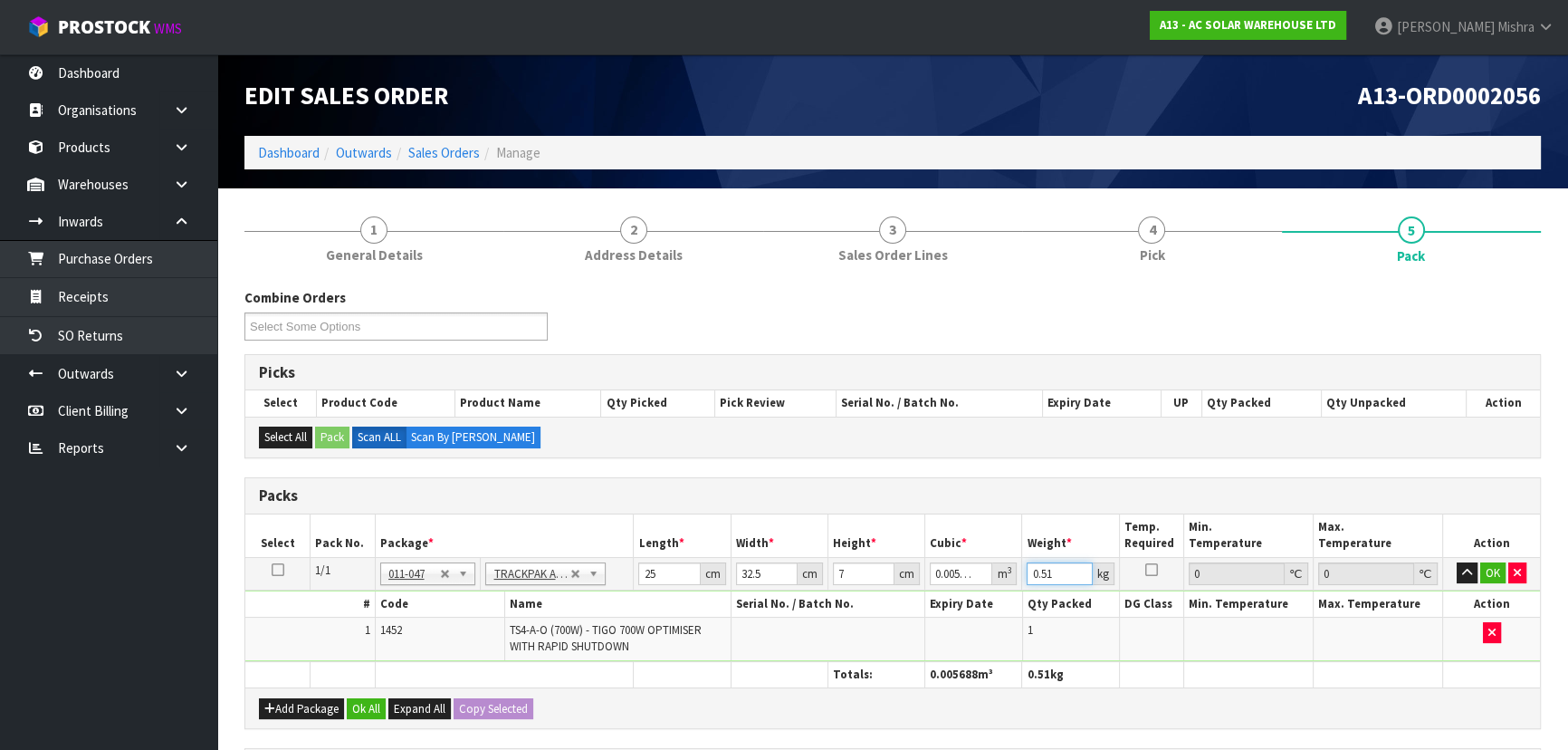
drag, startPoint x: 1052, startPoint y: 571, endPoint x: 926, endPoint y: 572, distance: 126.0
click at [927, 572] on tr "1/1 NONE 007-001 007-002 007-004 007-009 007-013 007-014 007-015 007-017 007-01…" at bounding box center [893, 573] width 1295 height 32
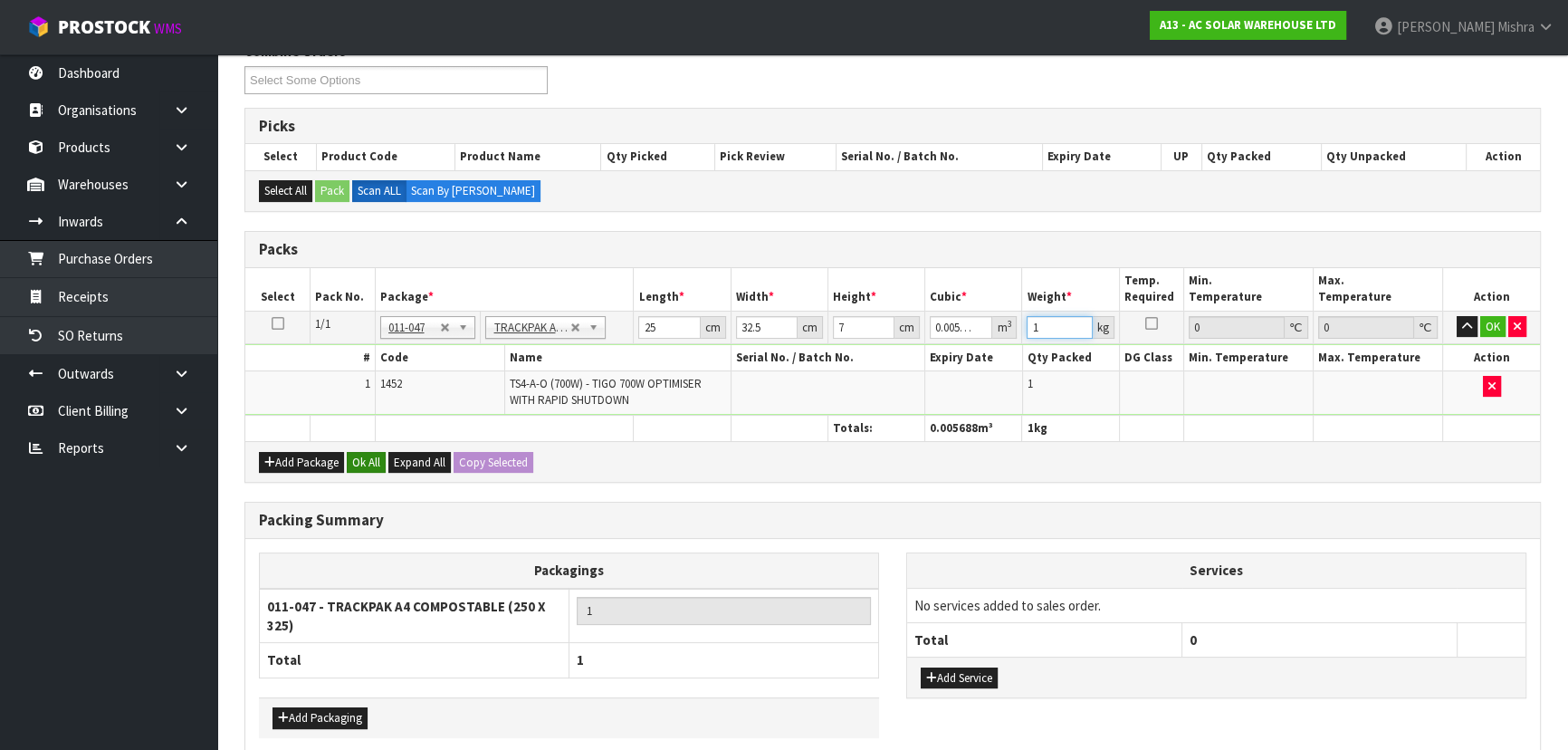
type input "1"
click at [373, 458] on button "Ok All" at bounding box center [366, 463] width 39 height 22
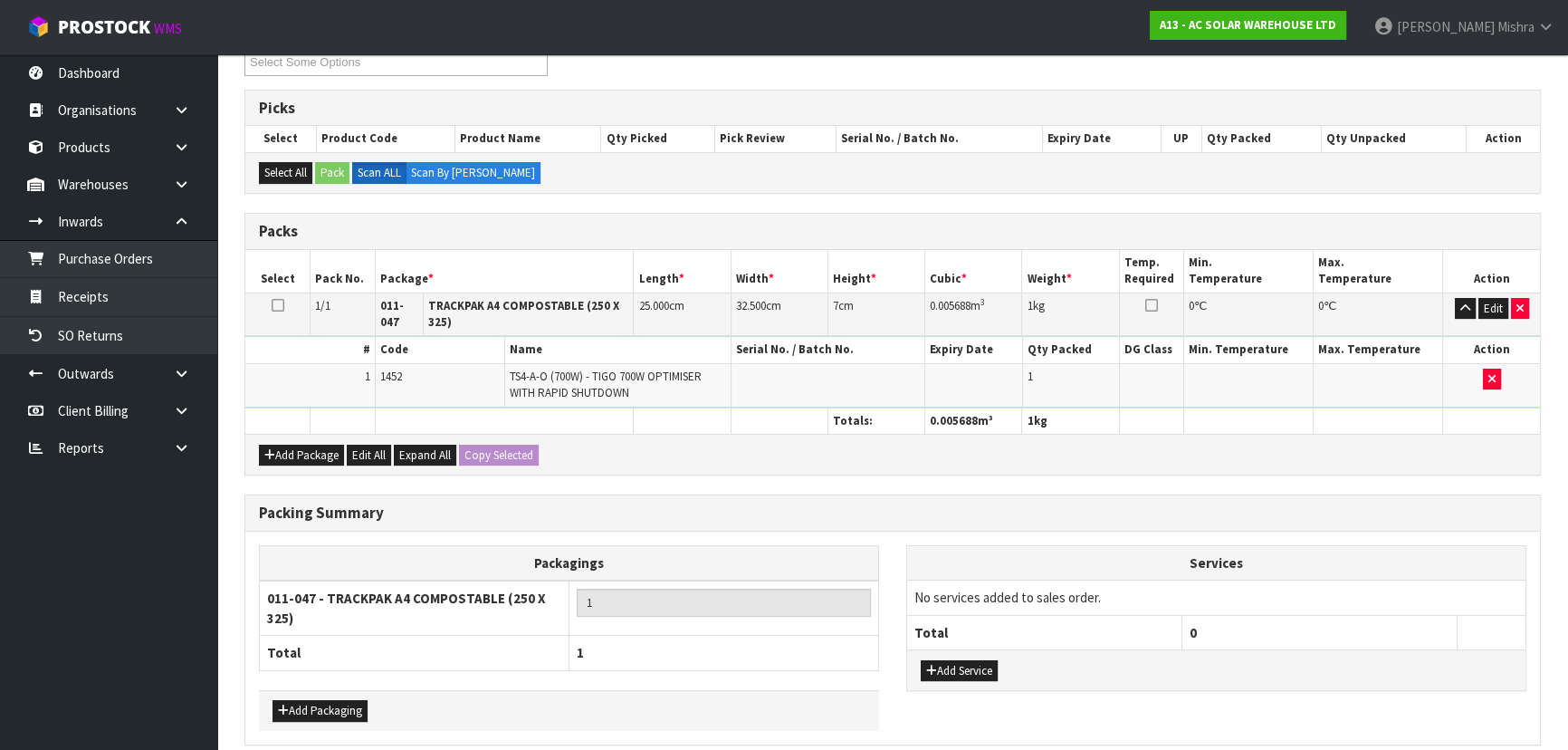
scroll to position [341, 0]
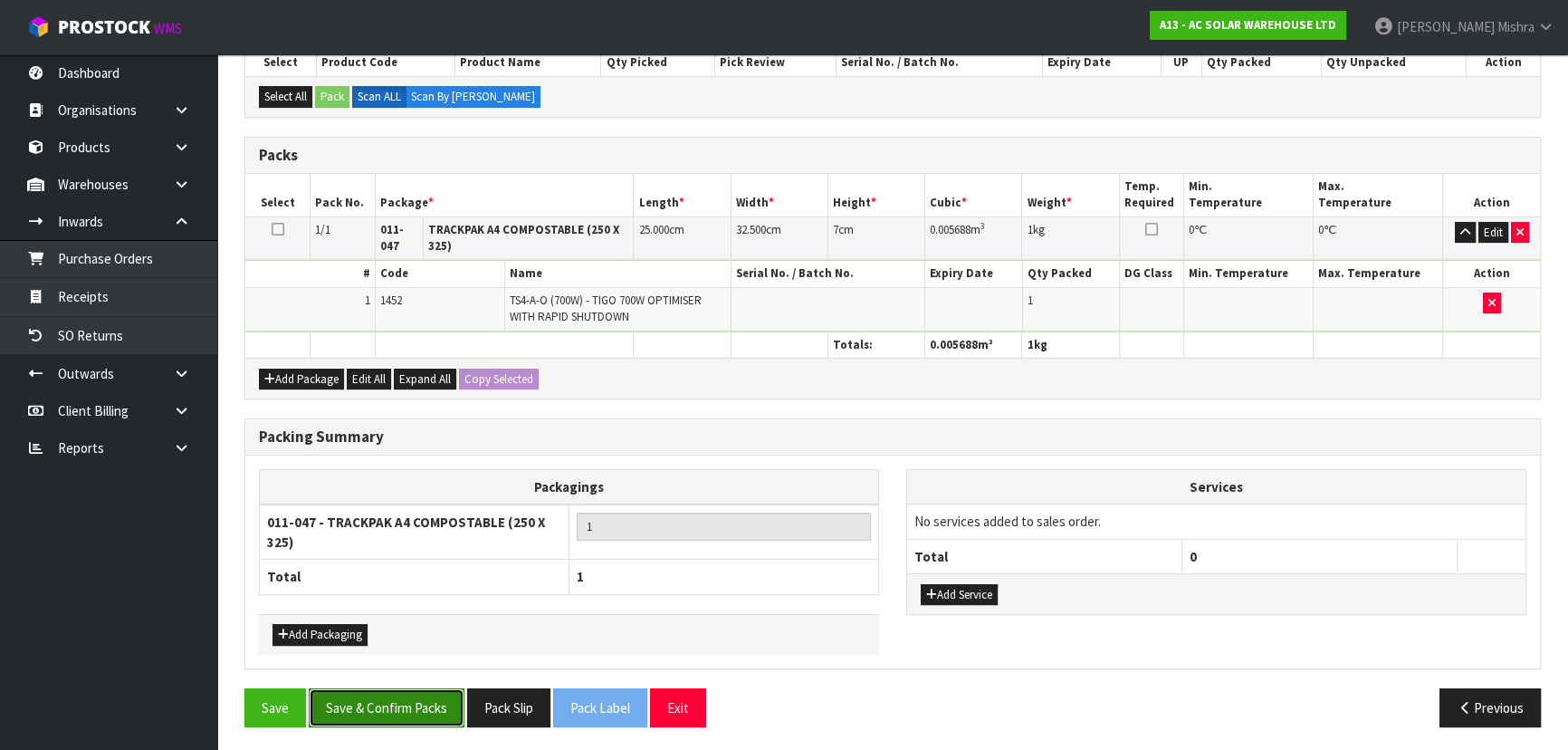
click at [331, 708] on button "Save & Confirm Packs" at bounding box center [386, 708] width 156 height 39
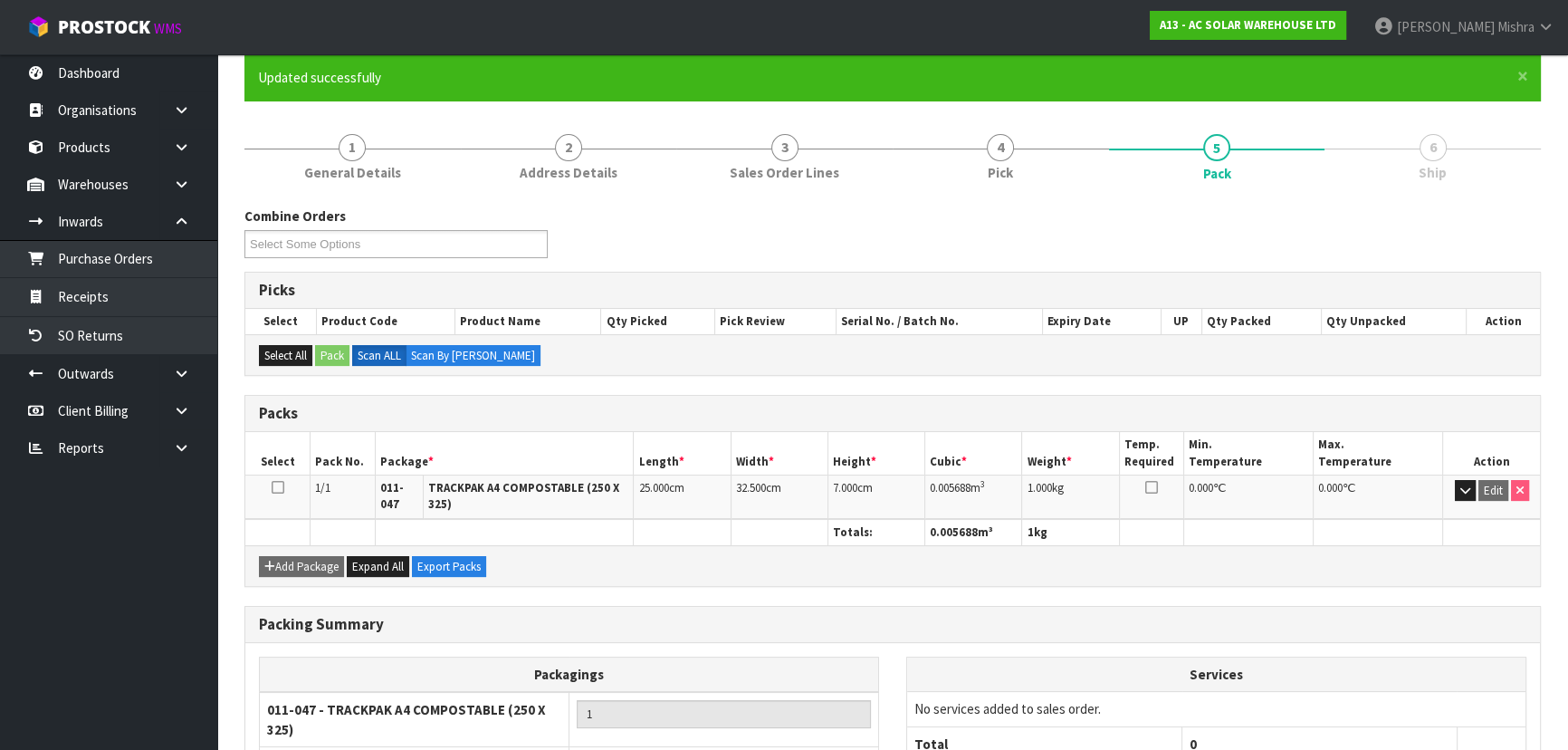
scroll to position [296, 0]
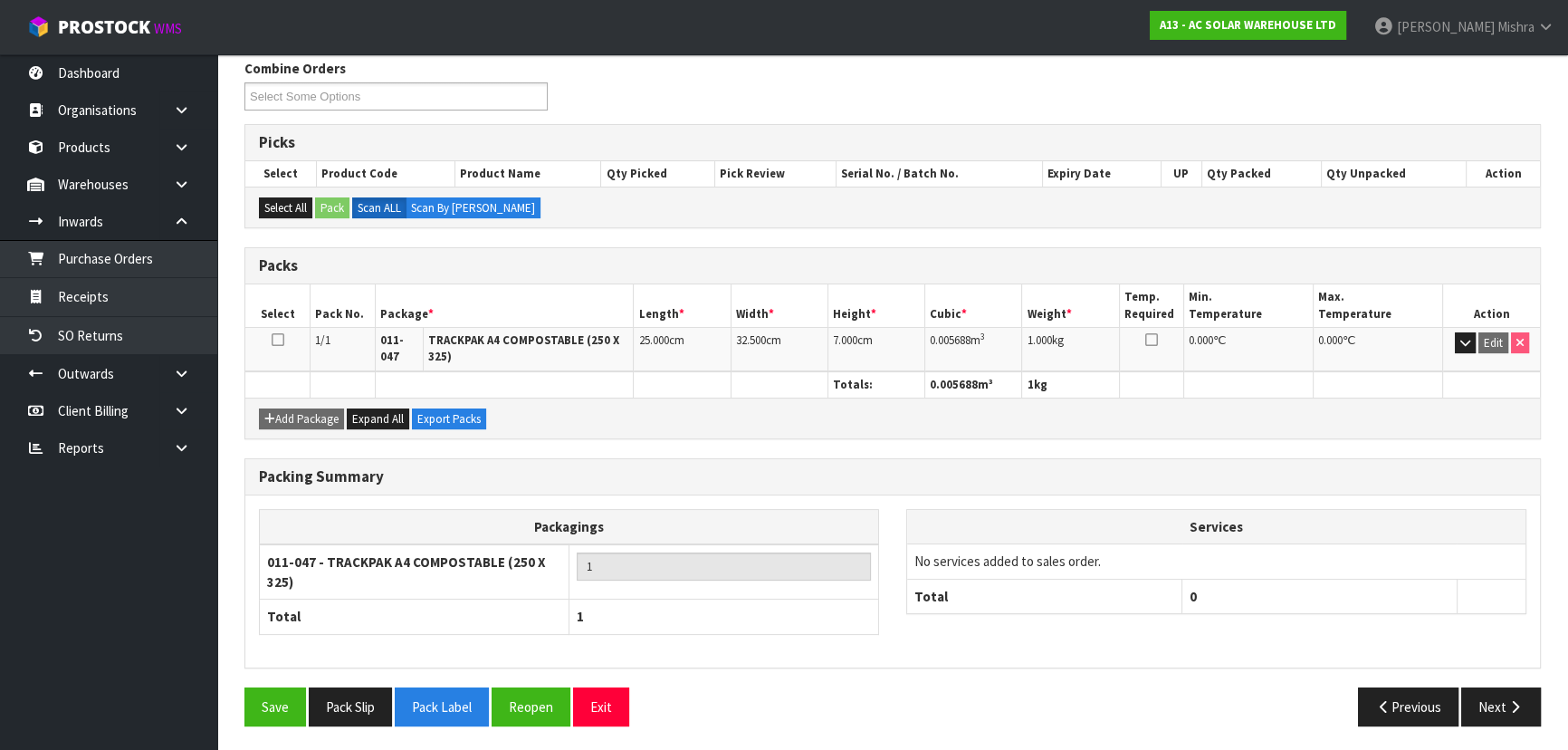
drag, startPoint x: 1519, startPoint y: 699, endPoint x: 1488, endPoint y: 690, distance: 32.3
click at [1518, 700] on icon "button" at bounding box center [1515, 707] width 18 height 14
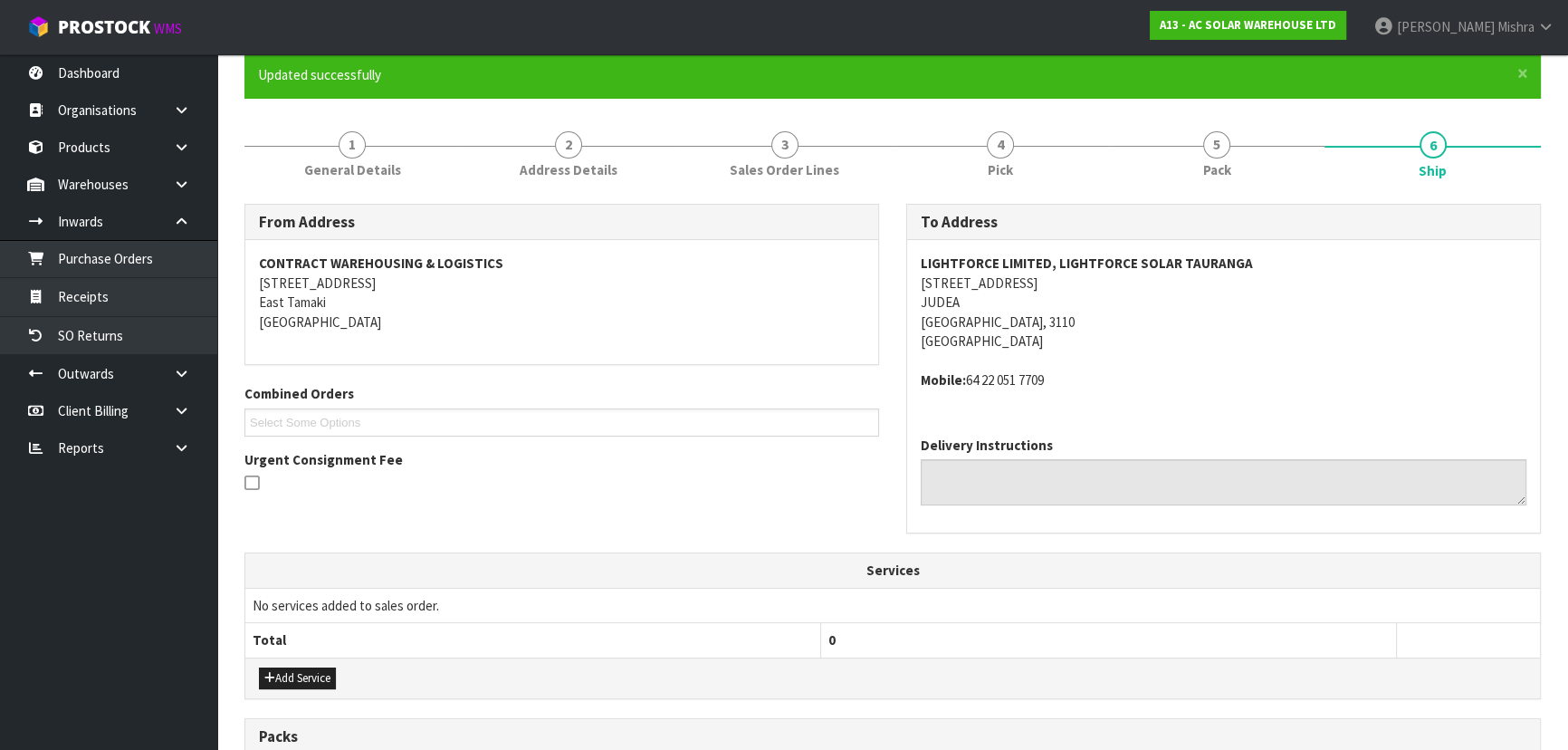
scroll to position [475, 0]
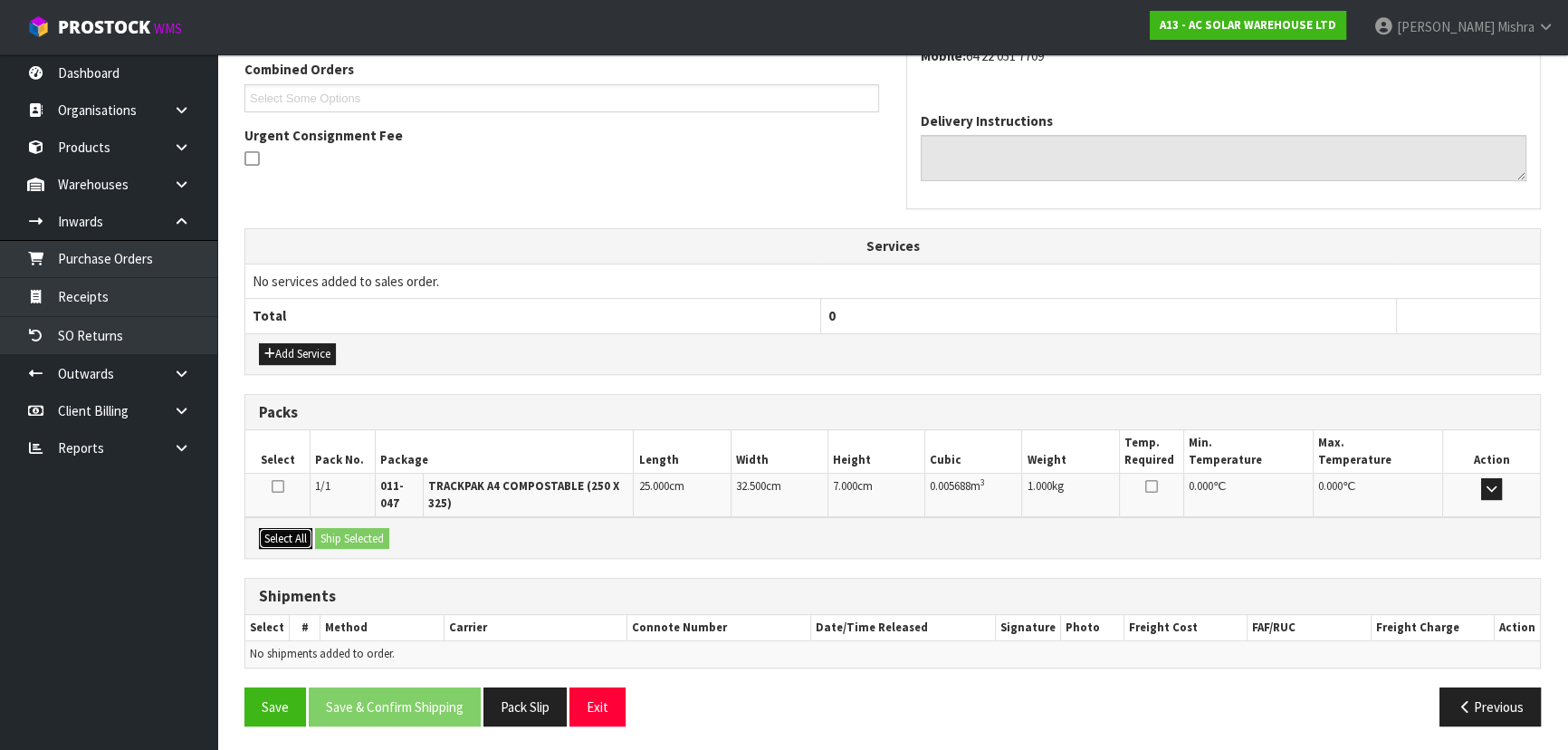
click at [285, 543] on button "Select All" at bounding box center [286, 539] width 54 height 22
click at [336, 539] on button "Ship Selected" at bounding box center [352, 539] width 74 height 22
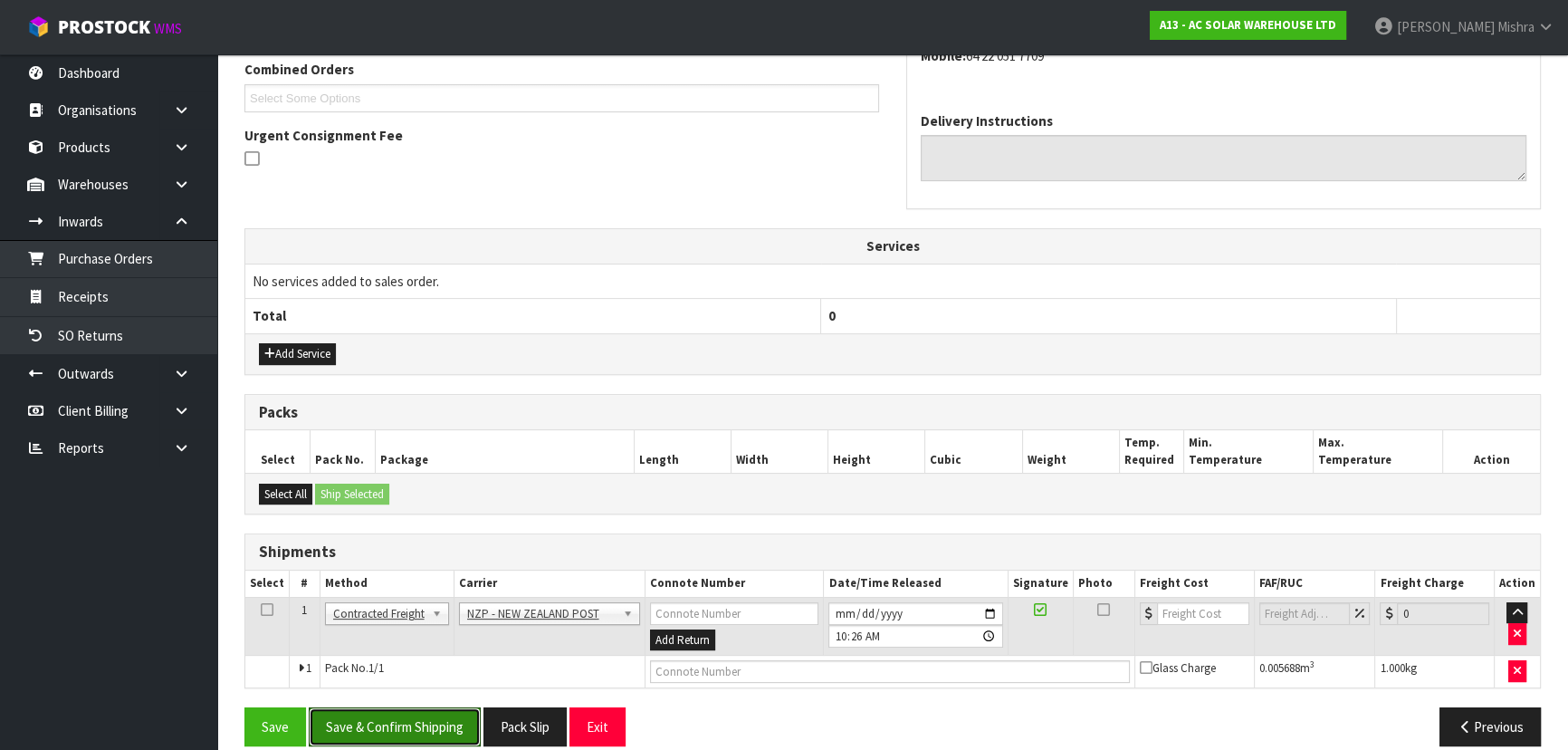
drag, startPoint x: 425, startPoint y: 713, endPoint x: 347, endPoint y: 684, distance: 83.2
click at [426, 713] on button "Save & Confirm Shipping" at bounding box center [394, 727] width 172 height 39
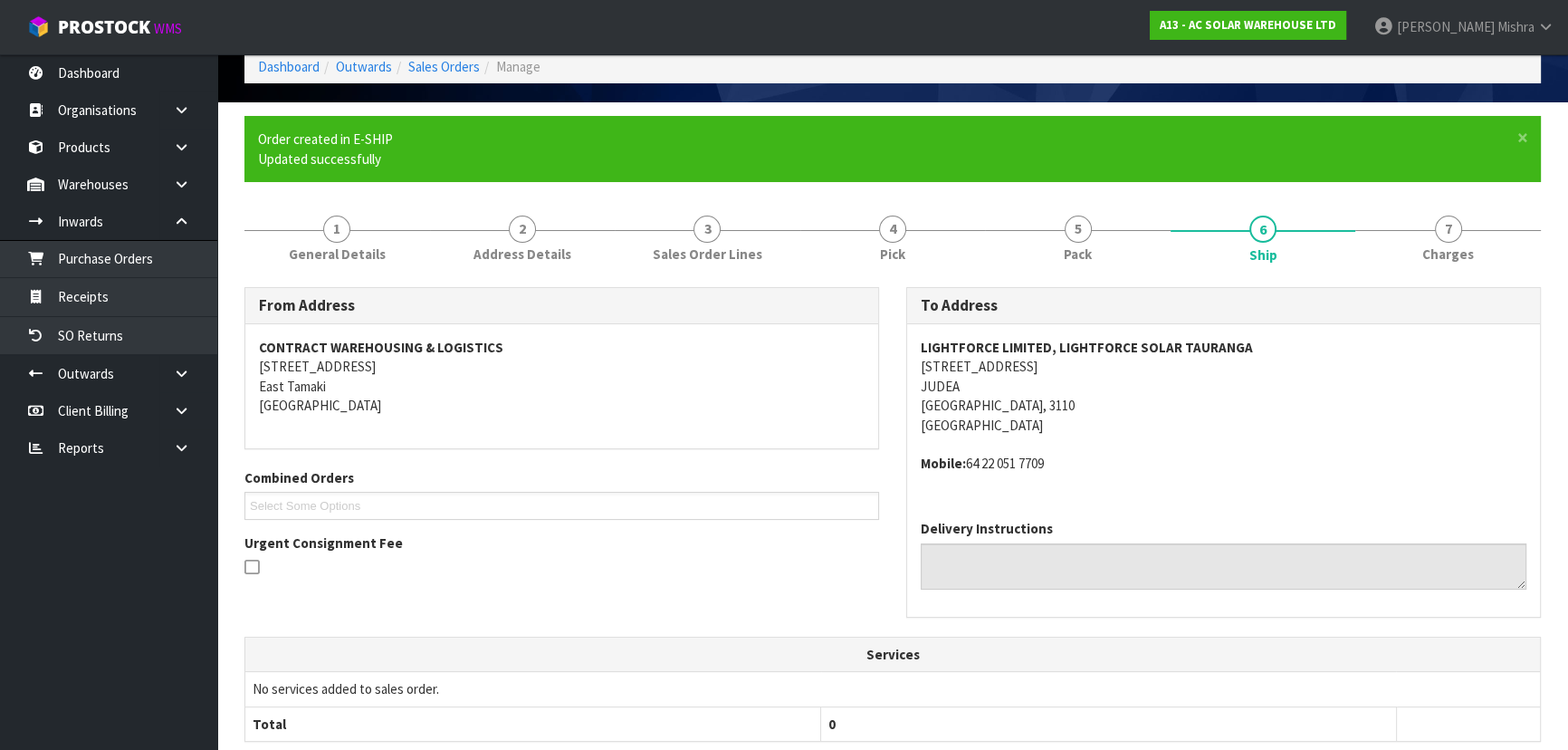
scroll to position [469, 0]
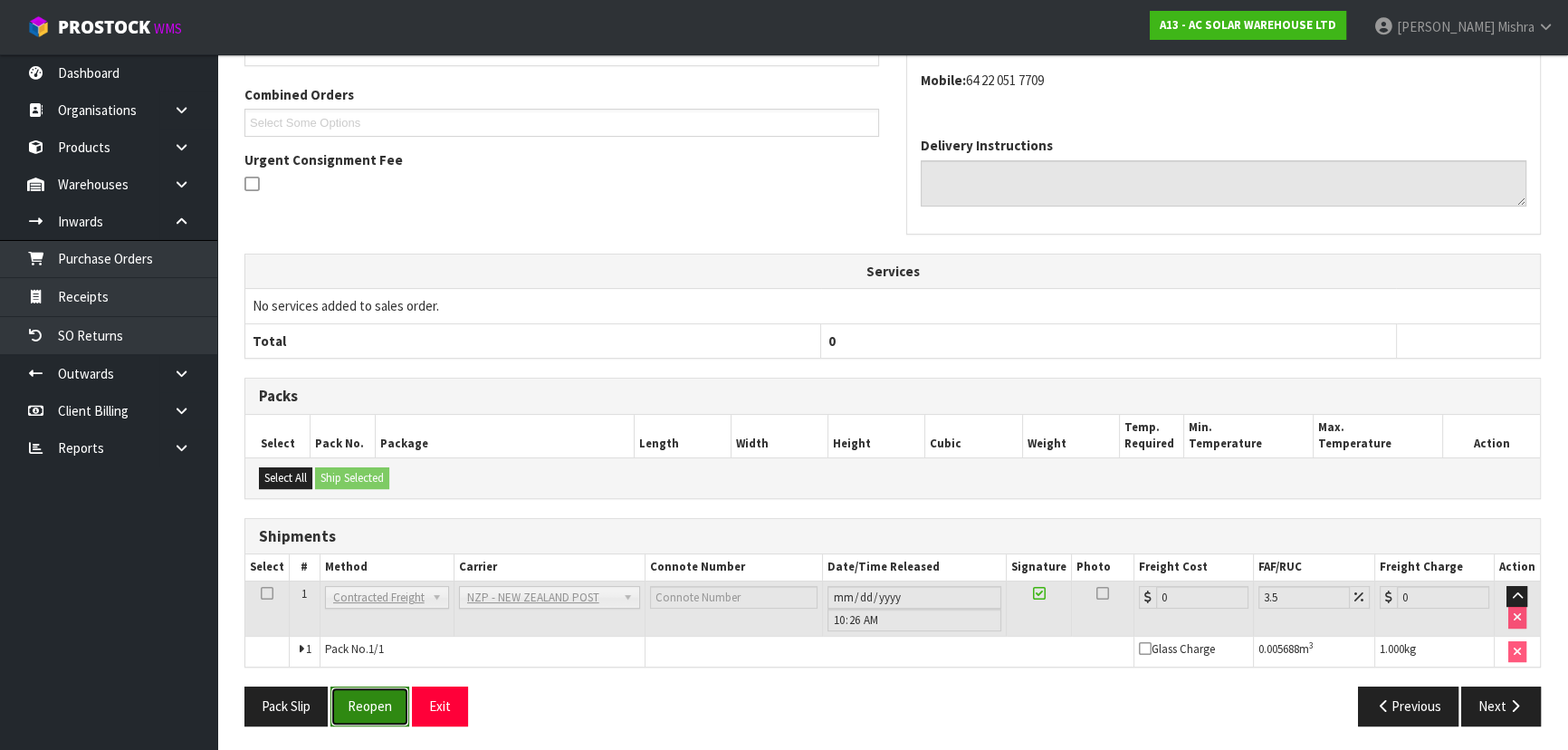
click at [359, 715] on button "Reopen" at bounding box center [370, 706] width 78 height 39
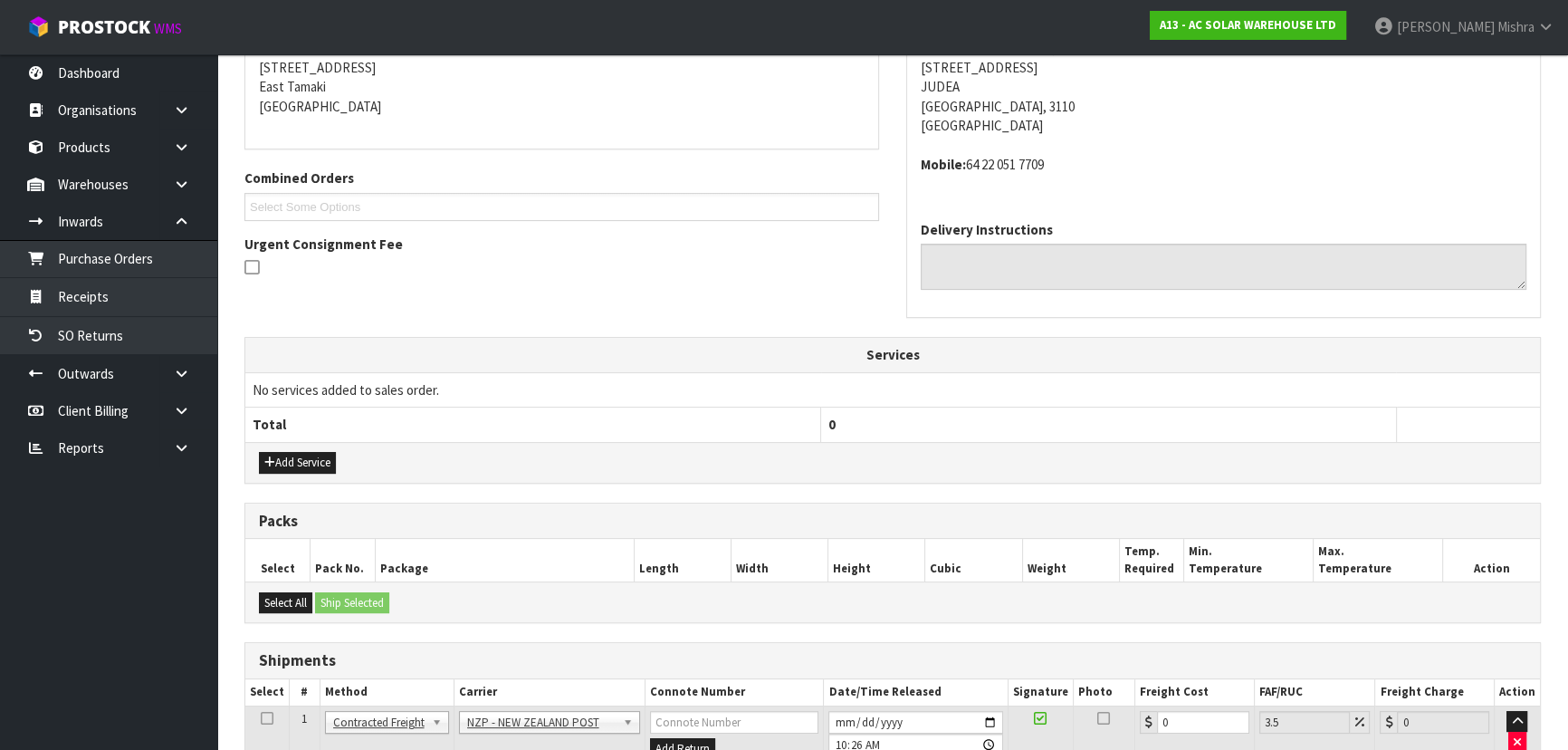
scroll to position [450, 0]
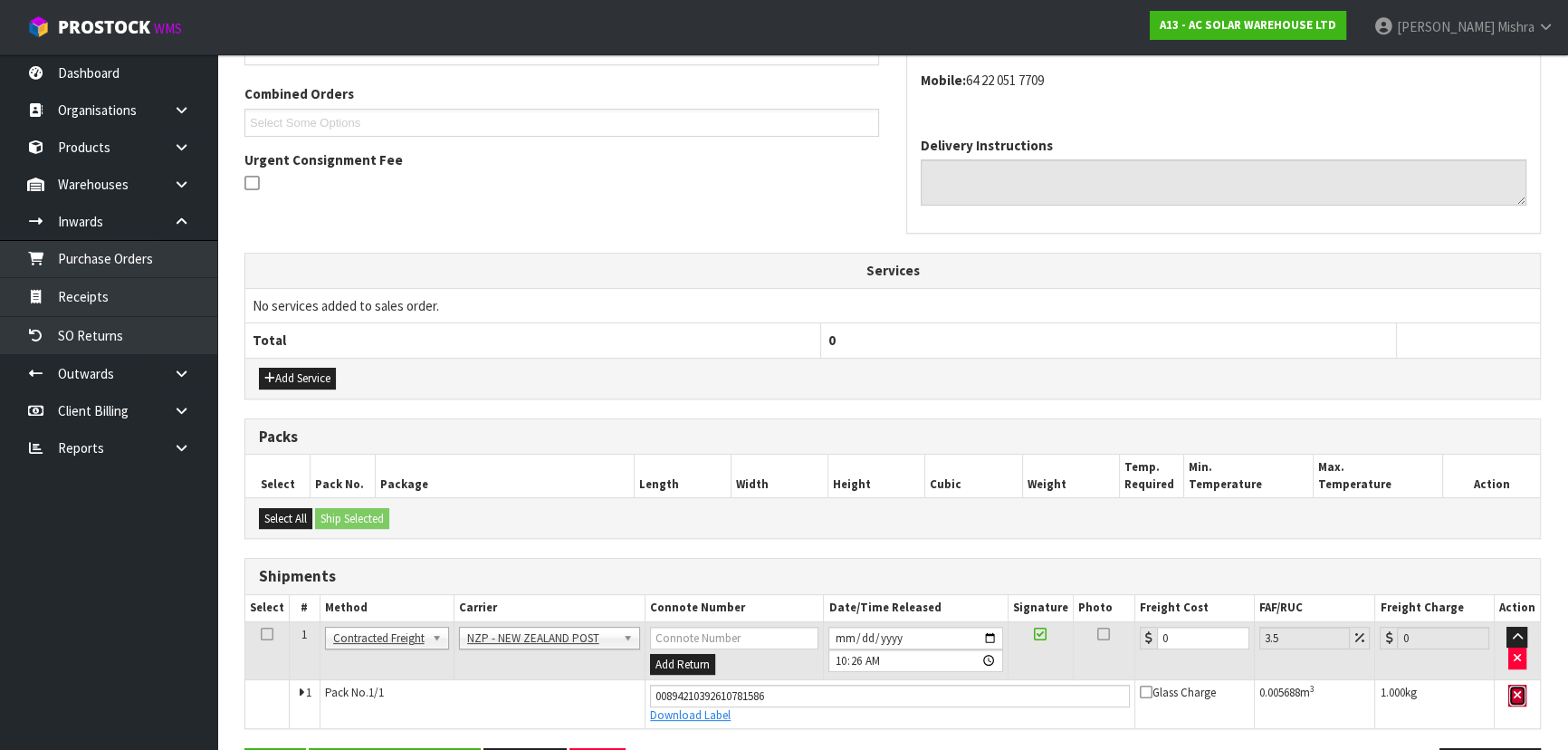
click at [1521, 689] on icon "button" at bounding box center [1517, 695] width 7 height 12
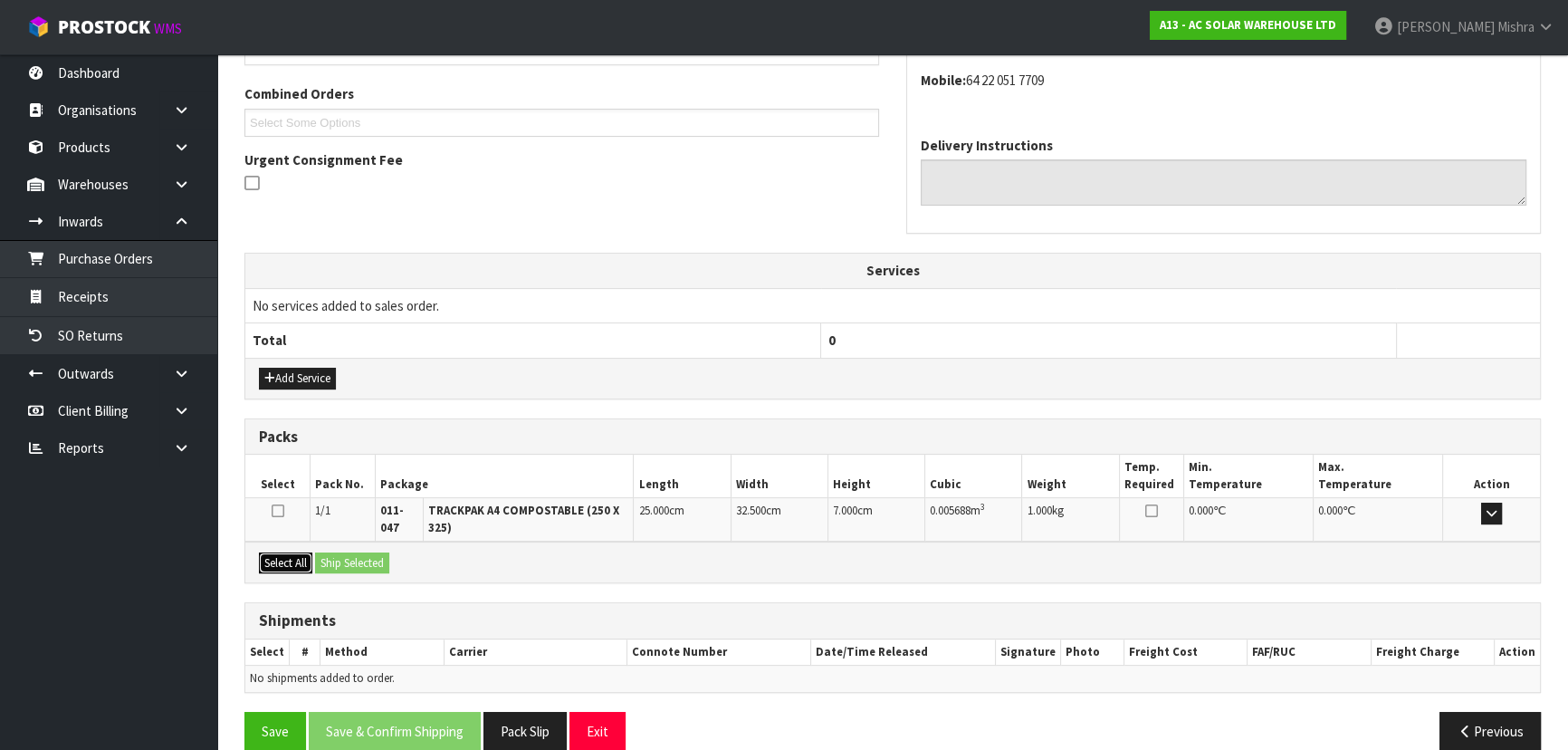
drag, startPoint x: 288, startPoint y: 563, endPoint x: 333, endPoint y: 558, distance: 45.3
click at [289, 563] on button "Select All" at bounding box center [286, 563] width 54 height 22
click at [339, 560] on button "Ship Selected" at bounding box center [352, 563] width 74 height 22
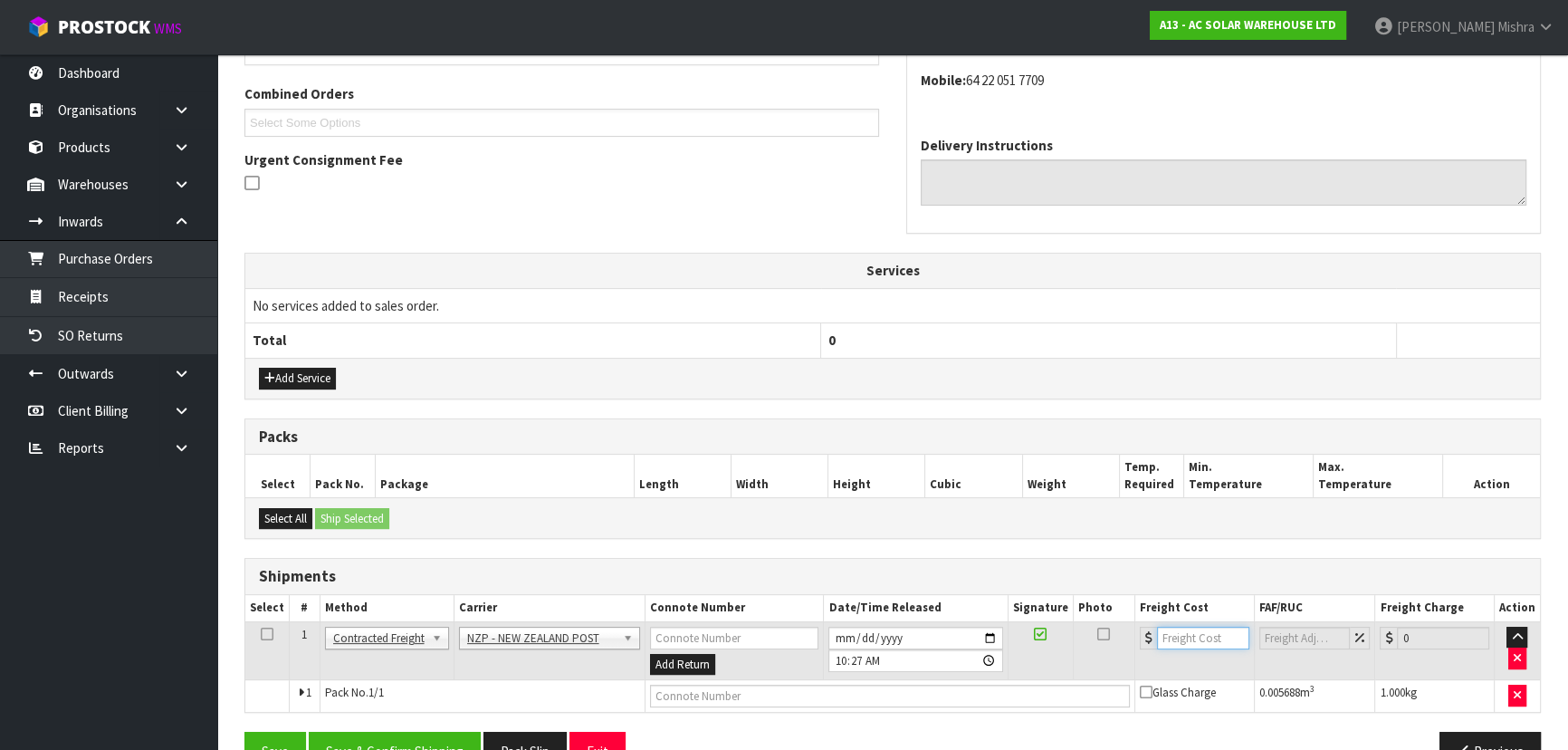
click at [1168, 638] on input "number" at bounding box center [1203, 637] width 92 height 23
type input "5.29"
click at [963, 696] on input "text" at bounding box center [890, 695] width 480 height 23
type input "00894210392610781920"
click at [245, 732] on button "Save" at bounding box center [275, 752] width 62 height 39
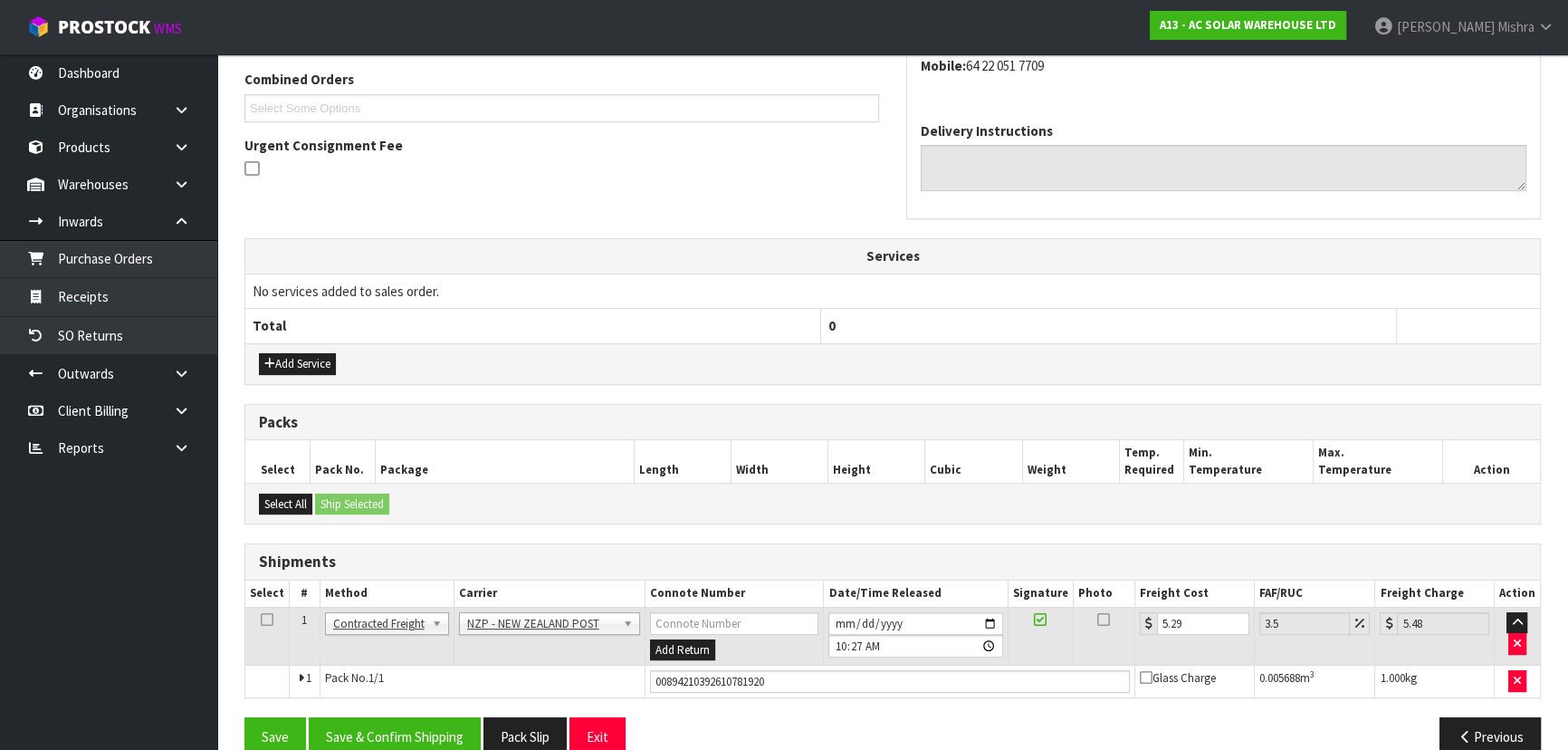
scroll to position [494, 0]
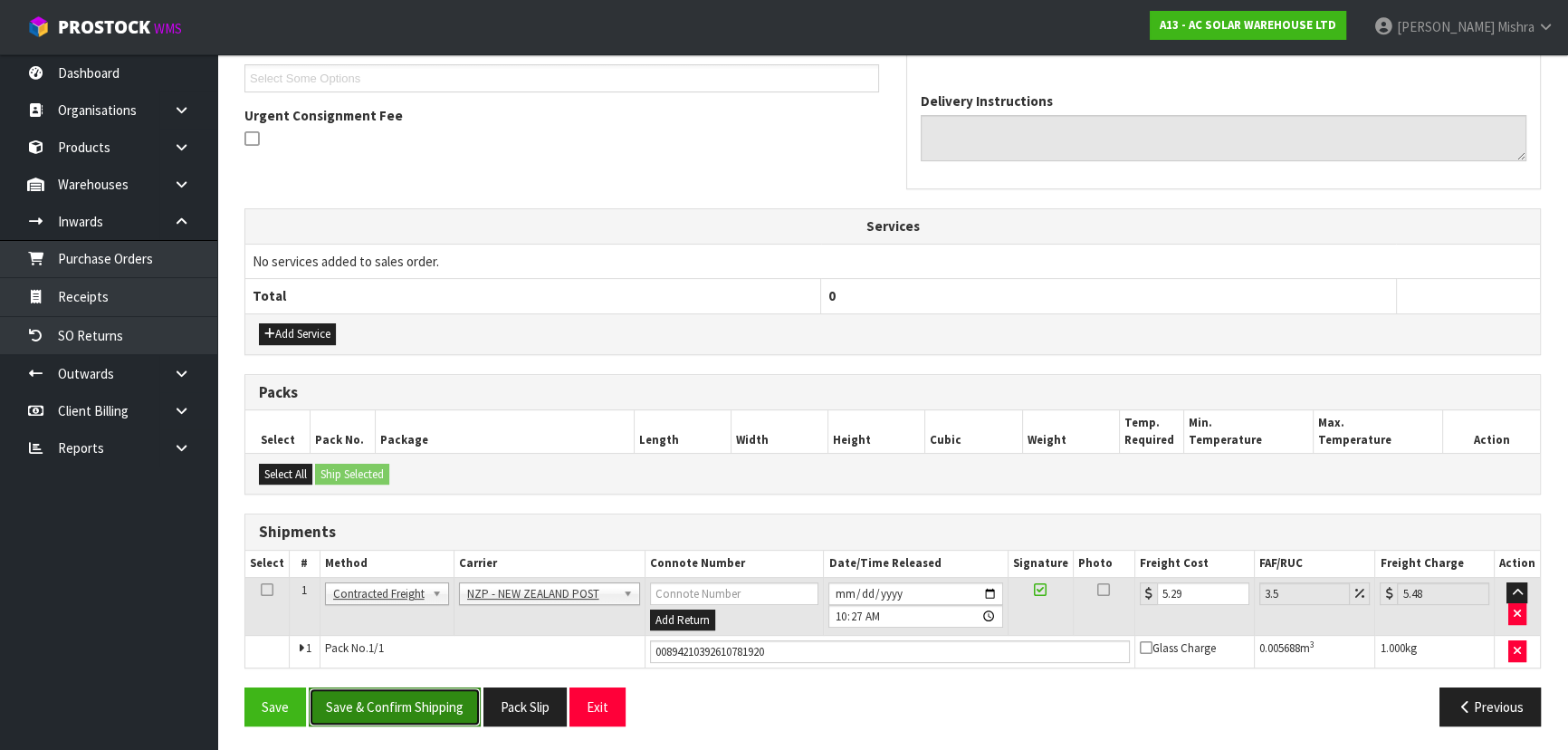
click at [368, 708] on button "Save & Confirm Shipping" at bounding box center [394, 707] width 172 height 39
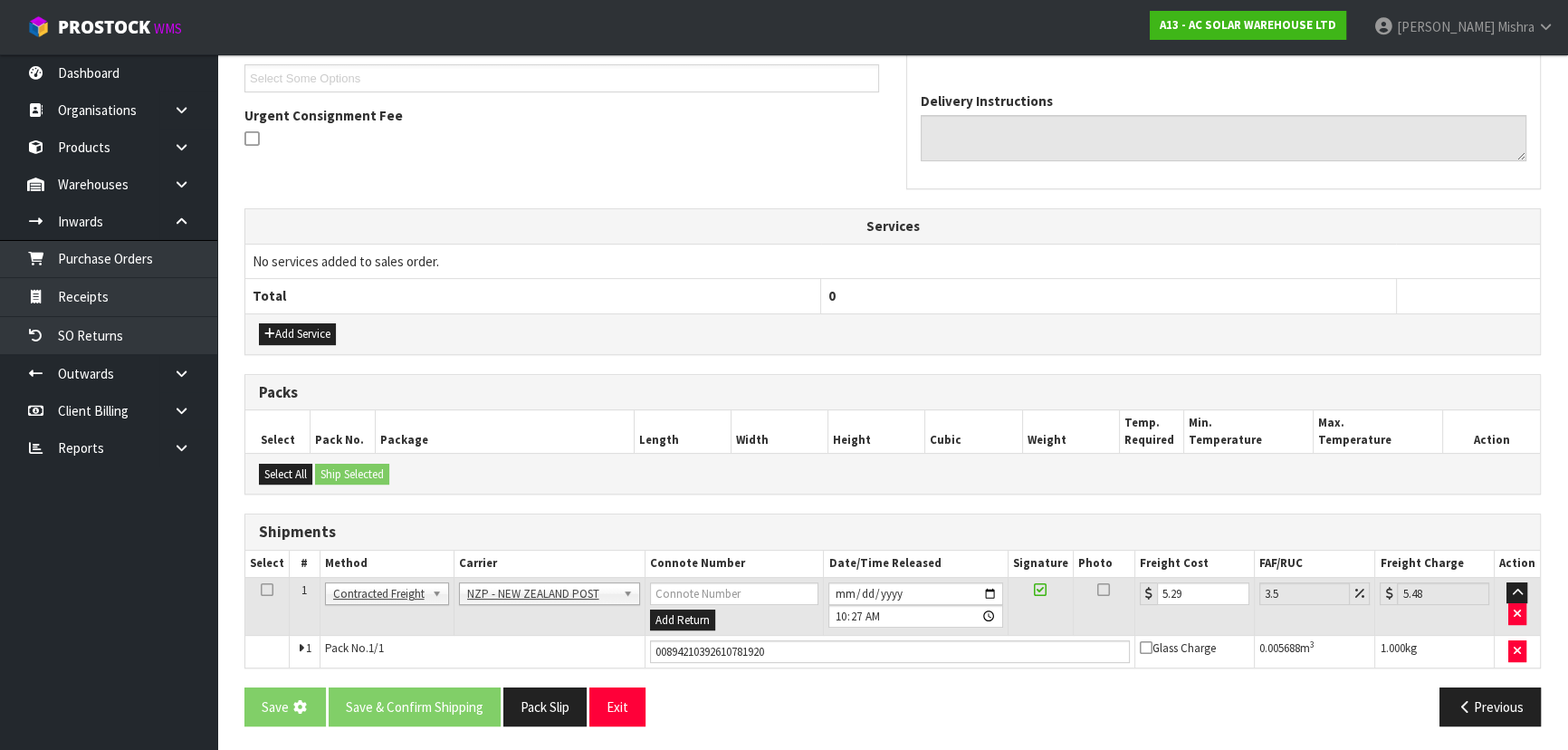
scroll to position [0, 0]
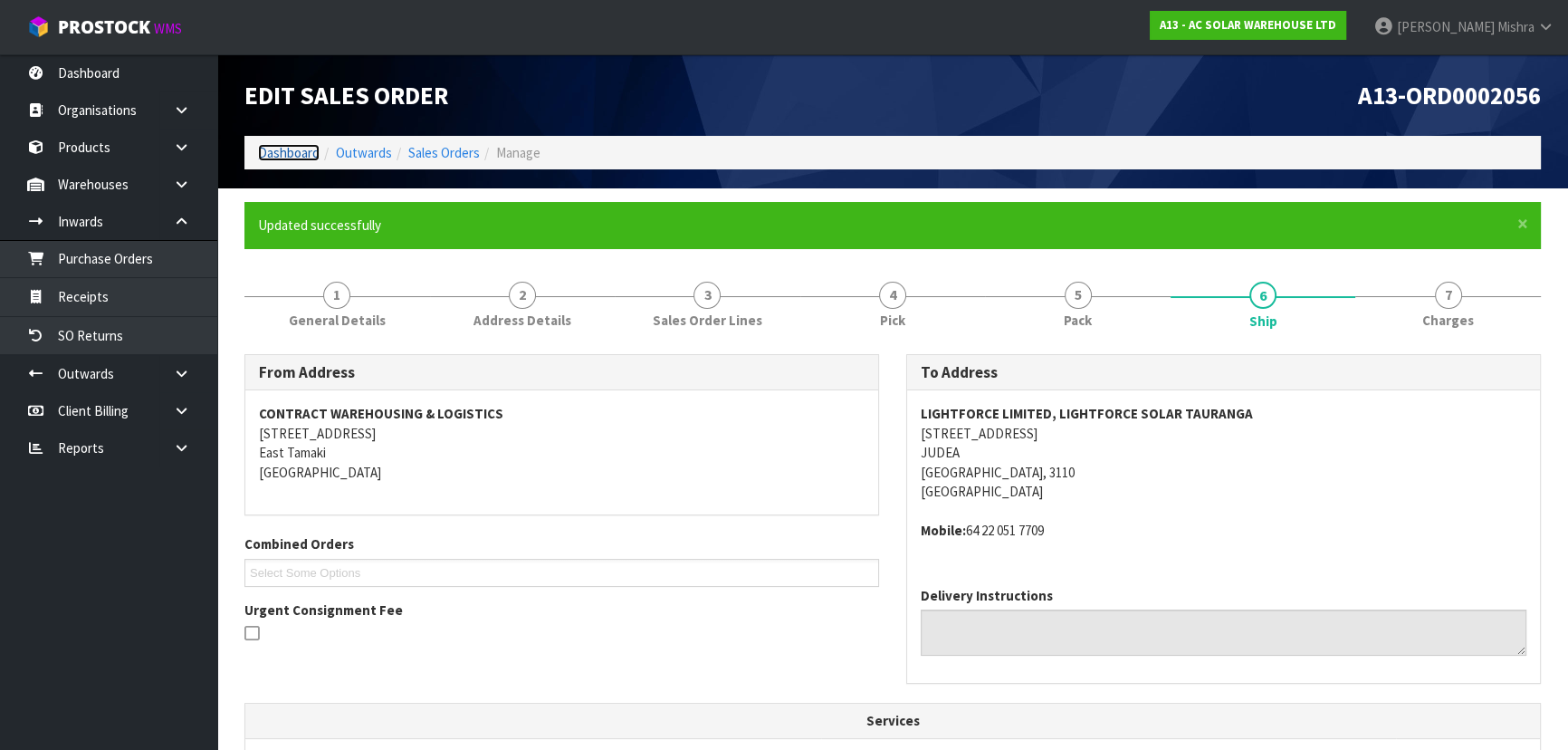
click at [295, 155] on link "Dashboard" at bounding box center [289, 153] width 62 height 18
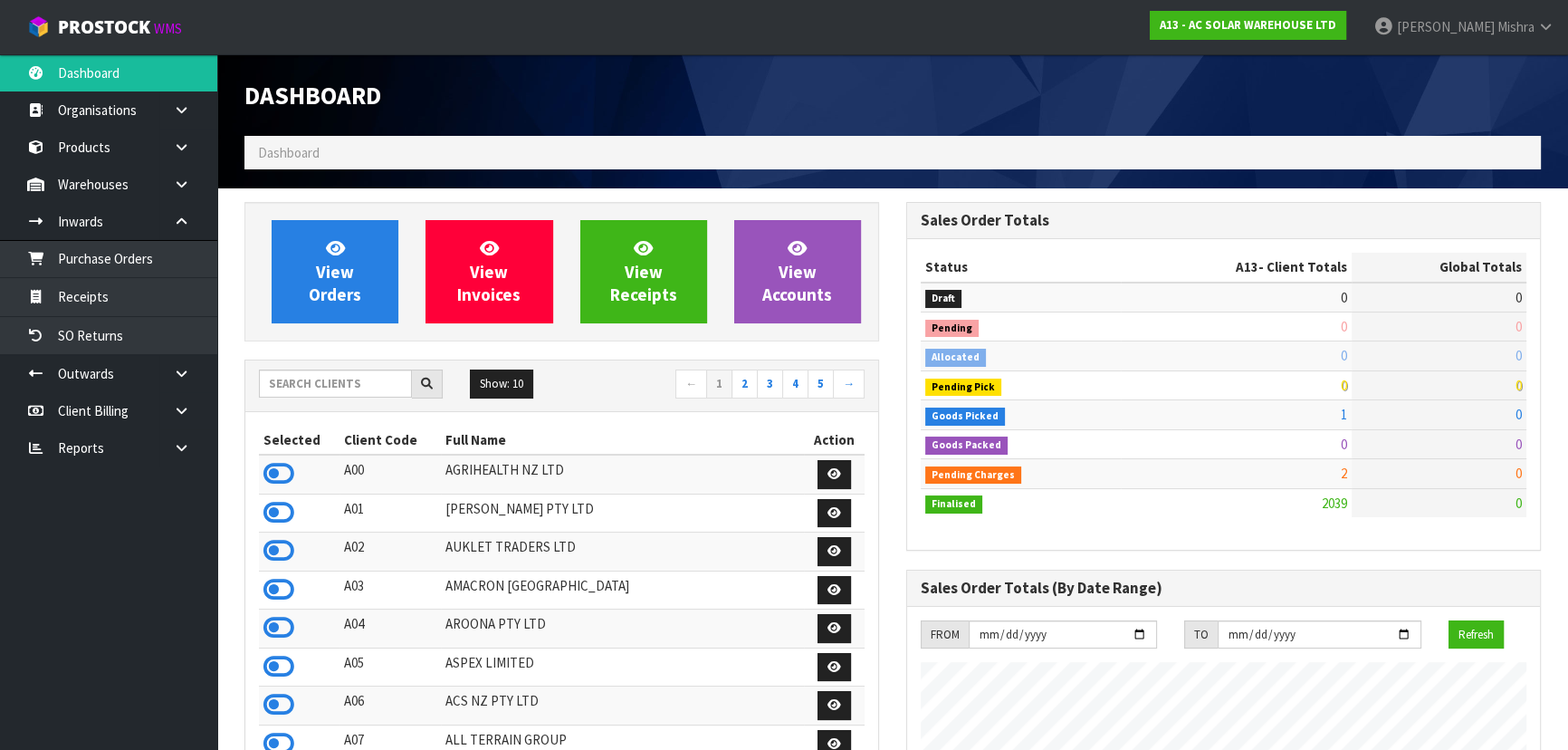
scroll to position [1467, 661]
click at [343, 381] on input "text" at bounding box center [336, 383] width 153 height 28
type input "B06"
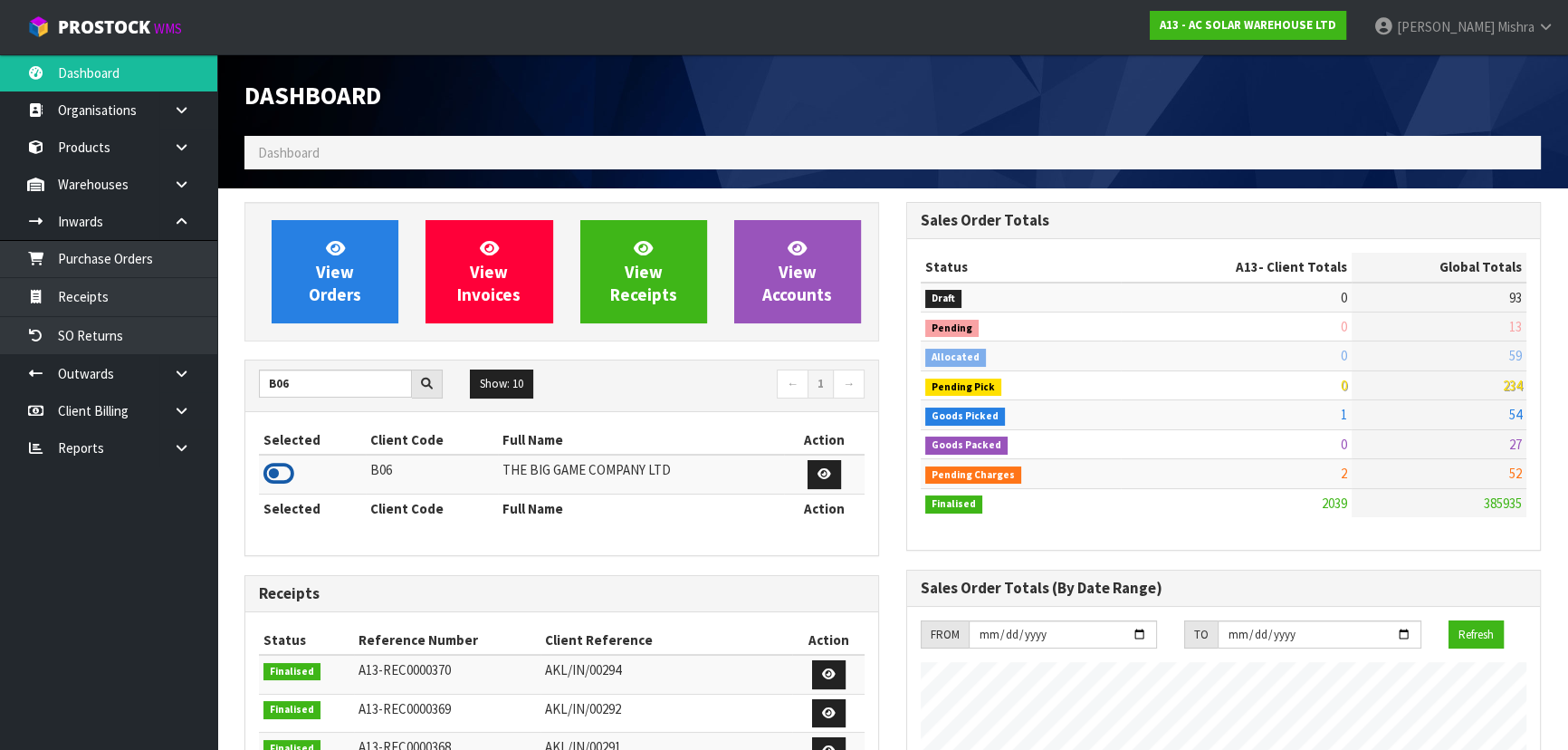
click at [273, 467] on icon at bounding box center [278, 474] width 30 height 27
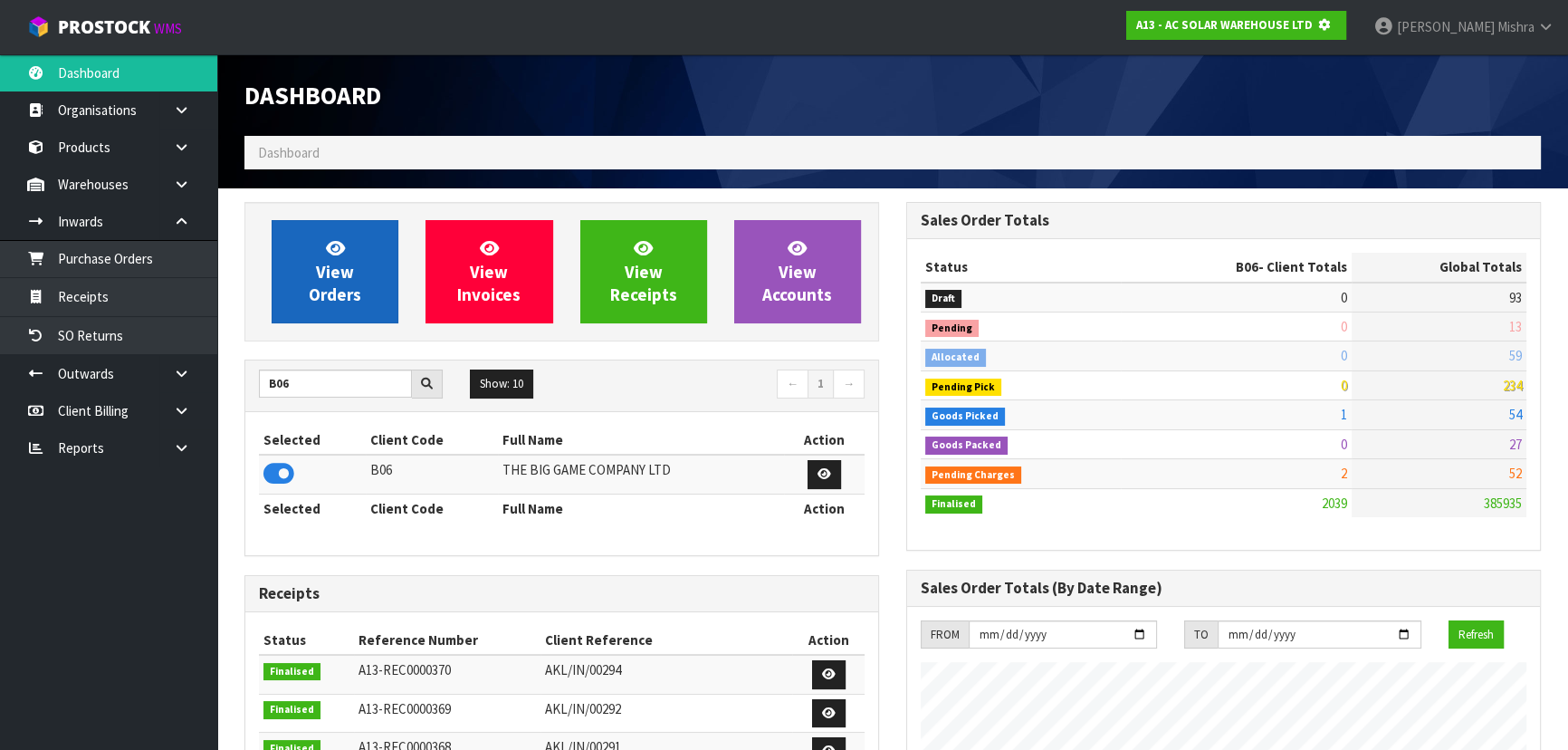
scroll to position [904719, 904874]
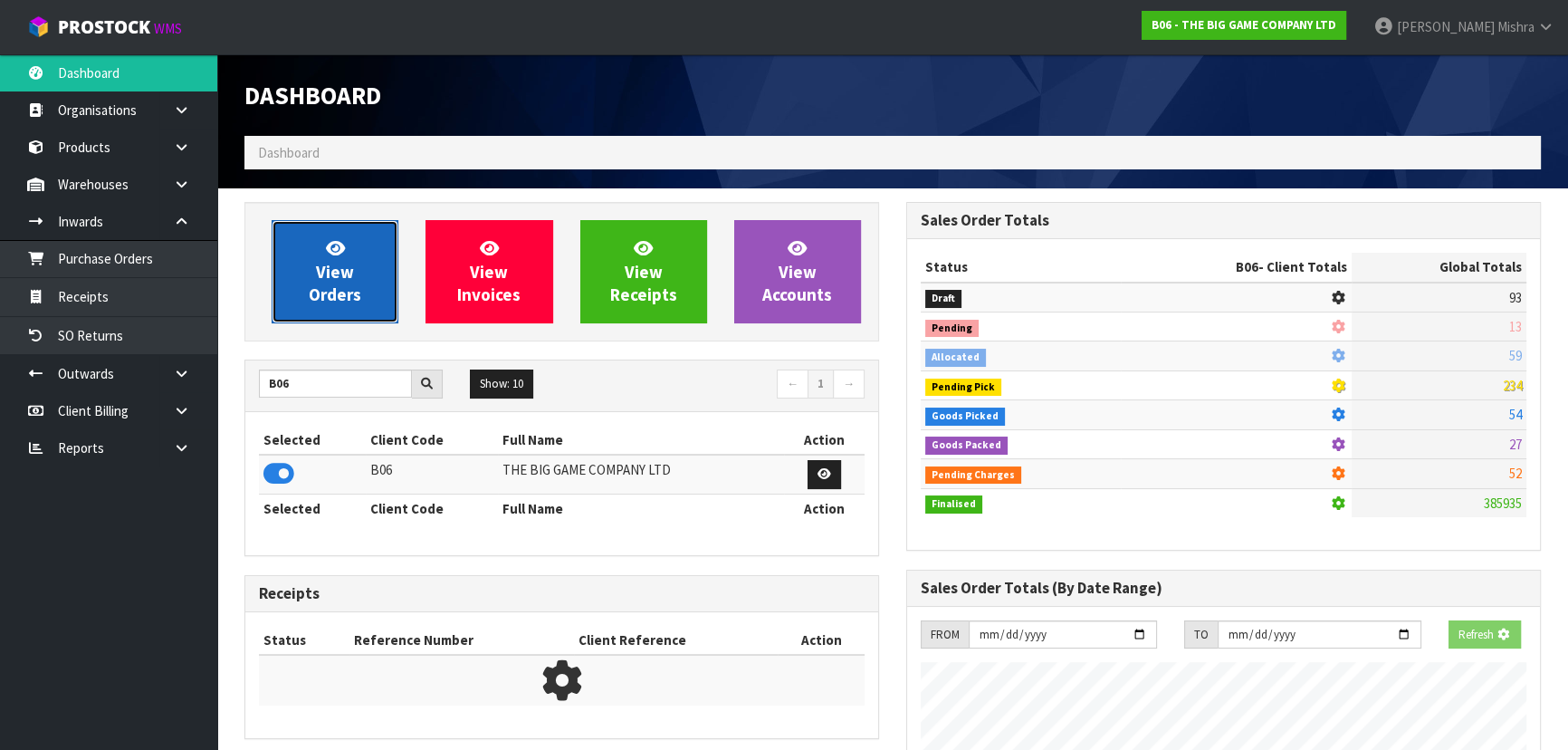
click at [308, 277] on link "View Orders" at bounding box center [336, 271] width 127 height 103
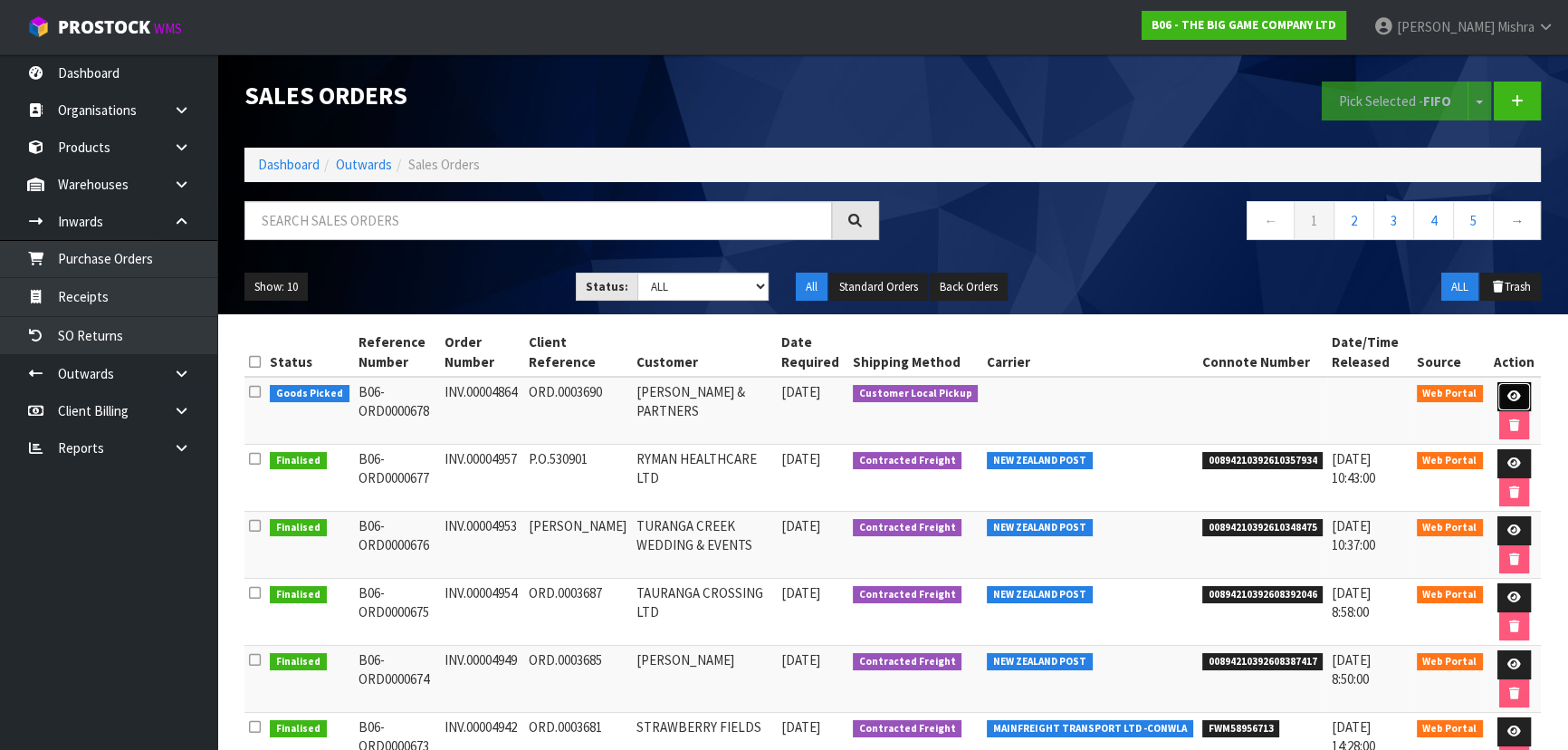
click at [1513, 392] on icon at bounding box center [1514, 397] width 14 height 12
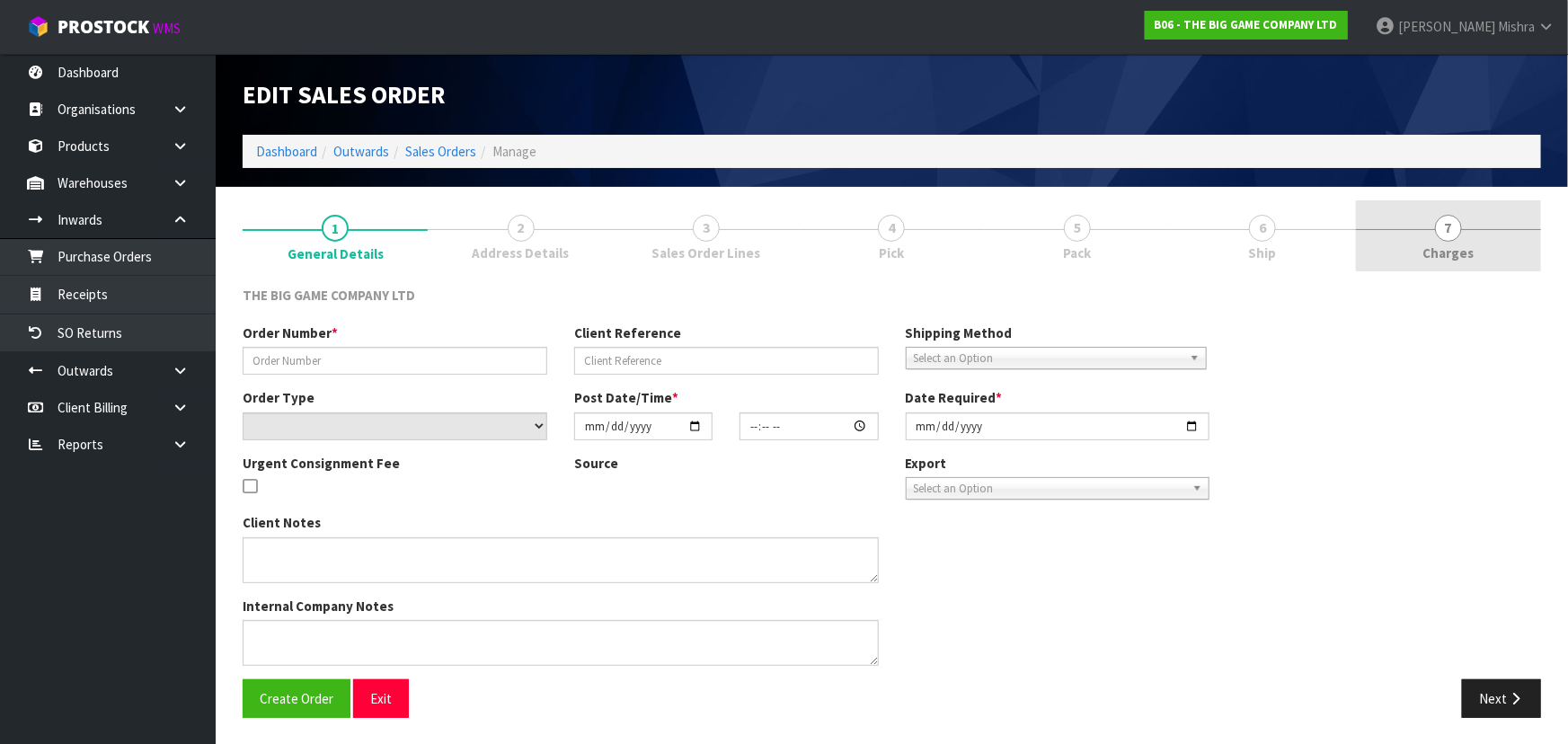
type input "INV.00004864"
type input "ORD.0003690"
select select "number:0"
type input "[DATE]"
type input "17:35:00.000"
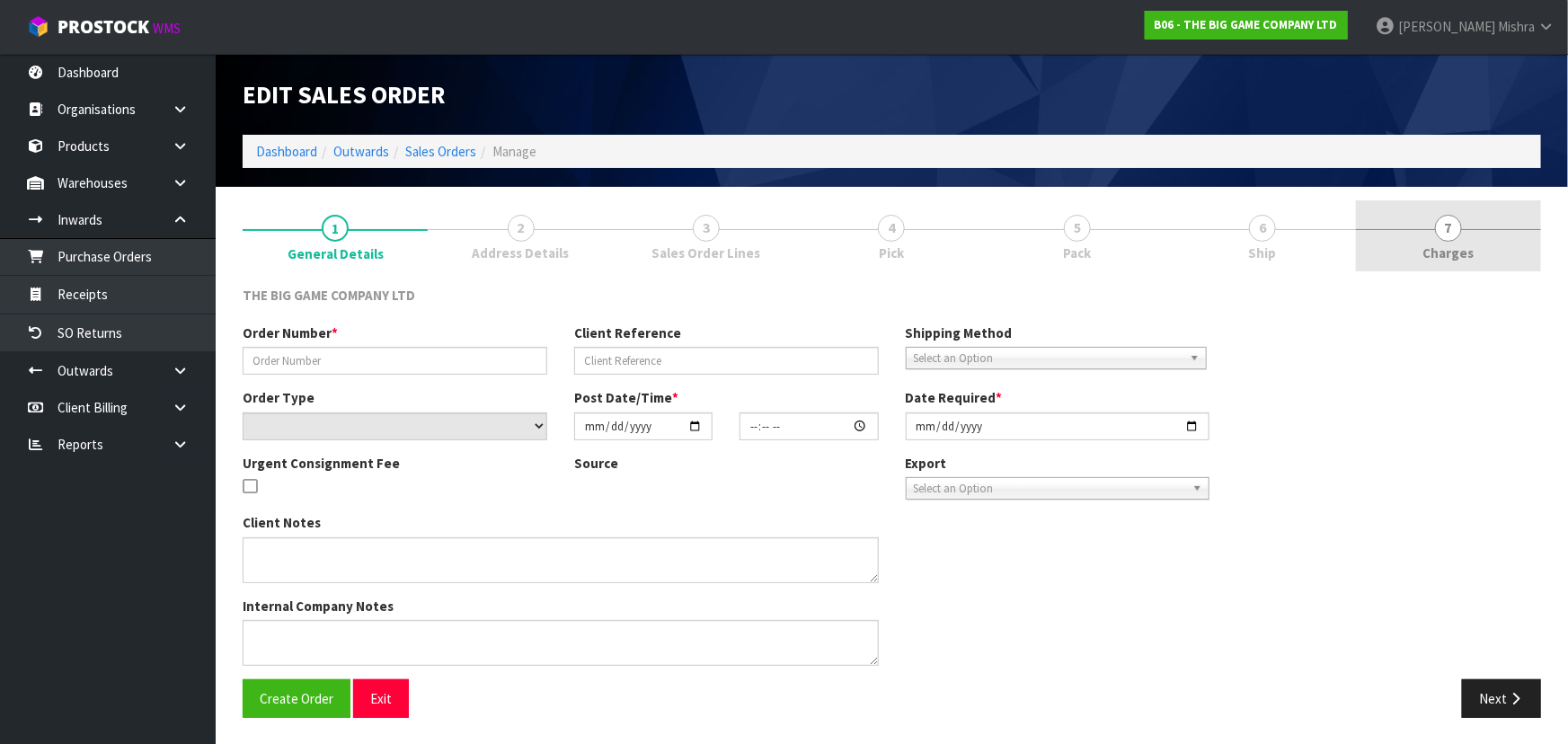
type input "[DATE]"
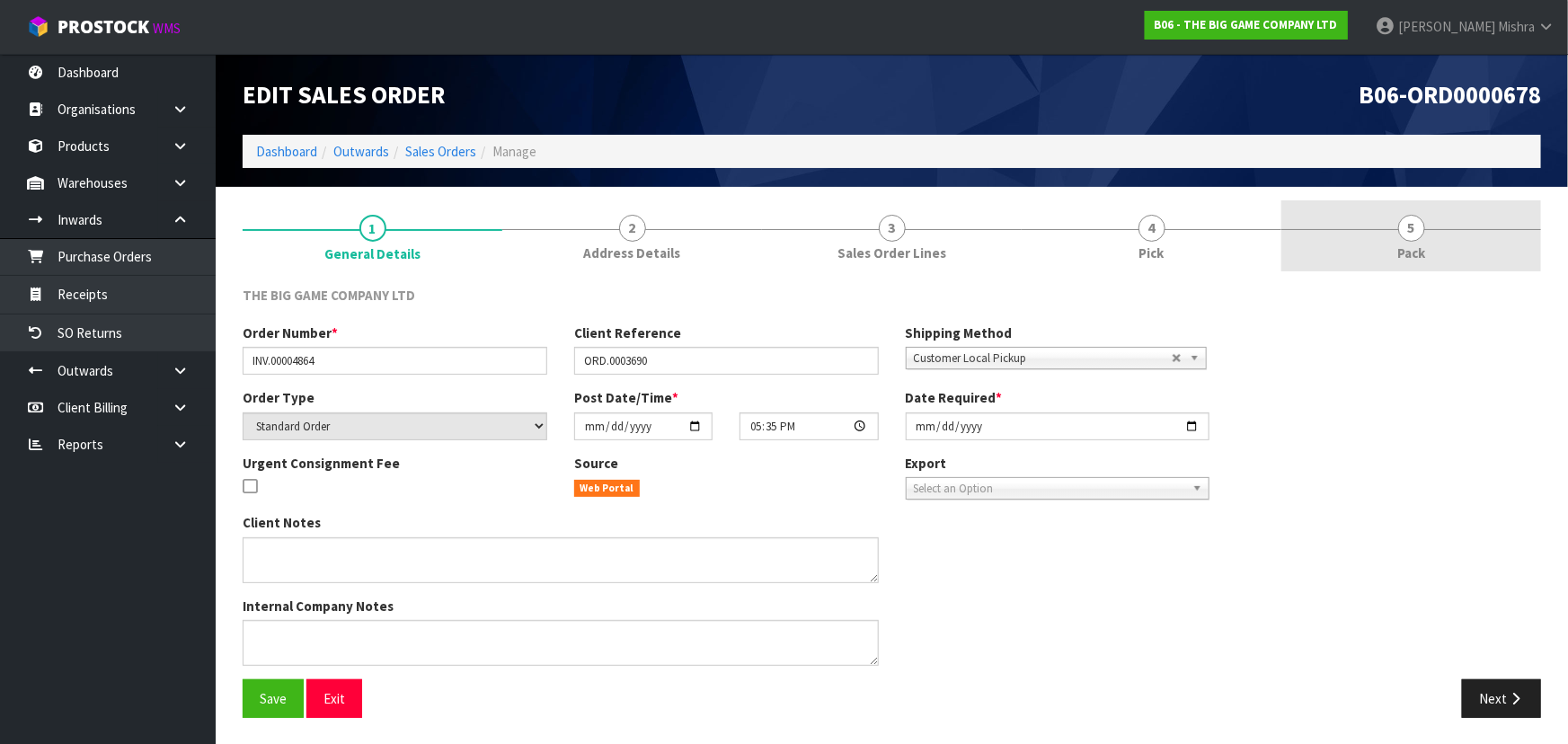
click at [1395, 236] on link "5 Pack" at bounding box center [1411, 235] width 259 height 71
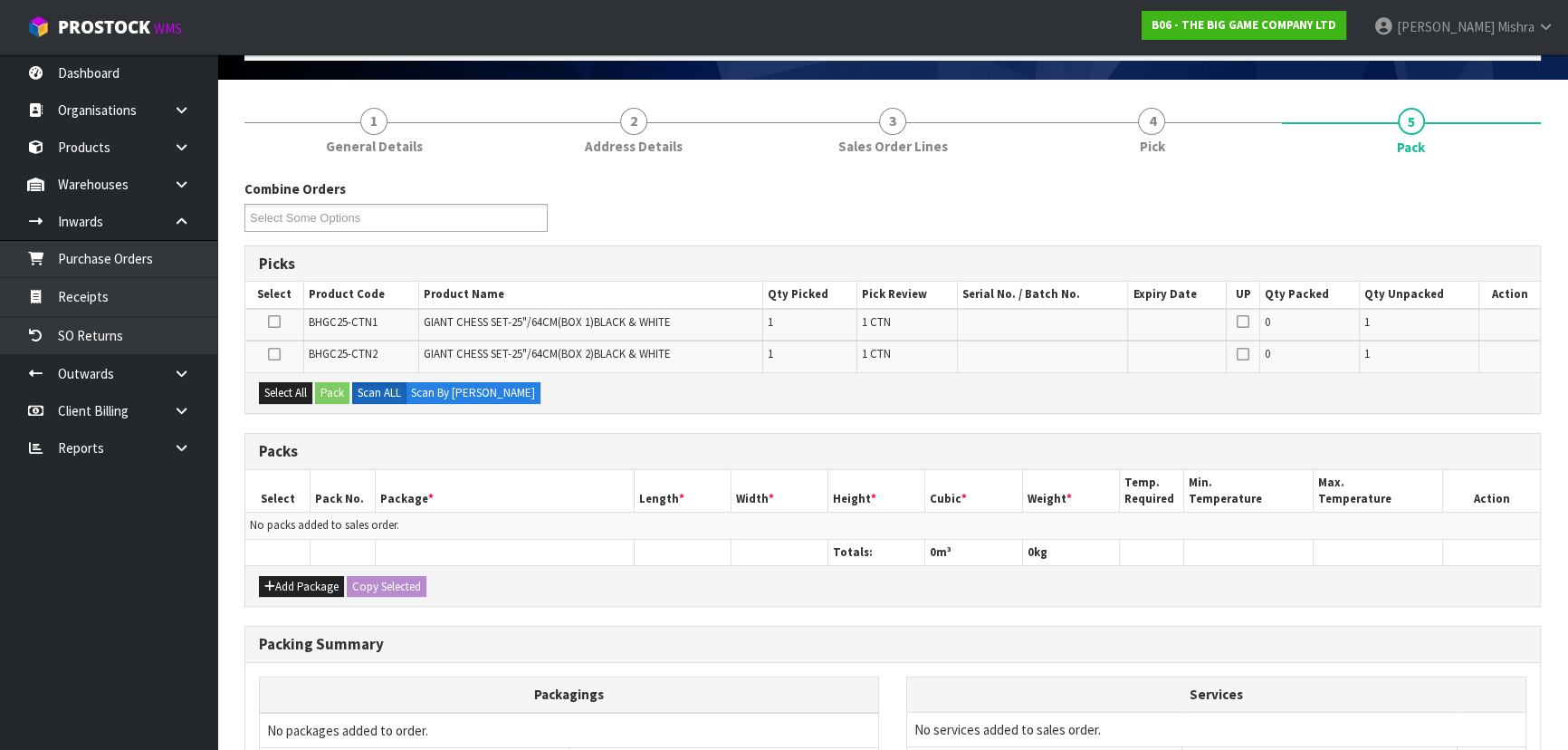
scroll to position [297, 0]
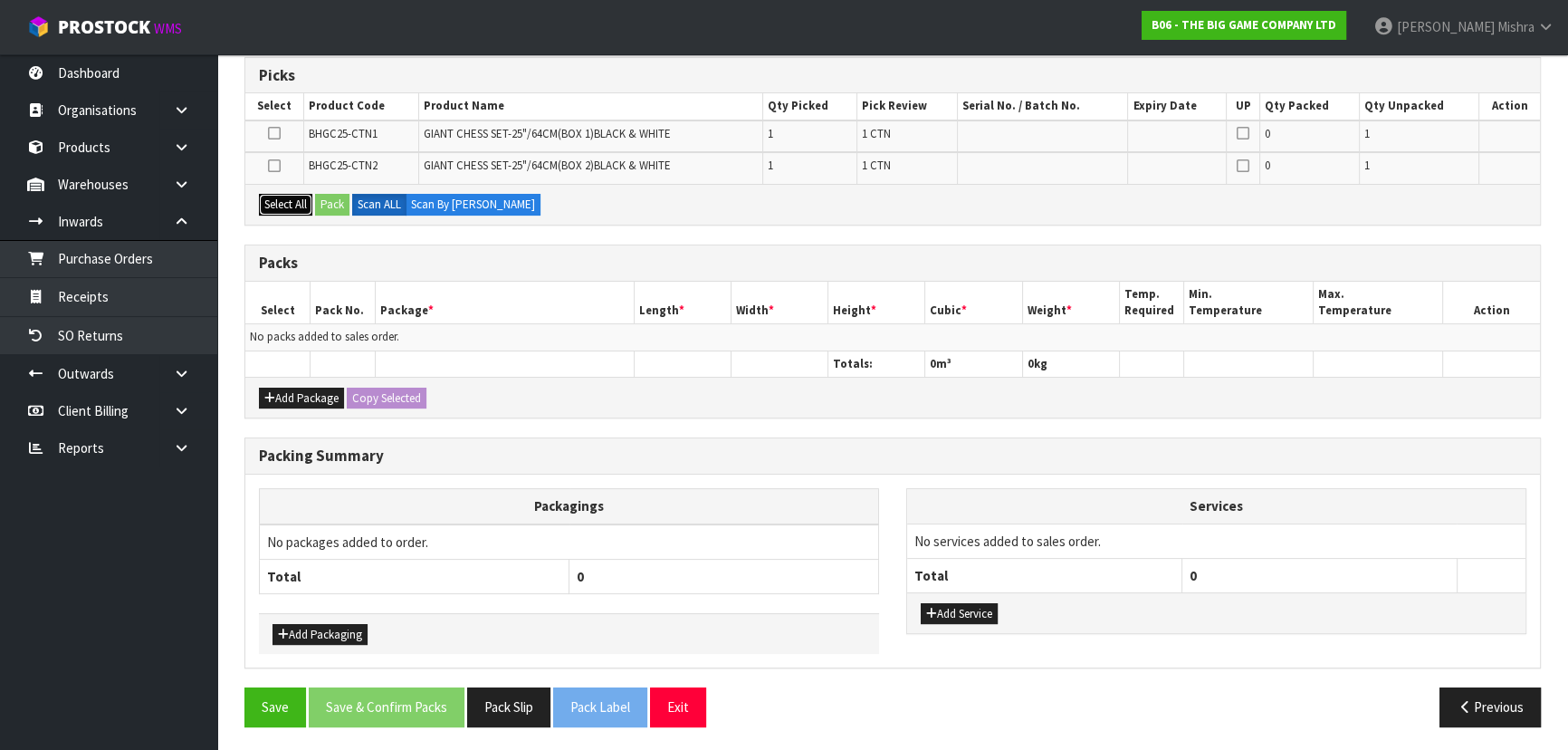
click at [286, 200] on button "Select All" at bounding box center [286, 205] width 54 height 22
click at [322, 199] on button "Pack" at bounding box center [332, 205] width 34 height 22
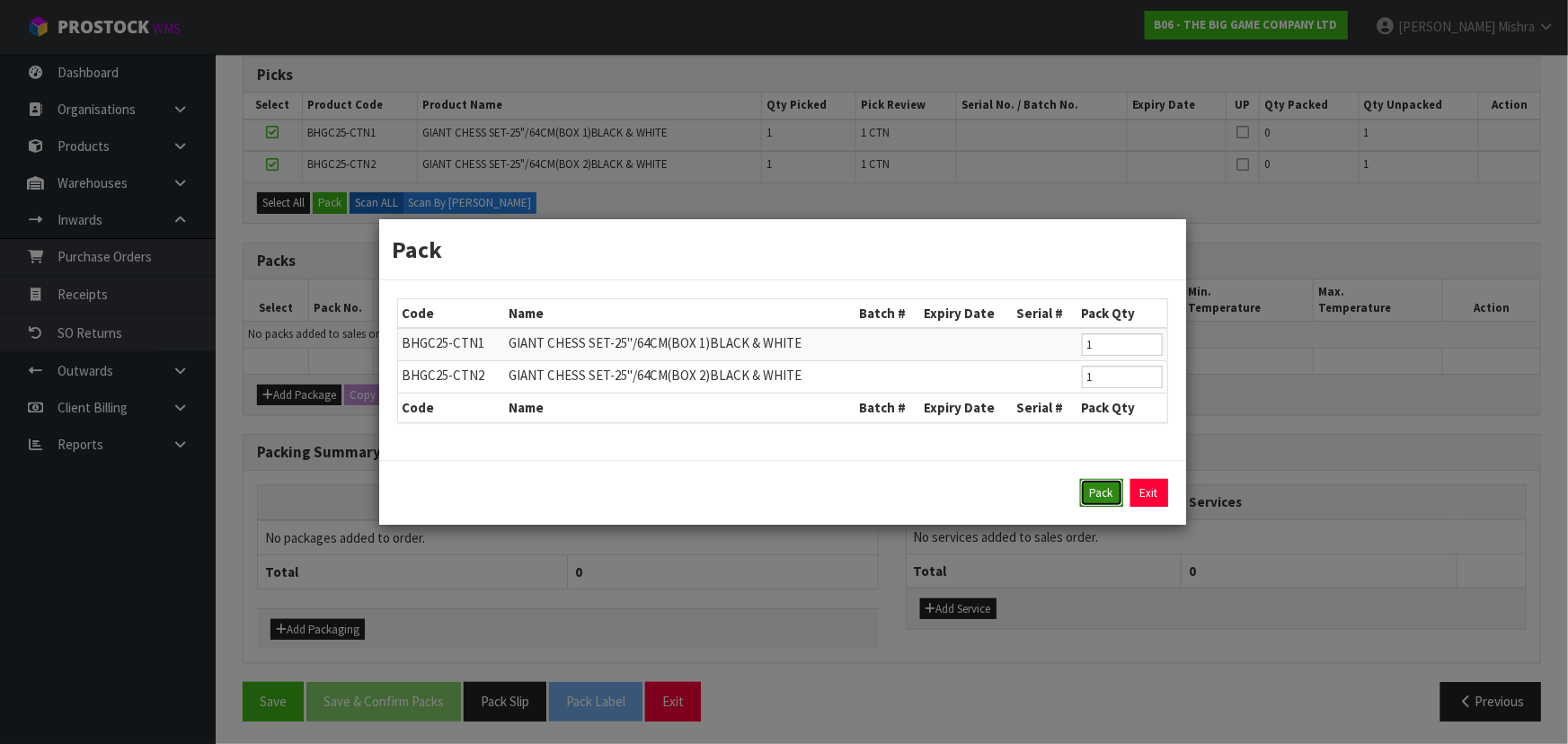
click at [1100, 500] on button "Pack" at bounding box center [1102, 493] width 43 height 29
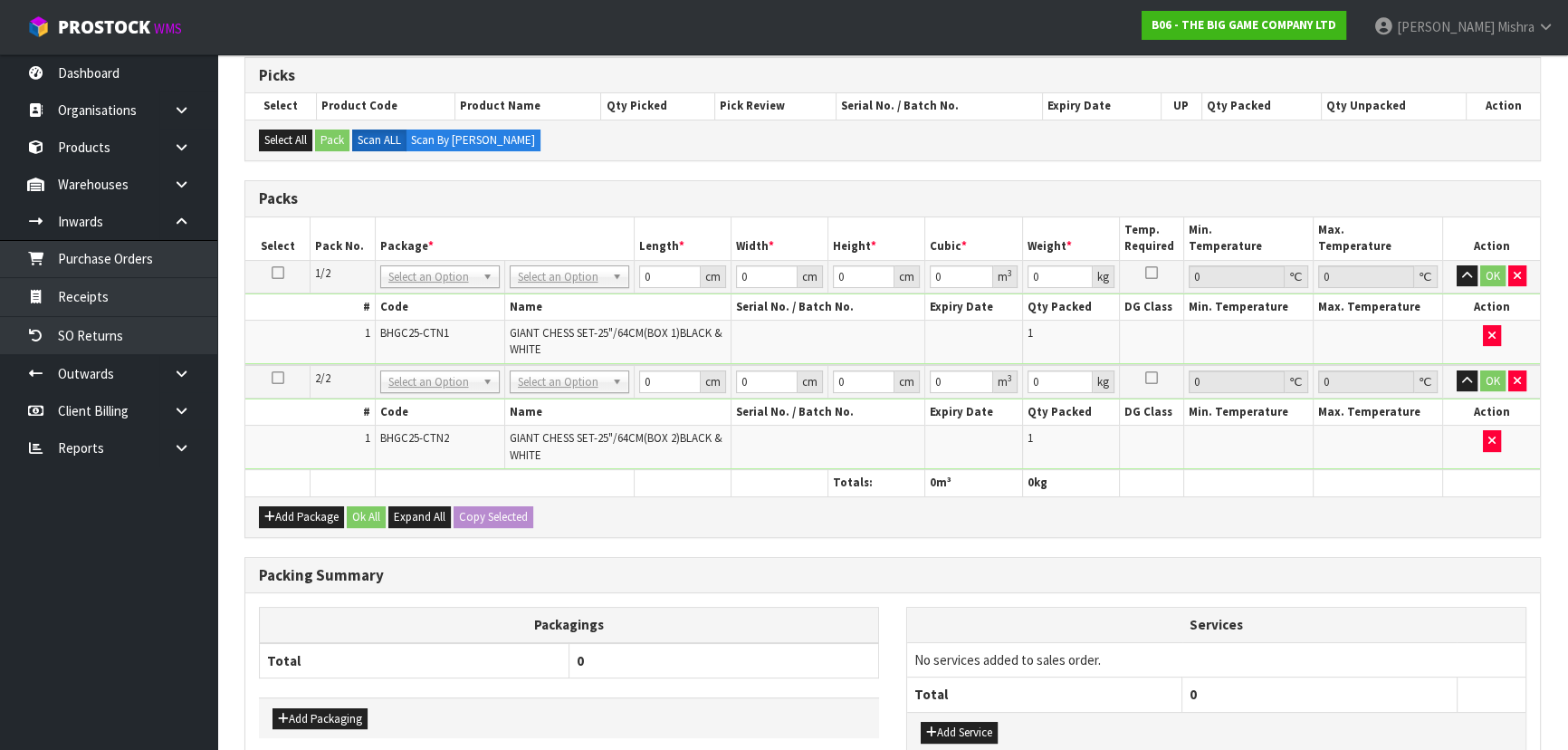
scroll to position [0, 0]
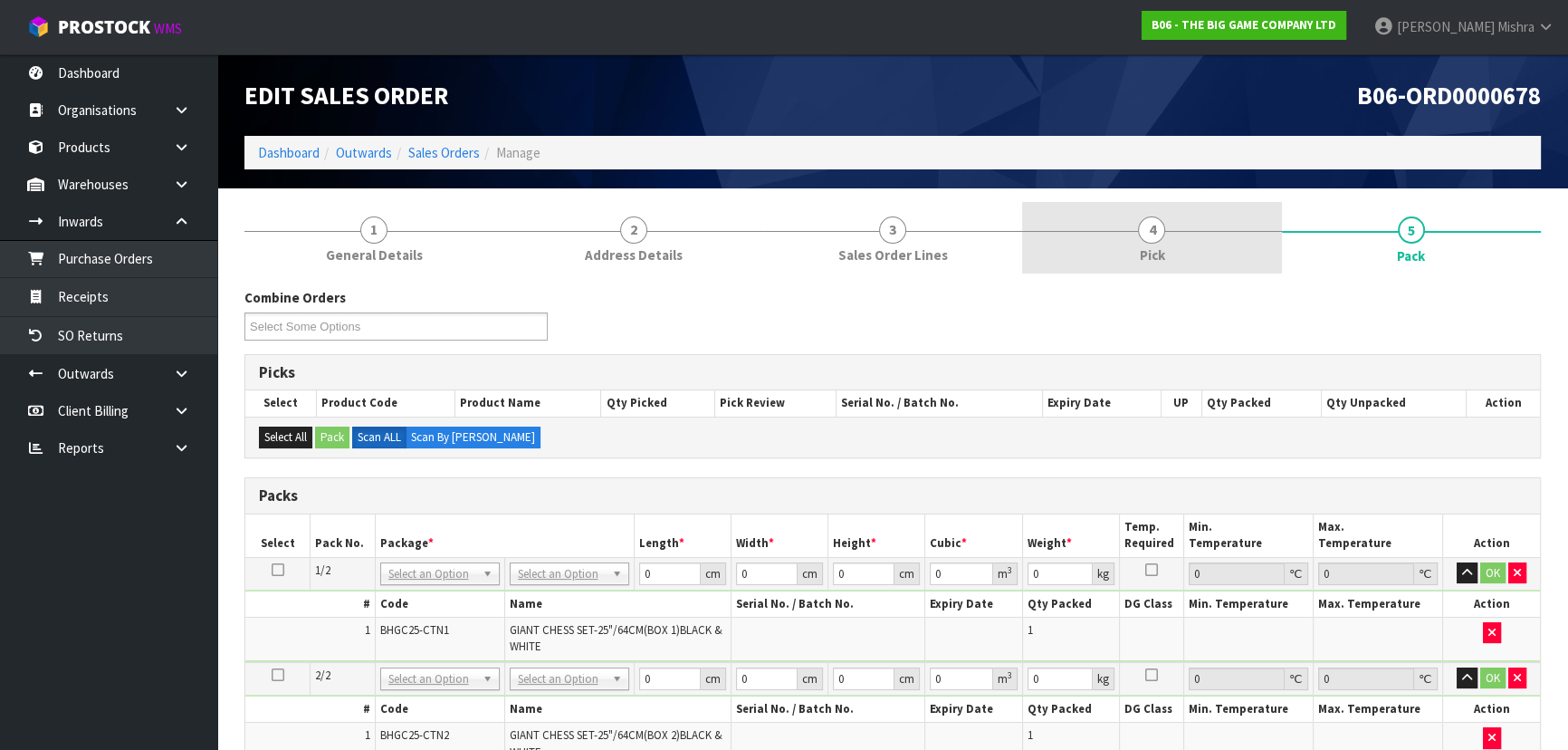
click at [1198, 236] on link "4 Pick" at bounding box center [1152, 237] width 259 height 71
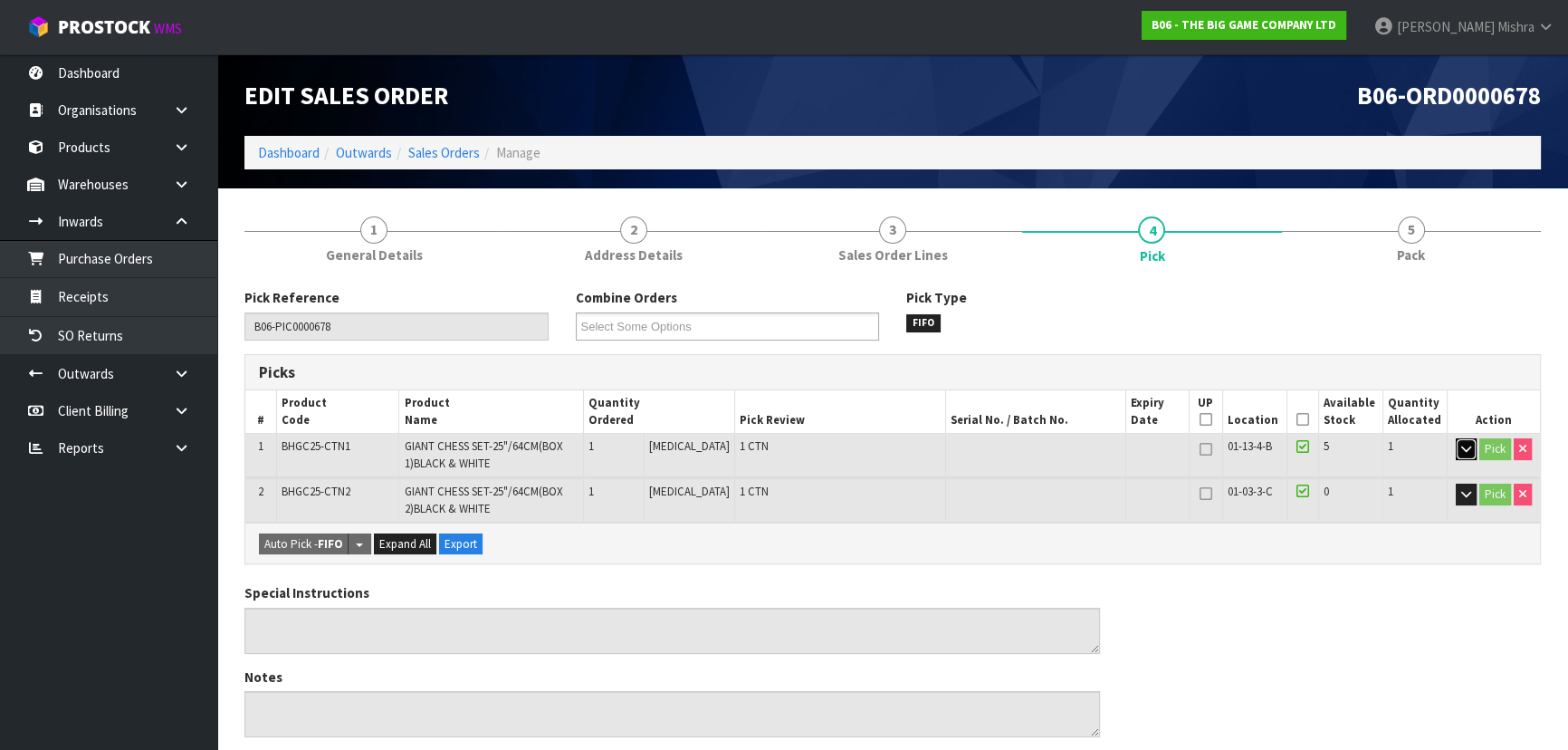
click at [1468, 452] on icon "button" at bounding box center [1466, 448] width 10 height 12
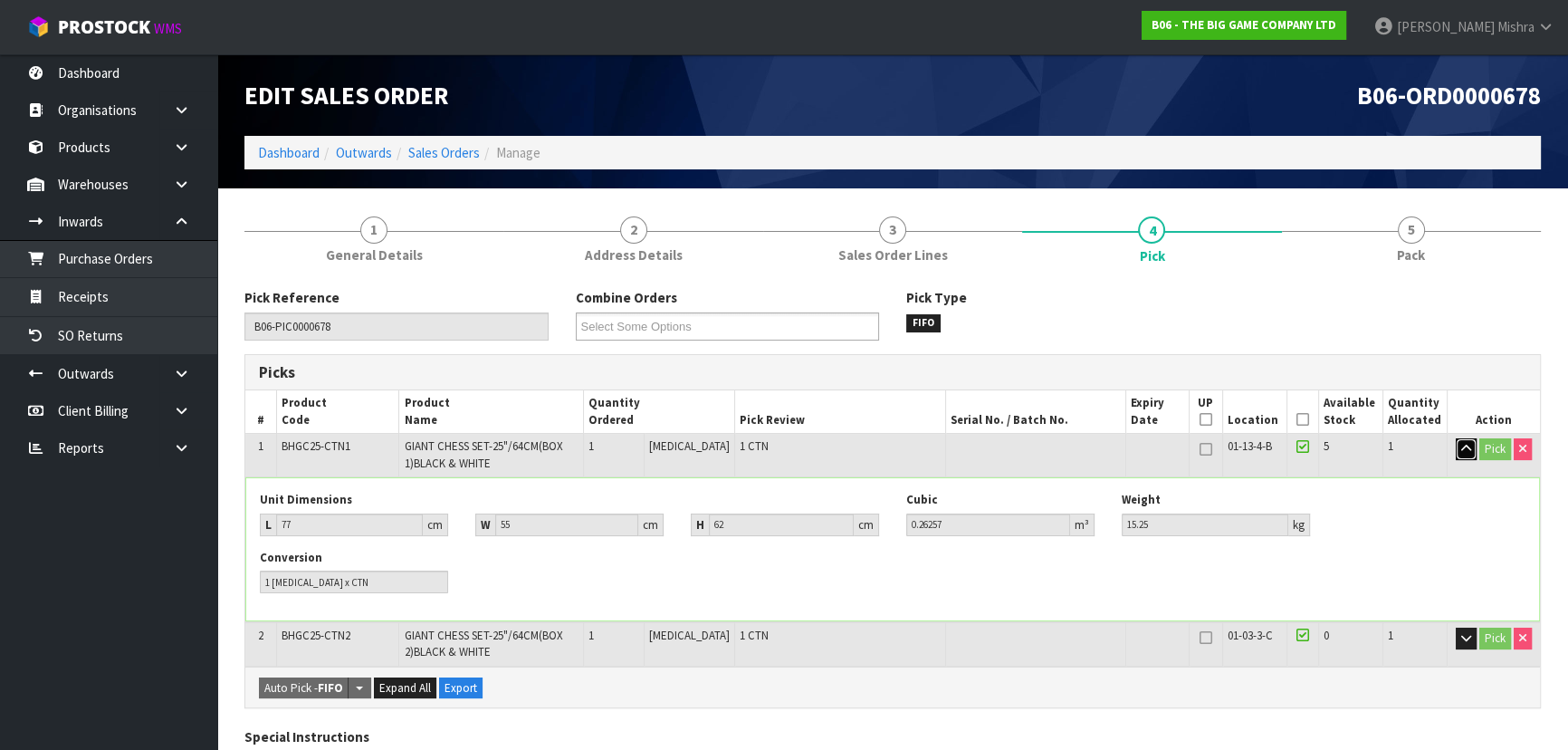
click at [1469, 452] on icon "button" at bounding box center [1466, 448] width 10 height 12
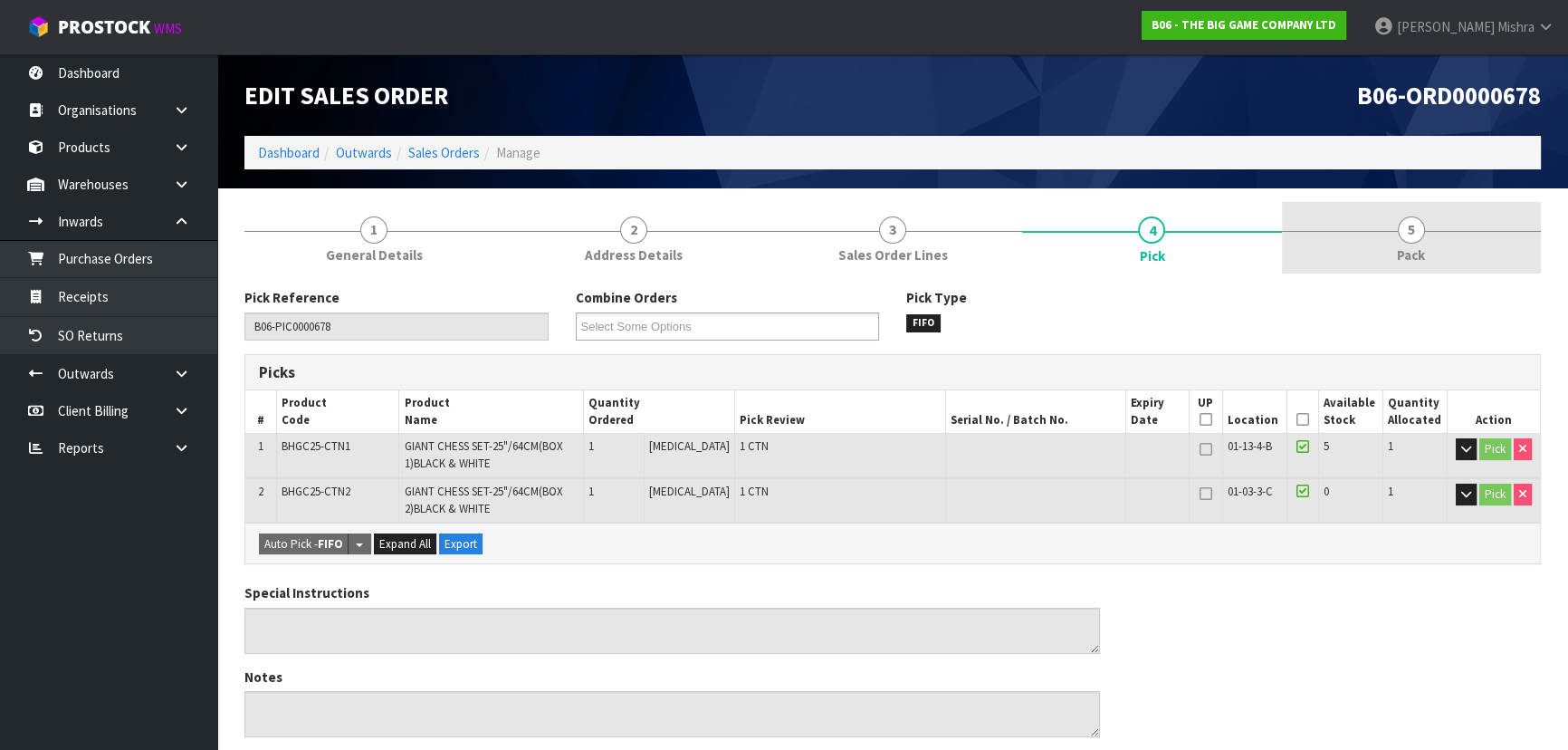
click at [1402, 252] on span "Pack" at bounding box center [1411, 255] width 28 height 19
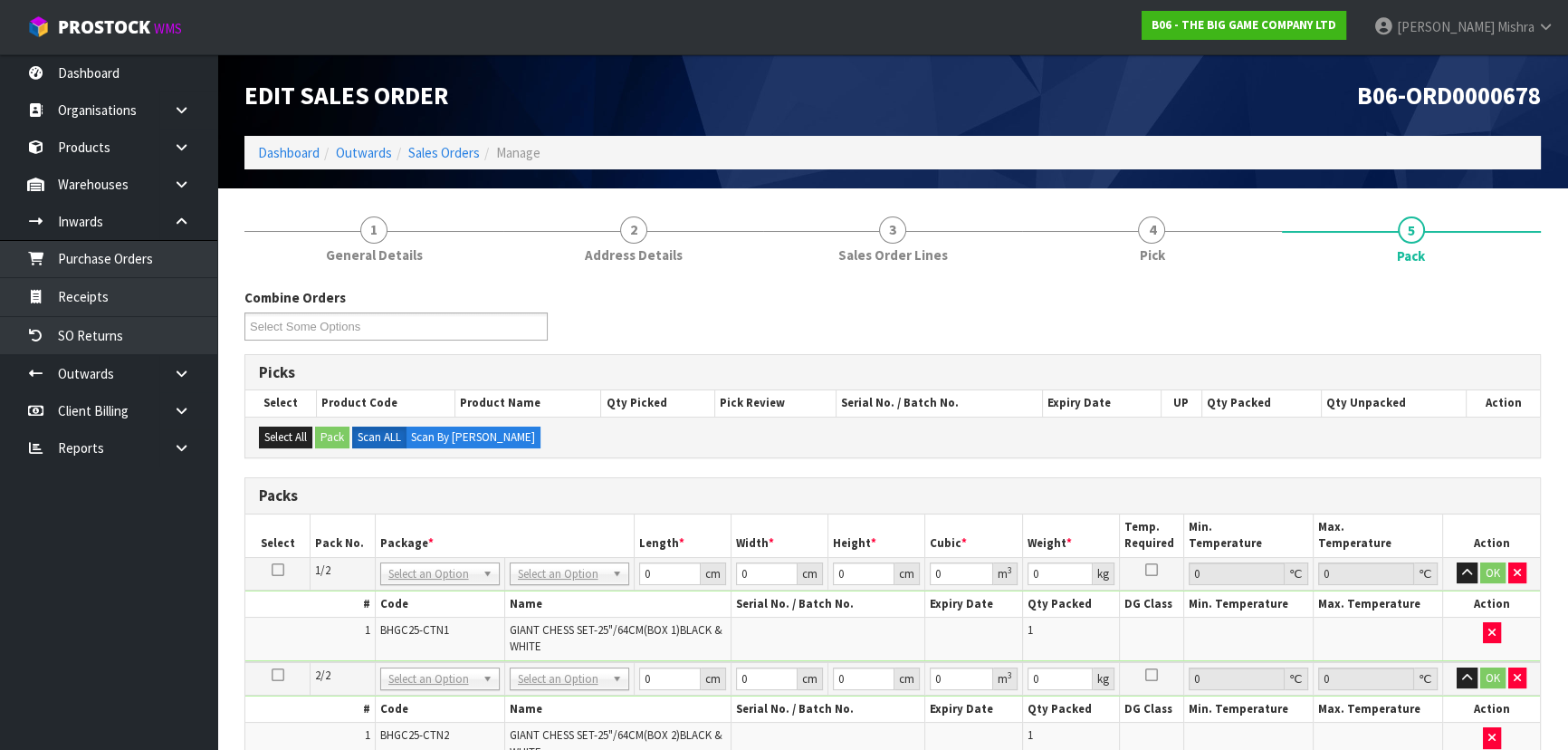
click at [269, 567] on td at bounding box center [278, 573] width 66 height 32
click at [276, 570] on icon at bounding box center [278, 570] width 13 height 1
drag, startPoint x: 529, startPoint y: 564, endPoint x: 541, endPoint y: 575, distance: 16.3
drag, startPoint x: 644, startPoint y: 575, endPoint x: 676, endPoint y: 578, distance: 32.1
click at [676, 578] on input "0" at bounding box center [669, 574] width 62 height 23
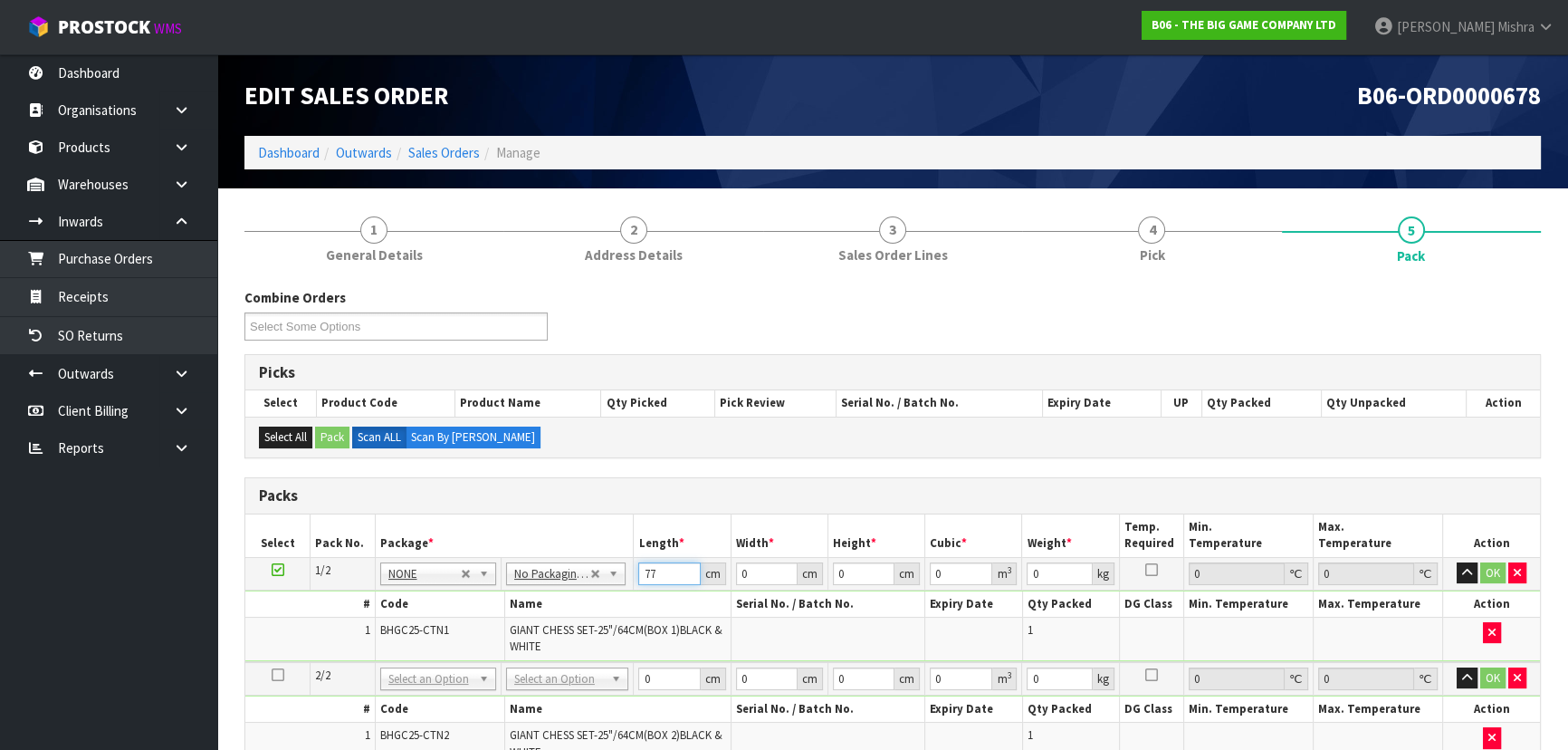
type input "77"
type input "55"
type input "6"
type input "0.02541"
type input "62"
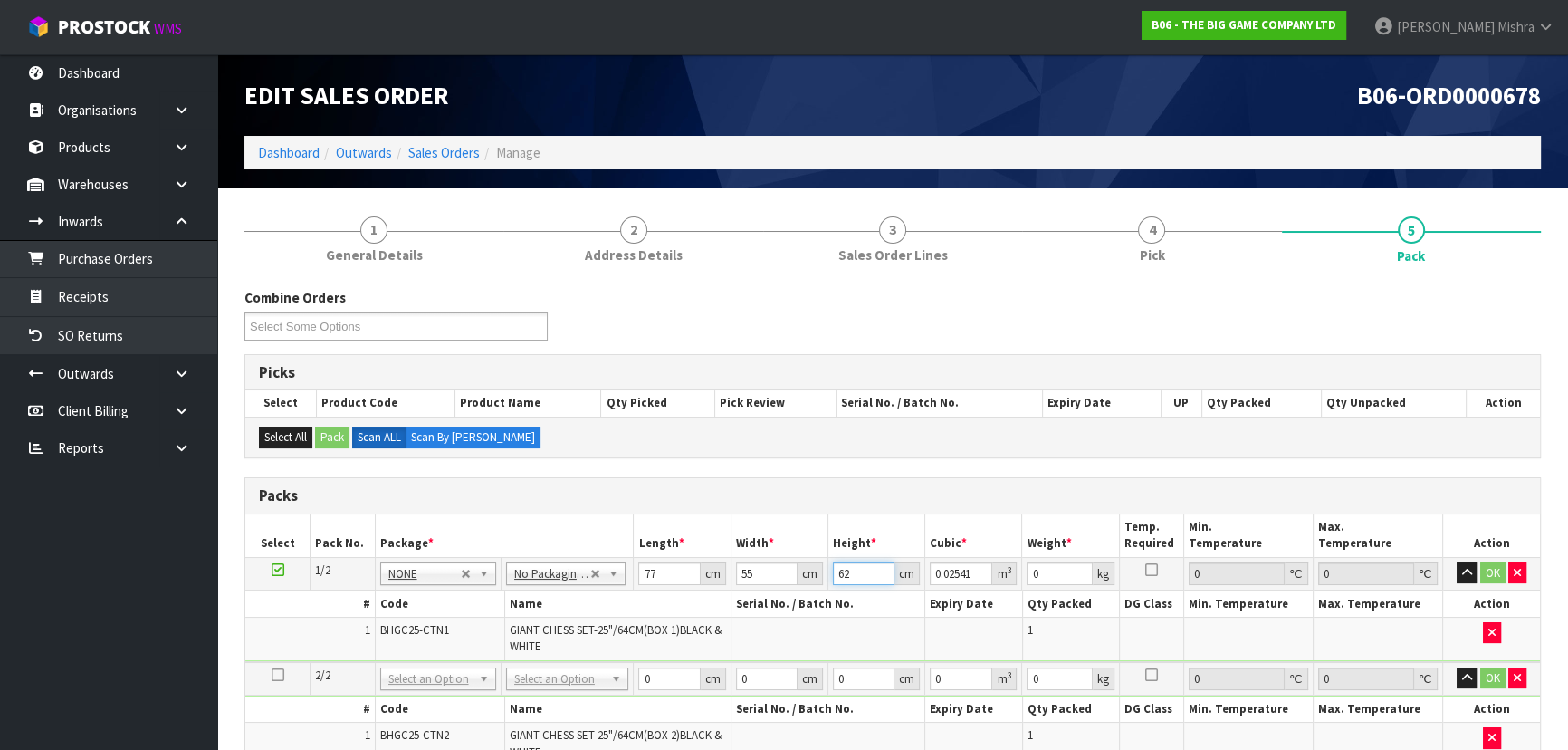
type input "0.26257"
type input "62"
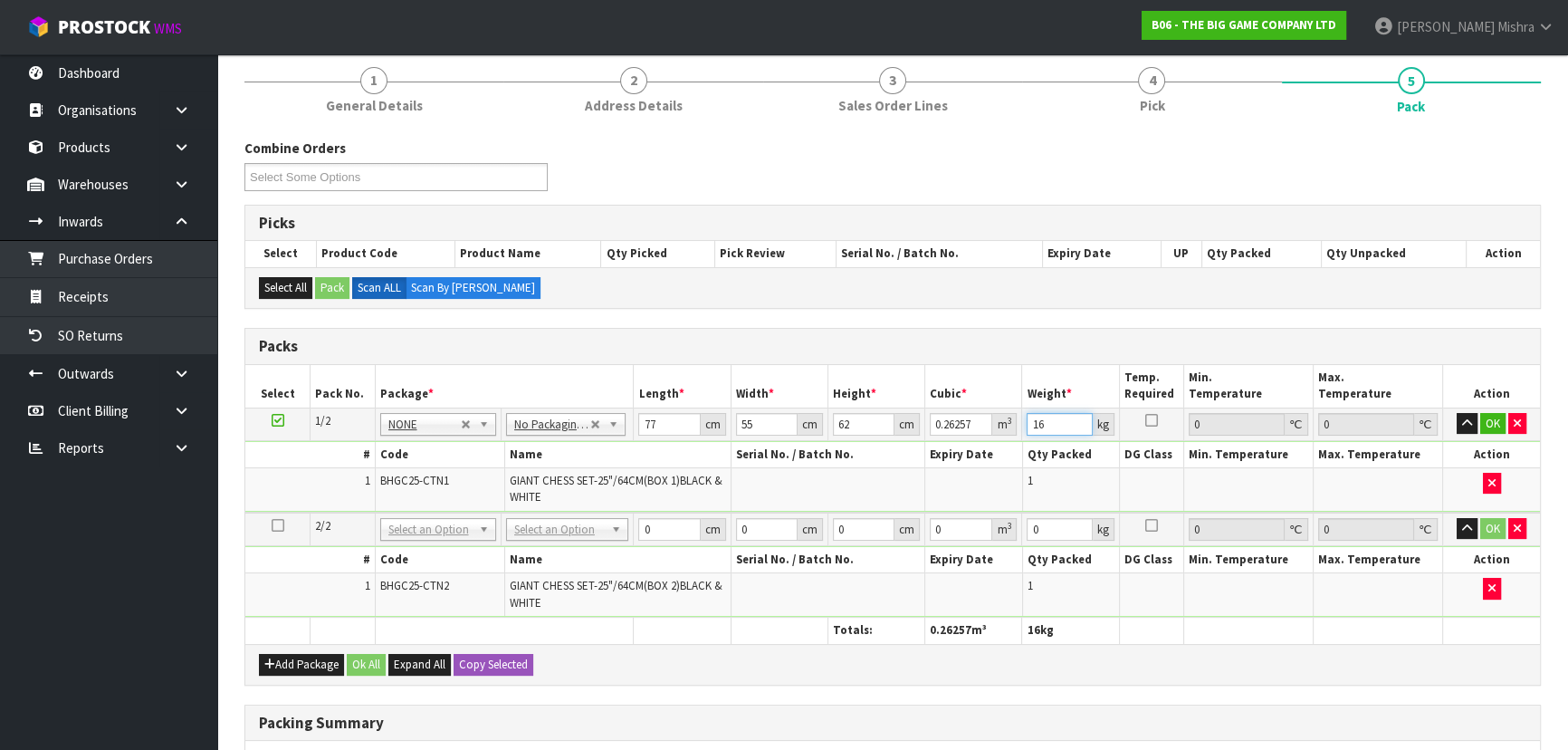
scroll to position [329, 0]
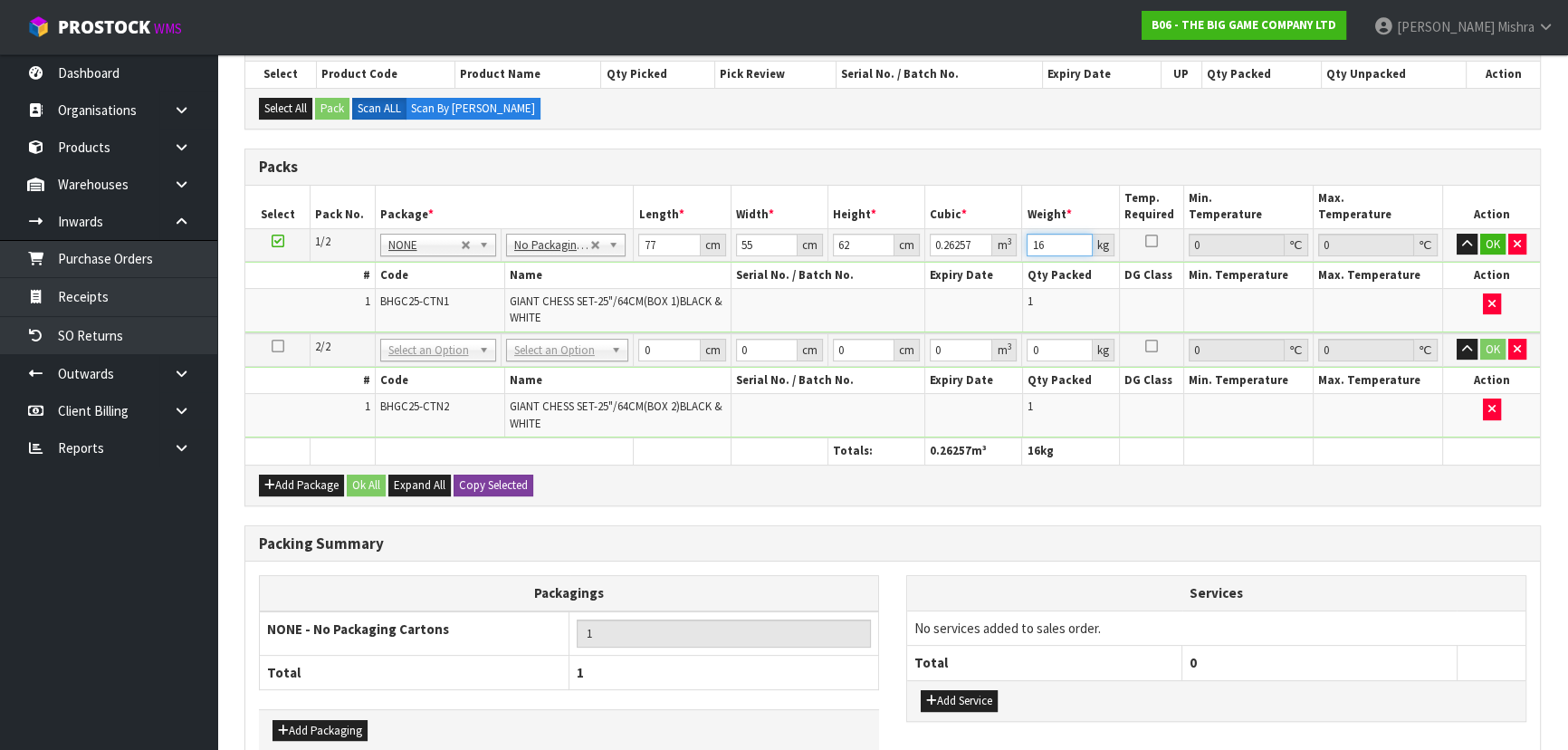
type input "16"
click at [478, 485] on button "Copy Selected" at bounding box center [493, 486] width 79 height 22
click at [478, 485] on span "Confirm" at bounding box center [479, 486] width 40 height 16
type input "77"
type input "55"
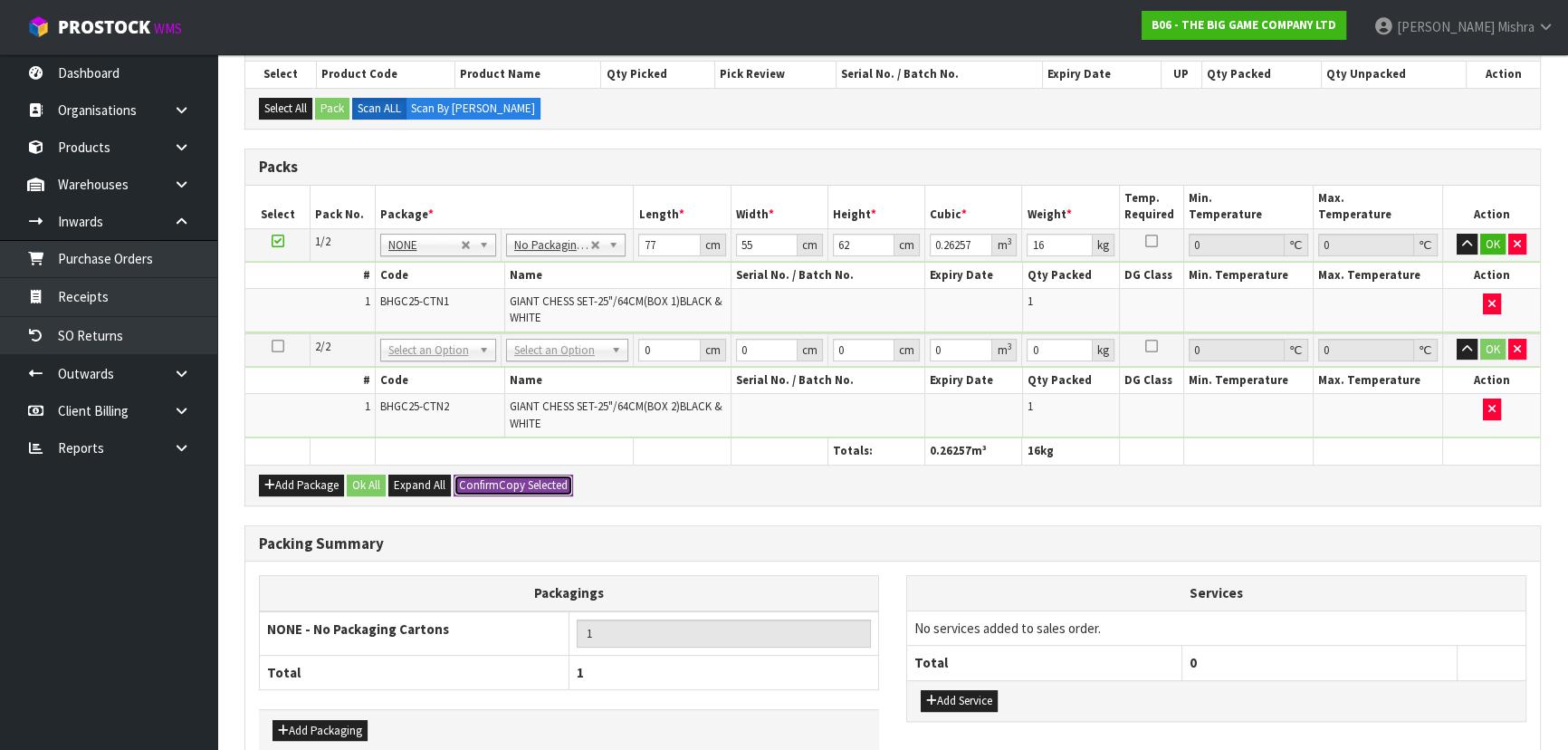
type input "62"
type input "0.26257"
type input "16"
type input "2"
click at [357, 475] on button "Ok All" at bounding box center [366, 486] width 39 height 22
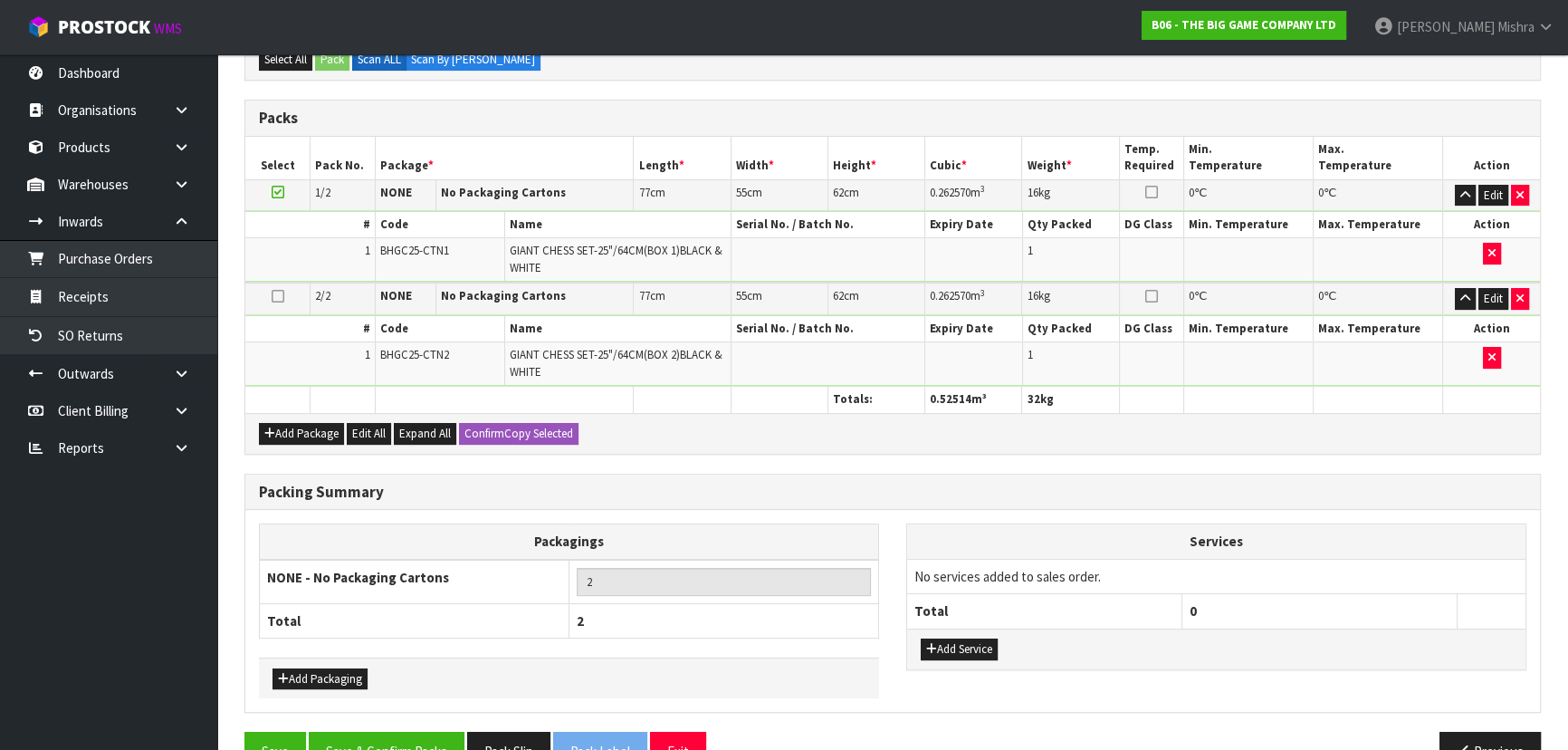
scroll to position [421, 0]
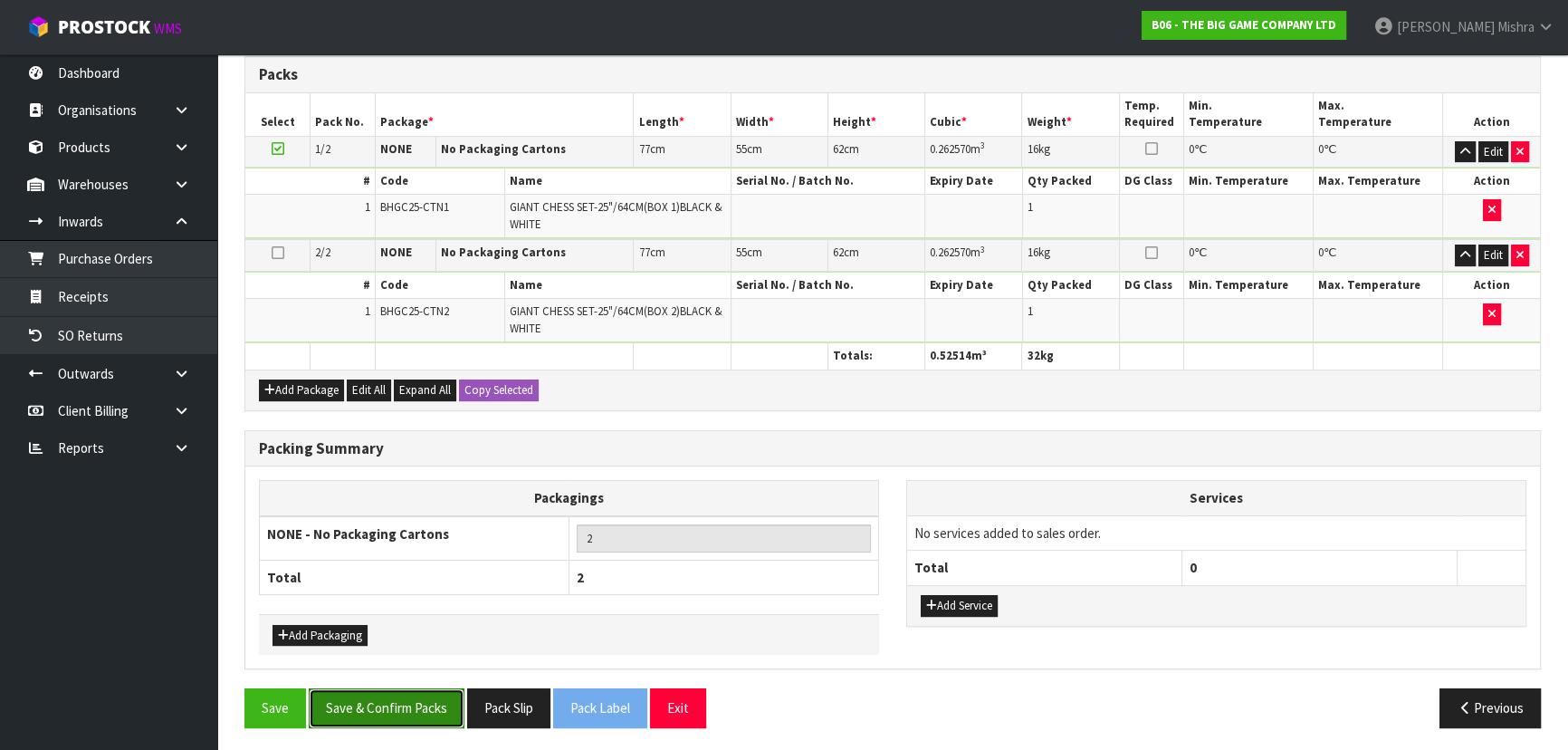
click at [385, 707] on button "Save & Confirm Packs" at bounding box center [386, 708] width 156 height 39
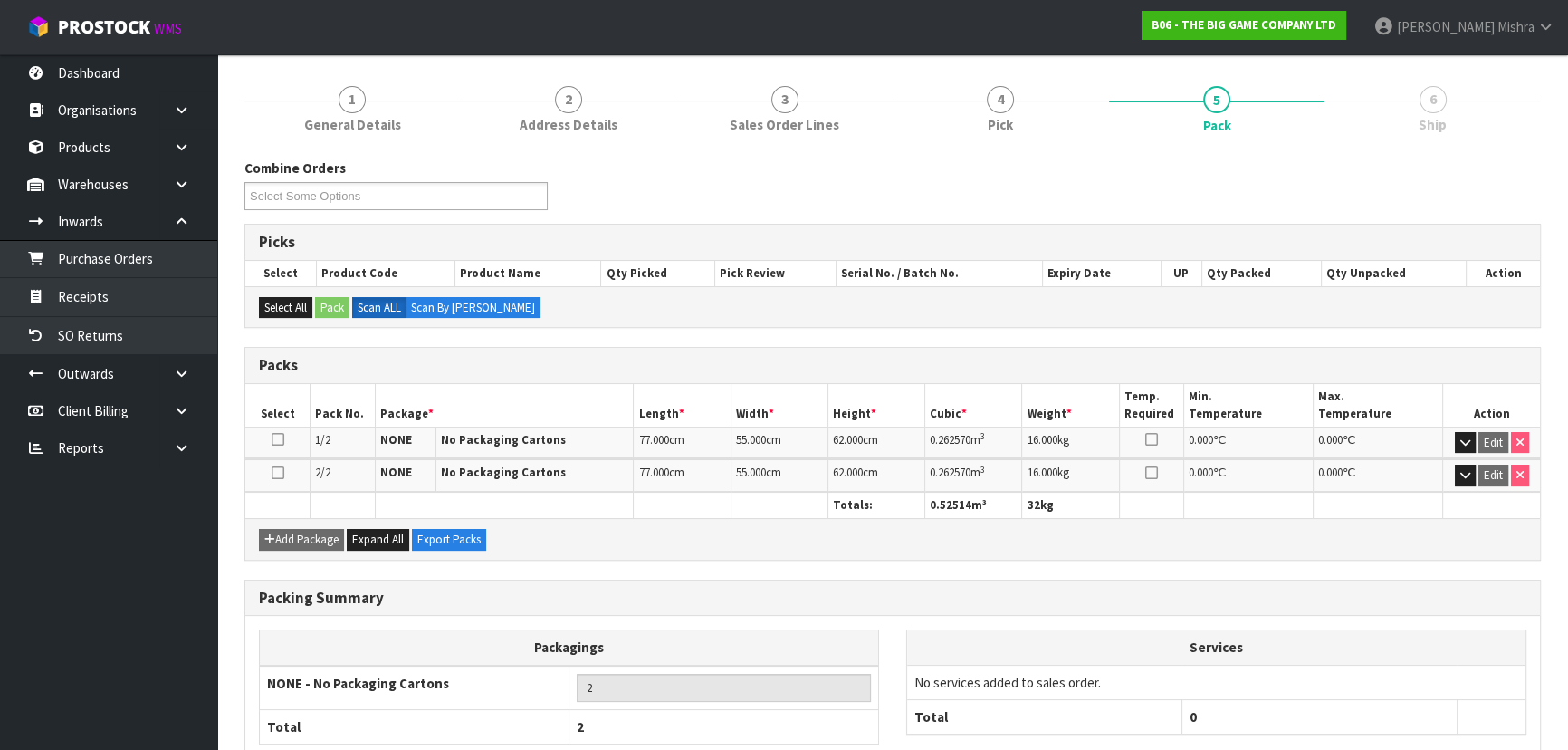
scroll to position [305, 0]
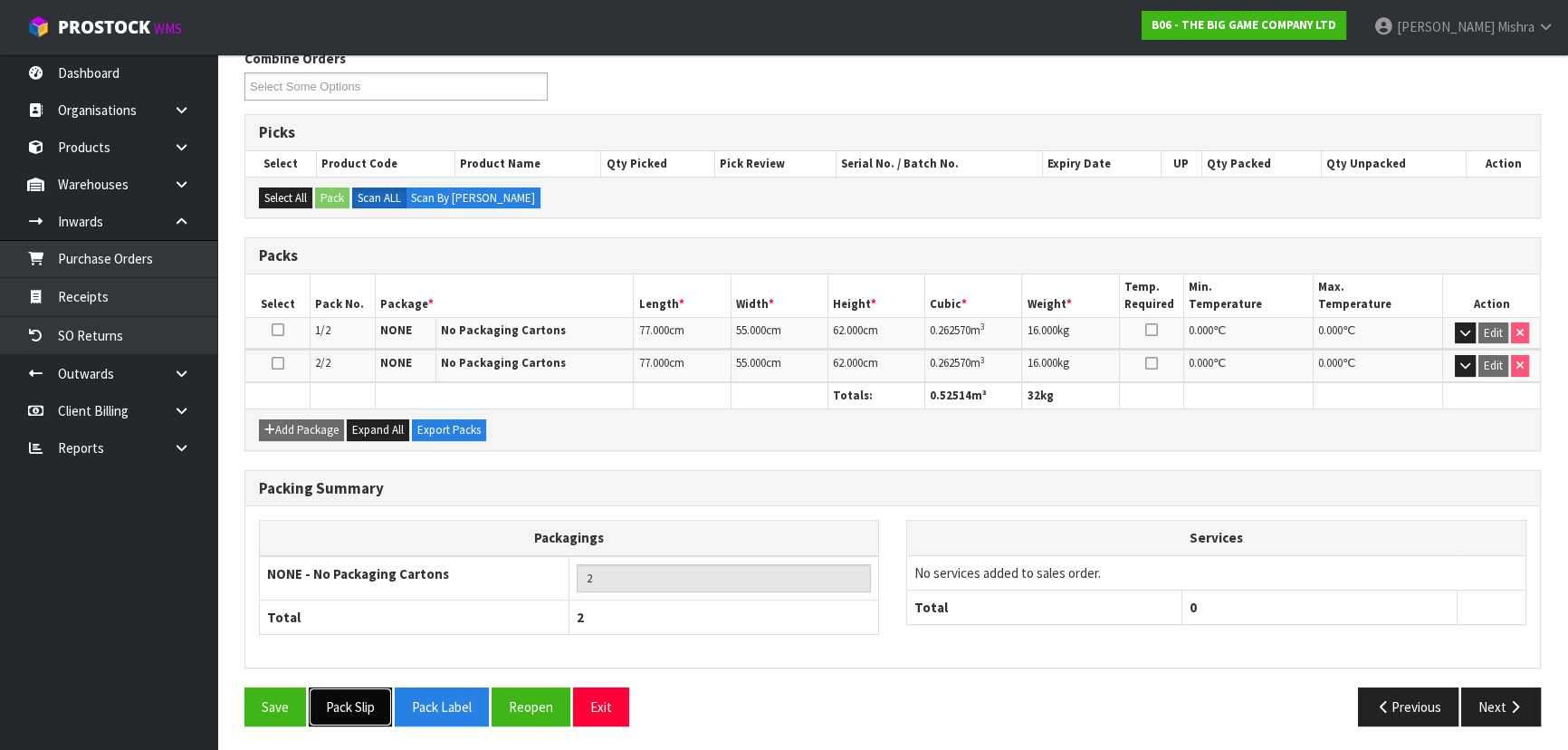
click at [343, 700] on button "Pack Slip" at bounding box center [349, 707] width 83 height 39
click at [1488, 708] on button "Next" at bounding box center [1500, 707] width 79 height 39
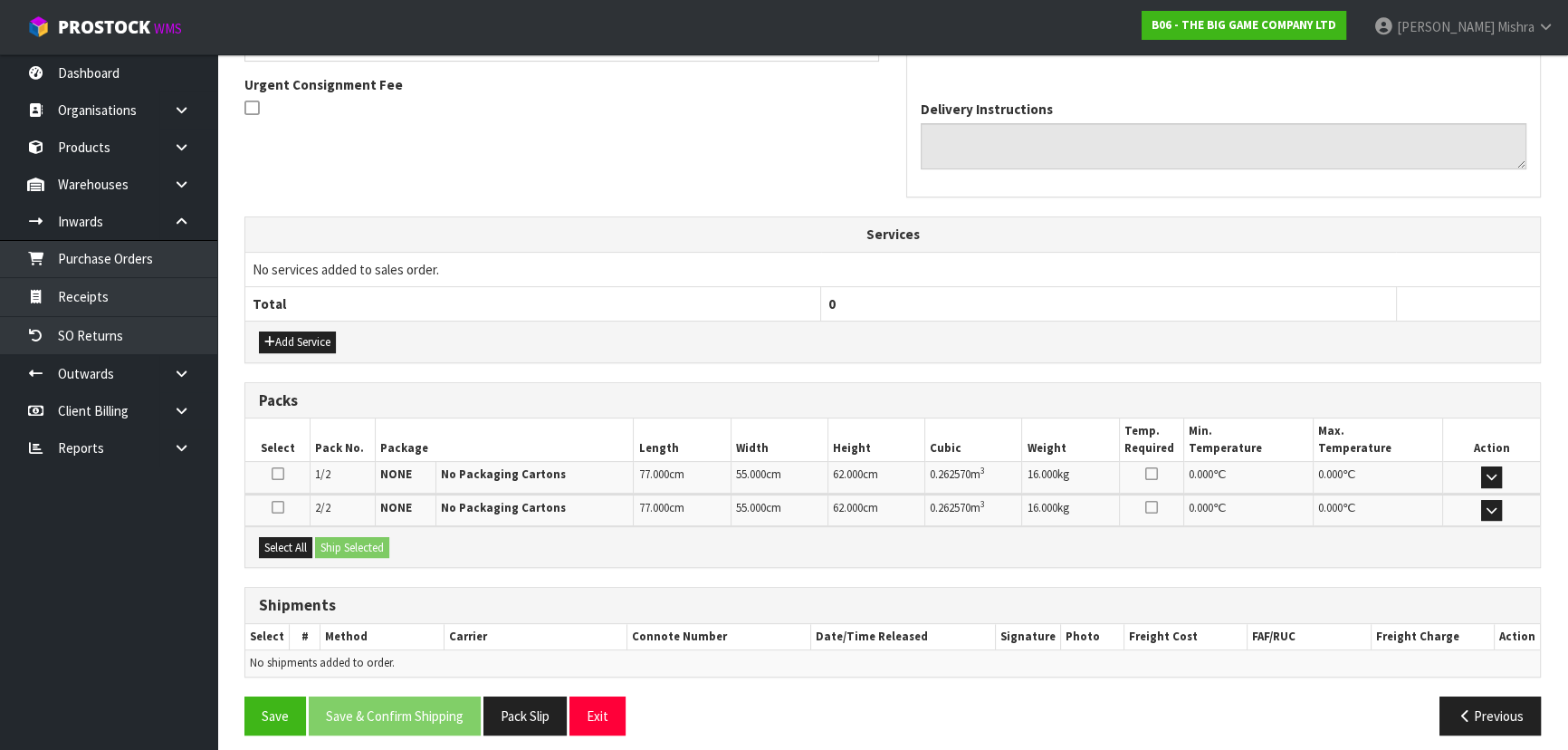
scroll to position [535, 0]
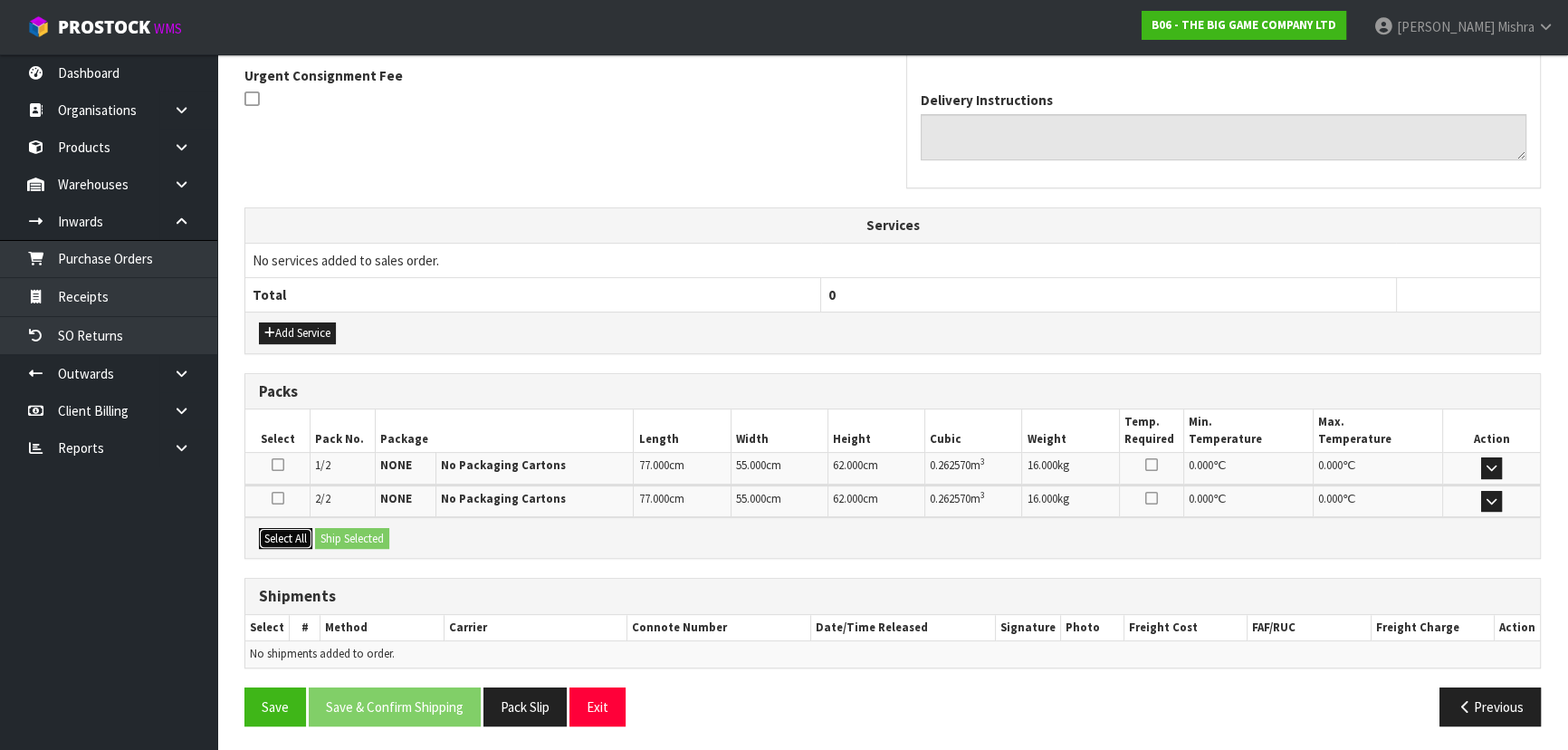
click at [299, 536] on button "Select All" at bounding box center [286, 539] width 54 height 22
click at [340, 536] on button "Ship Selected" at bounding box center [352, 539] width 74 height 22
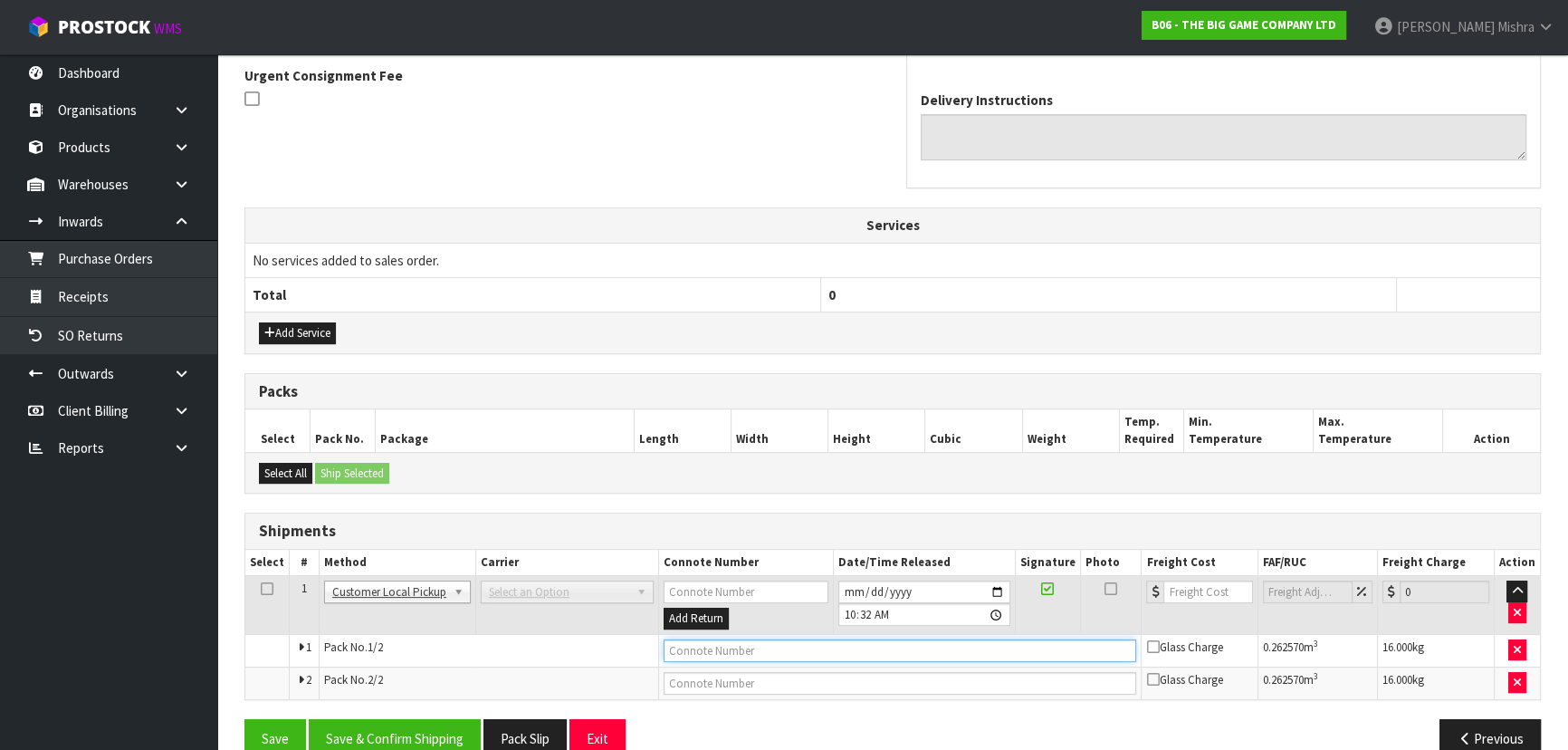
click at [718, 655] on input "text" at bounding box center [900, 650] width 474 height 23
type input "CUSTOMER COLLECTED"
click at [374, 720] on button "Save & Confirm Shipping" at bounding box center [394, 739] width 172 height 39
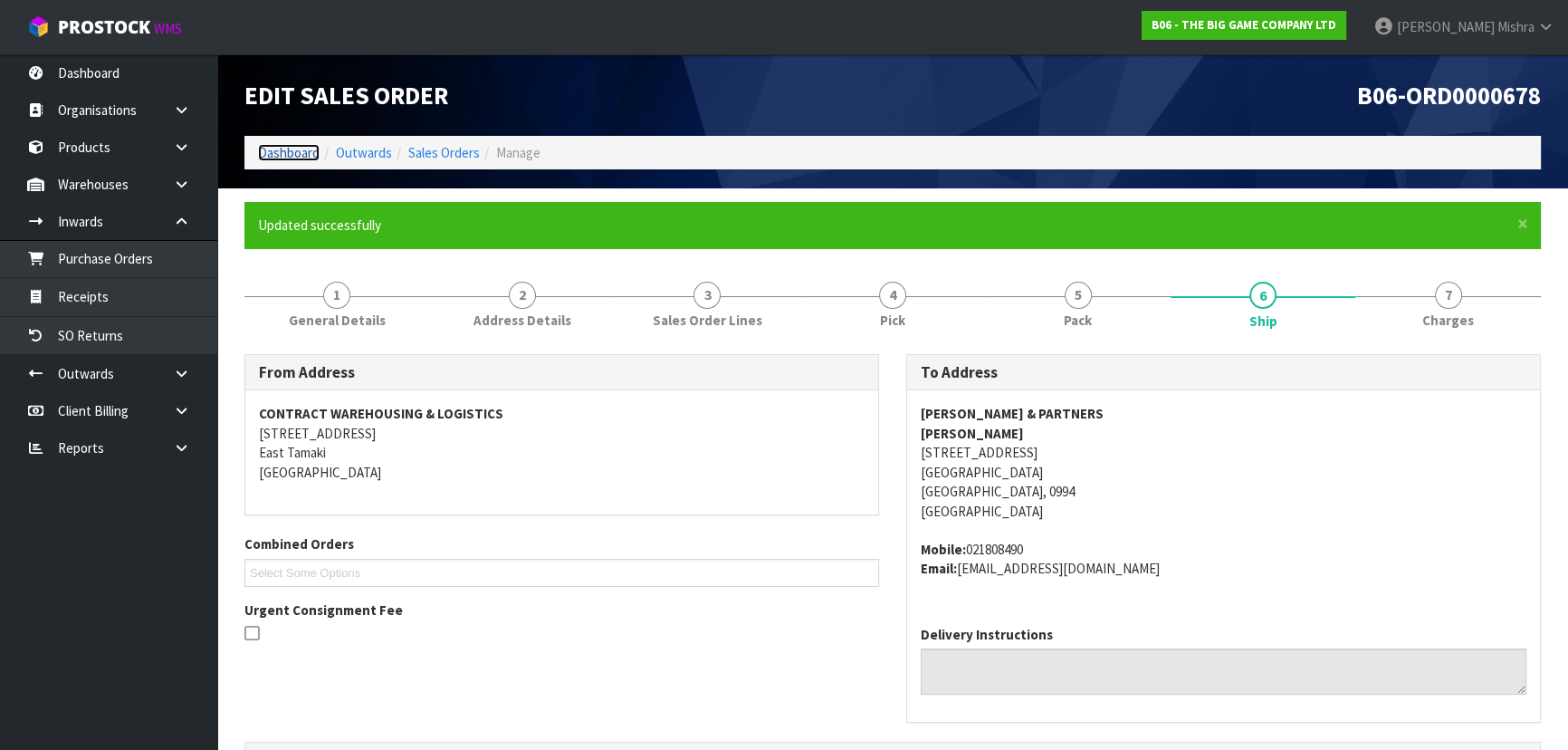
click at [308, 155] on link "Dashboard" at bounding box center [289, 153] width 62 height 18
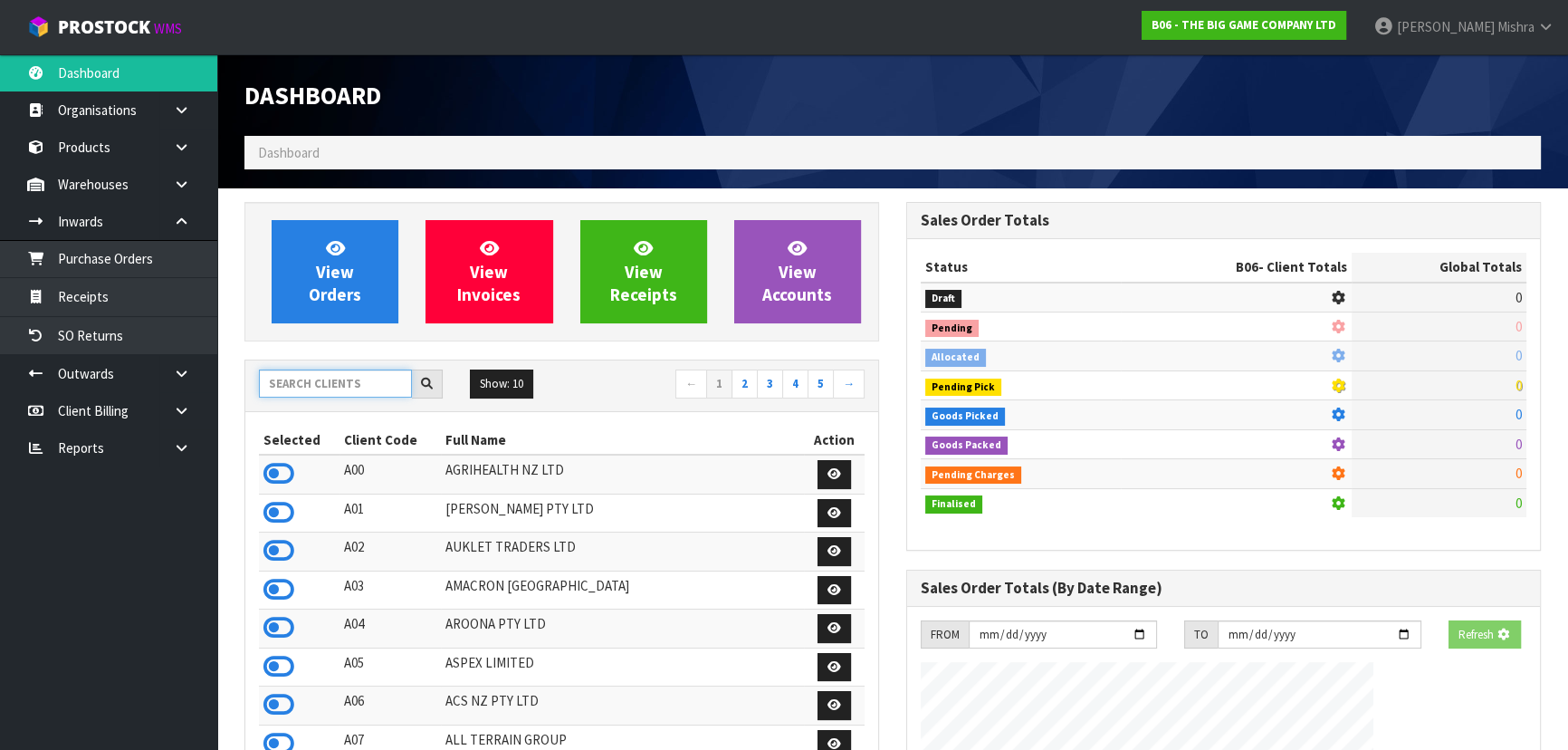
click at [300, 378] on input "text" at bounding box center [336, 383] width 153 height 28
type input "13"
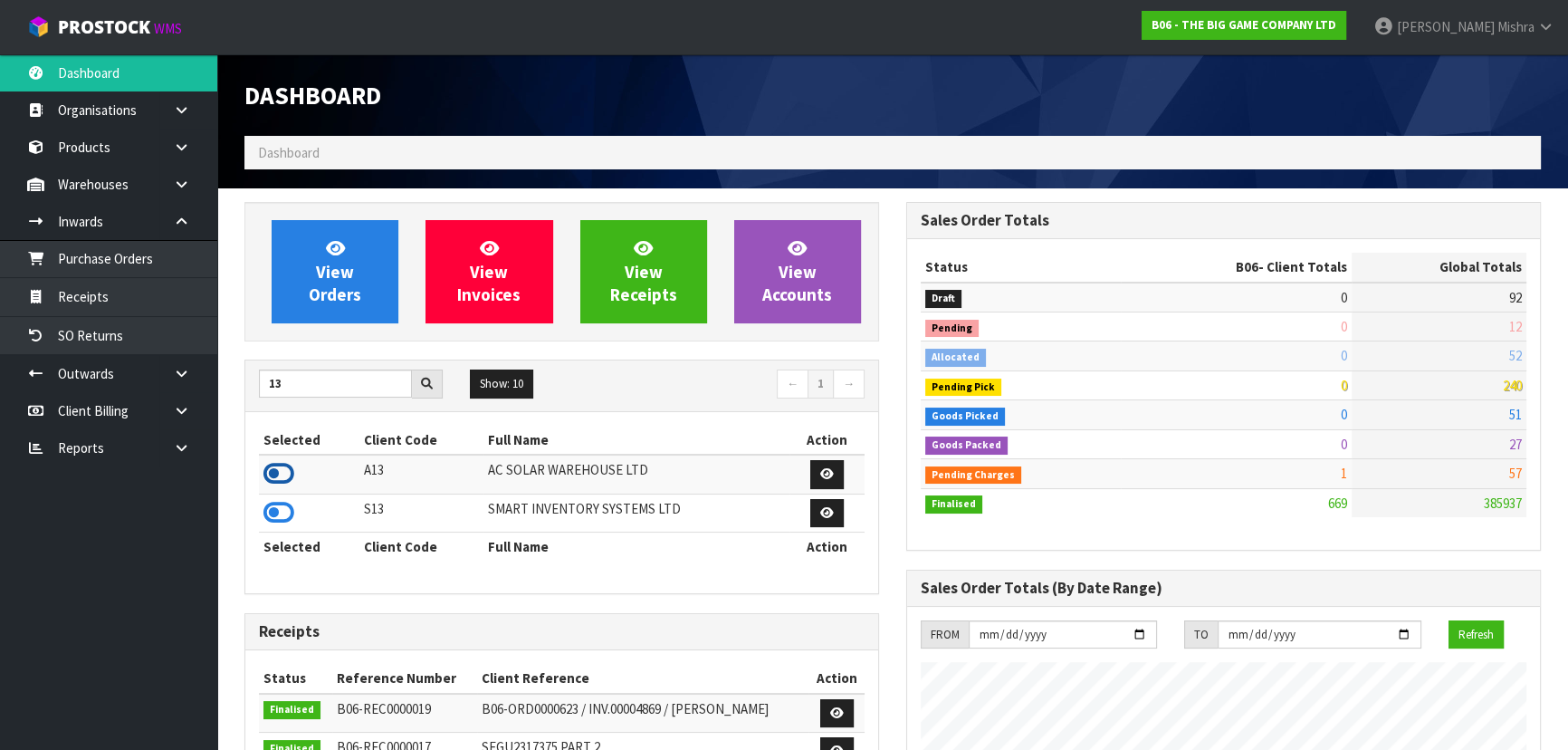
click at [275, 462] on icon at bounding box center [278, 474] width 30 height 27
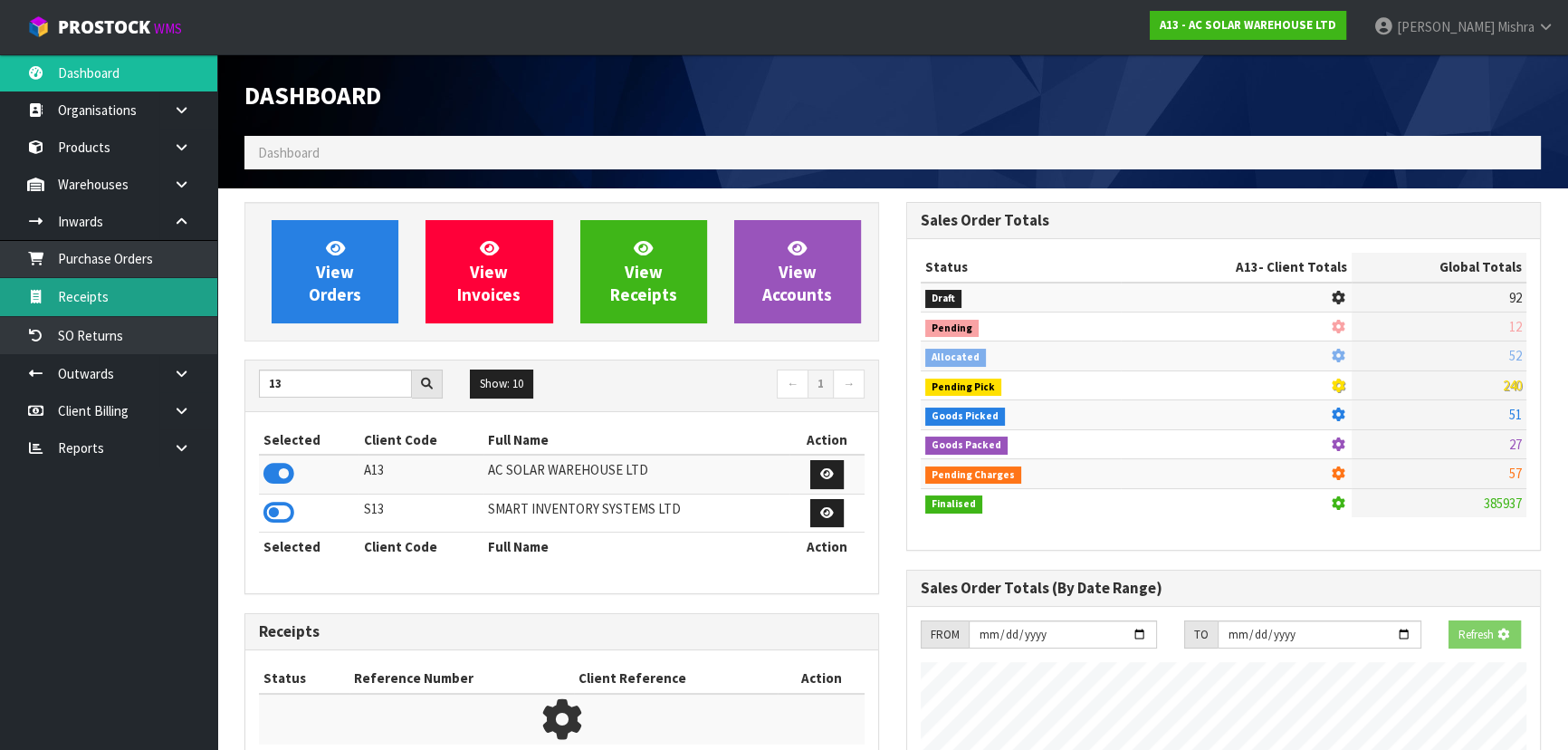
scroll to position [1485, 661]
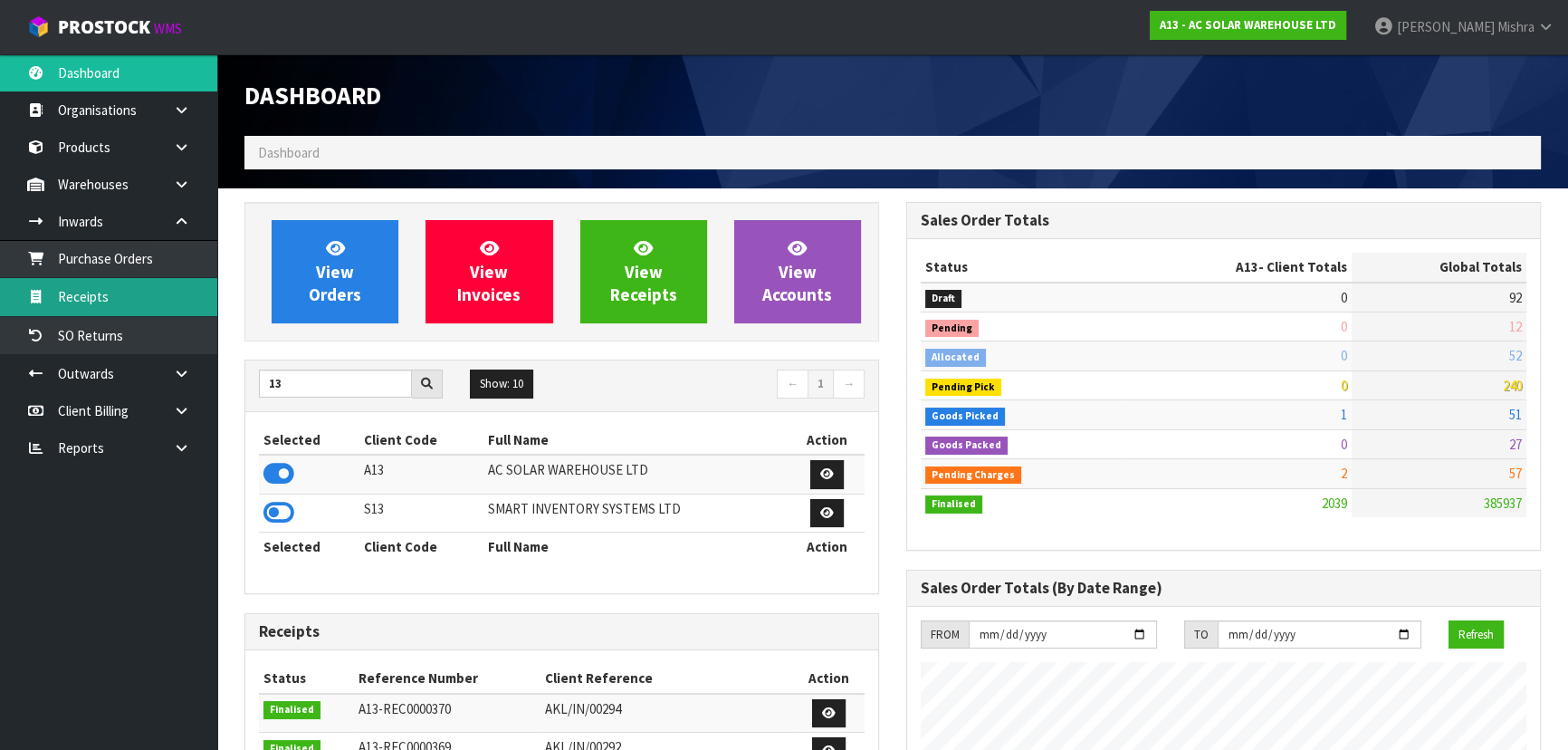
click at [161, 295] on link "Receipts" at bounding box center [109, 297] width 217 height 37
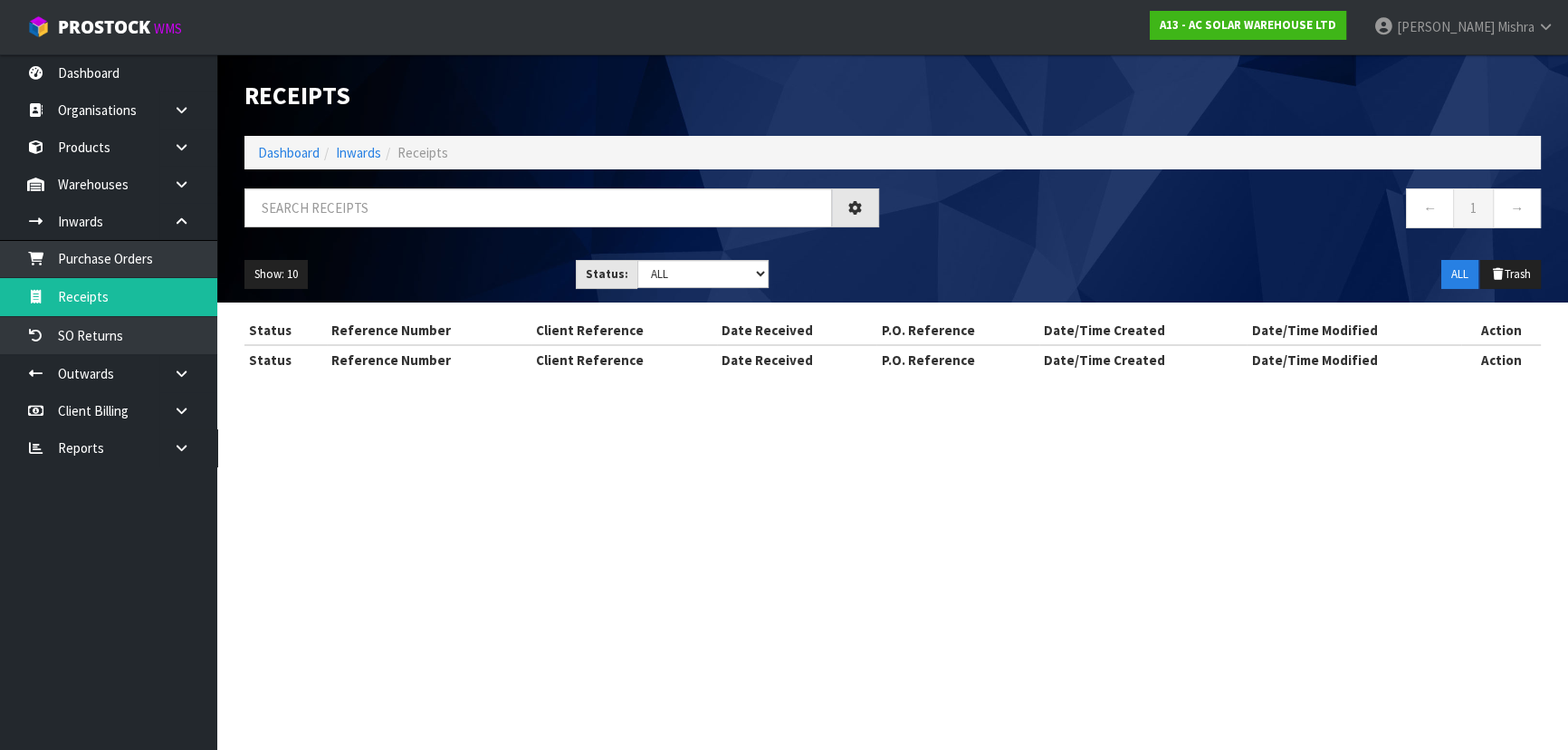
click at [162, 264] on div "Receipts Import Receipts Drop file here to import csv template Dashboard Inward…" at bounding box center [784, 204] width 1568 height 407
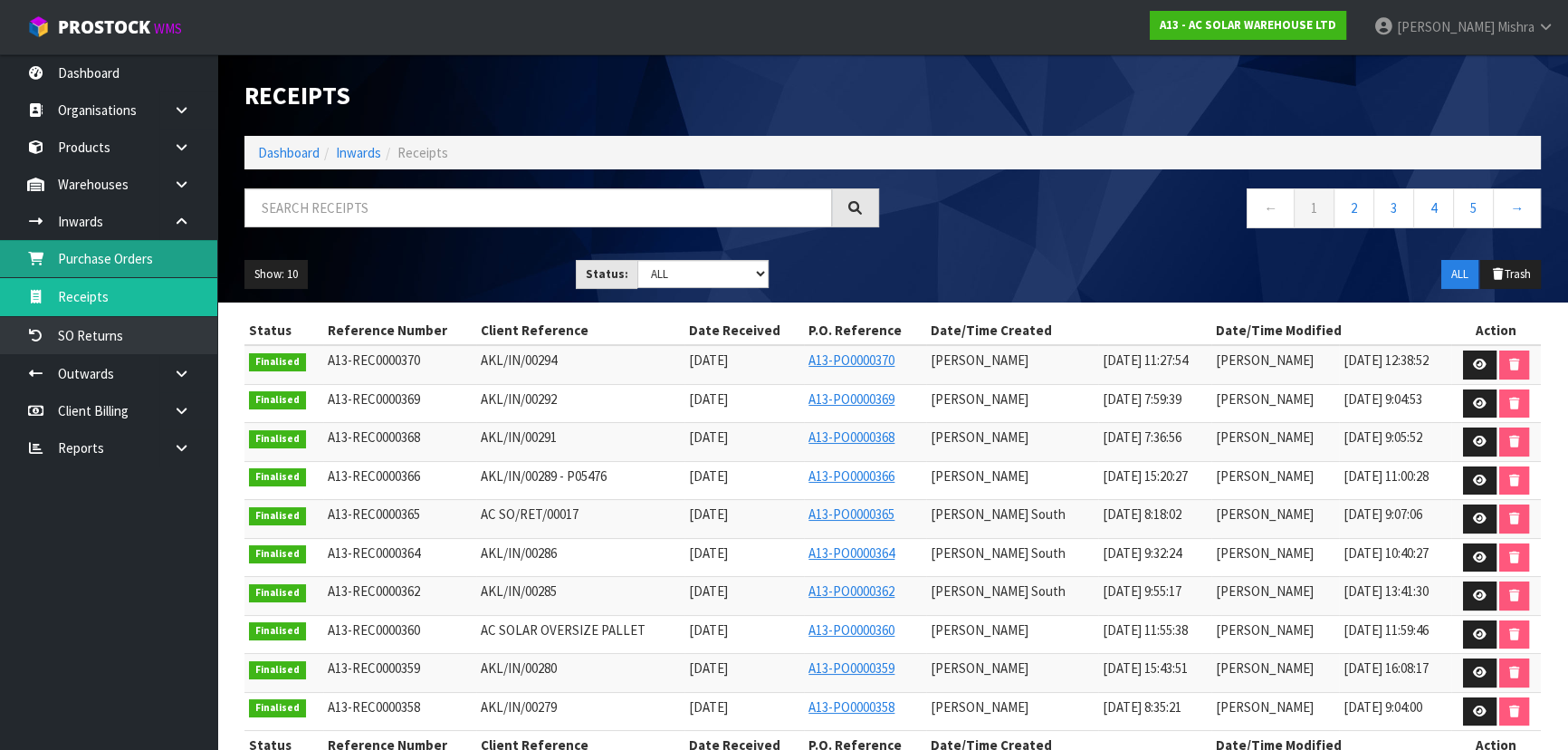
click at [96, 254] on link "Purchase Orders" at bounding box center [109, 258] width 217 height 37
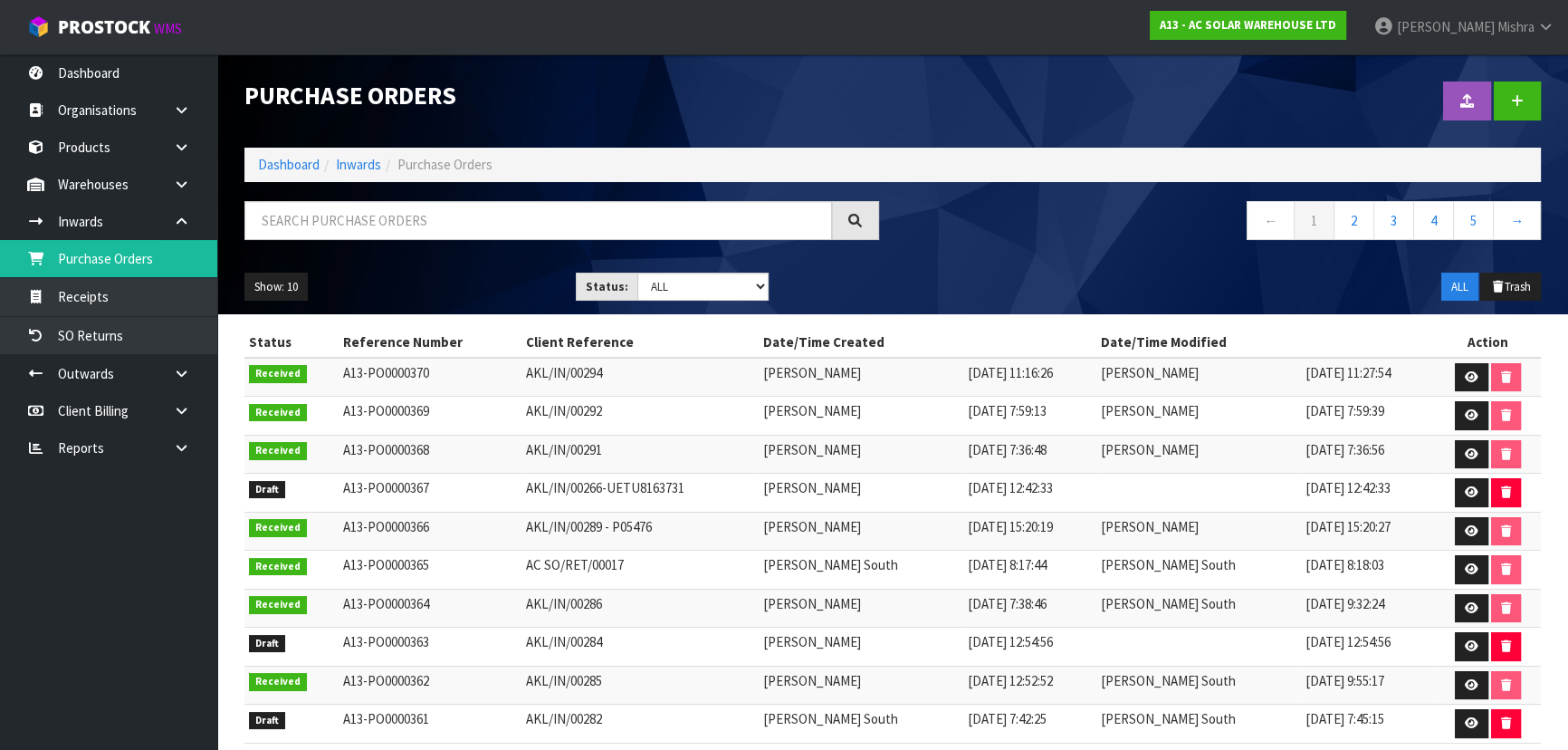
click at [633, 483] on td "AKL/IN/00266-UETU8163731" at bounding box center [640, 493] width 237 height 39
copy tr "AKL/IN/00266-UETU8163731"
click at [312, 170] on link "Dashboard" at bounding box center [289, 164] width 62 height 18
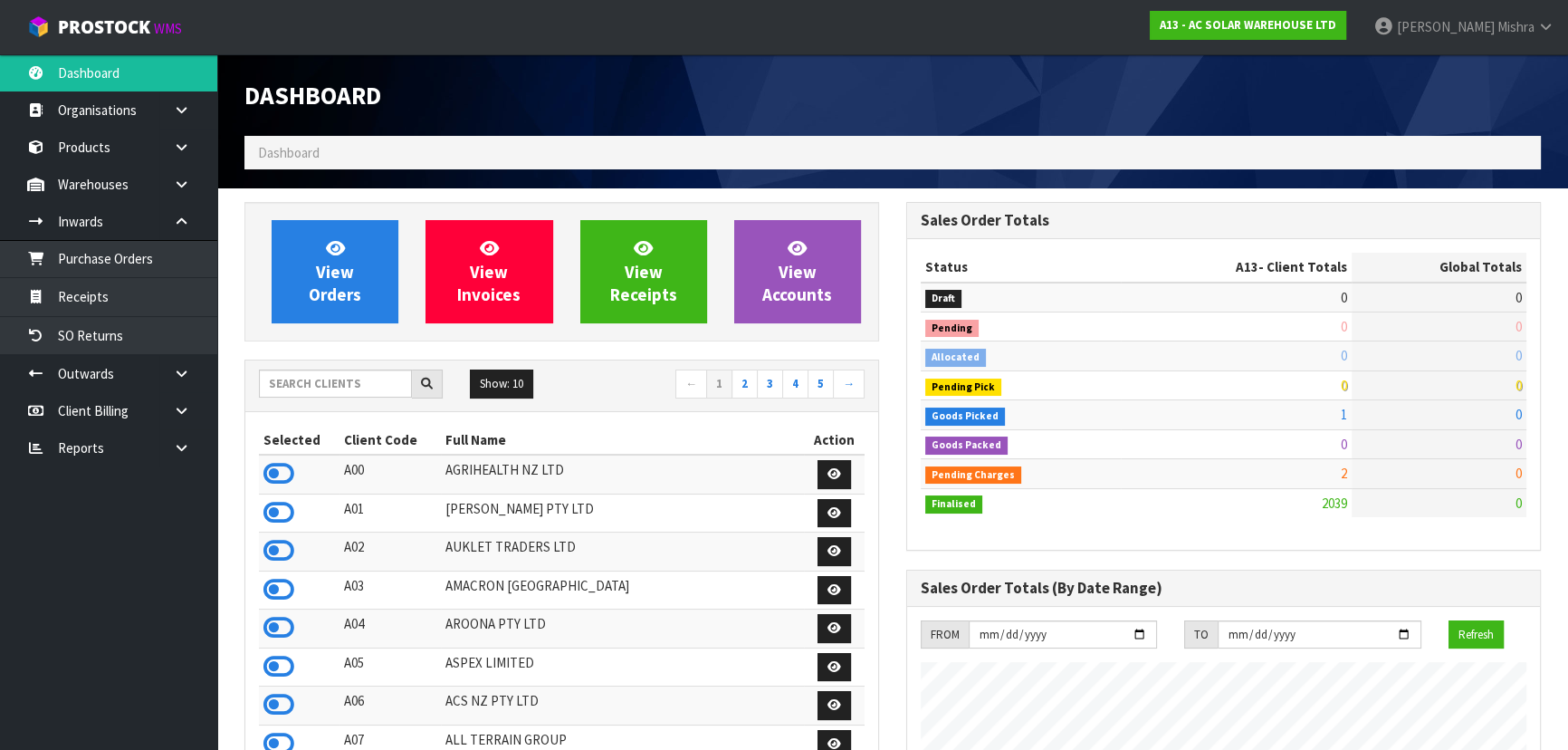
scroll to position [1467, 661]
